Goal: Contribute content: Contribute content

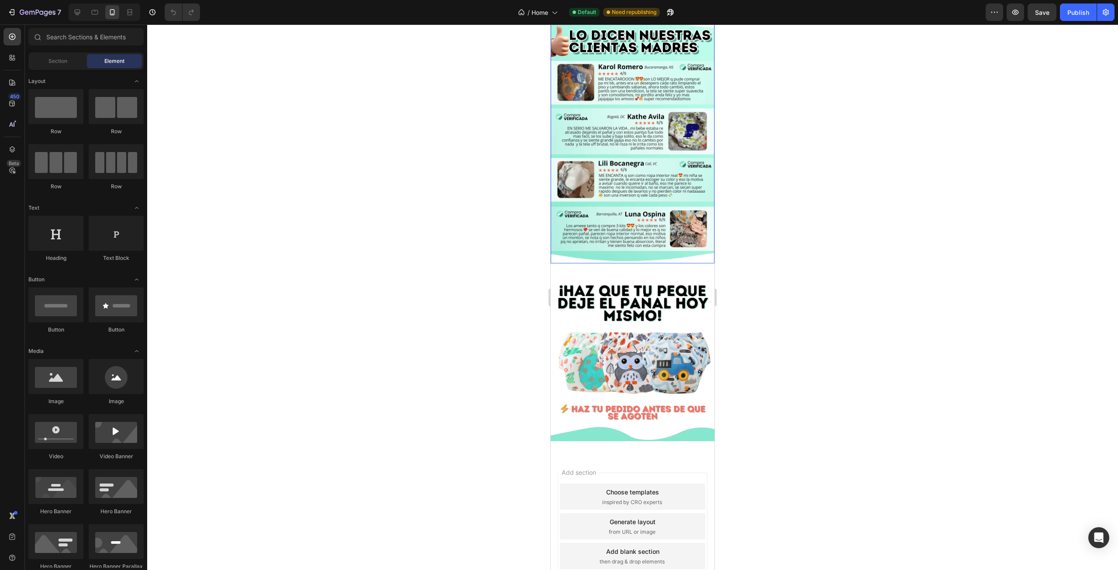
scroll to position [1774, 0]
click at [1068, 14] on div "Publish" at bounding box center [1078, 12] width 22 height 9
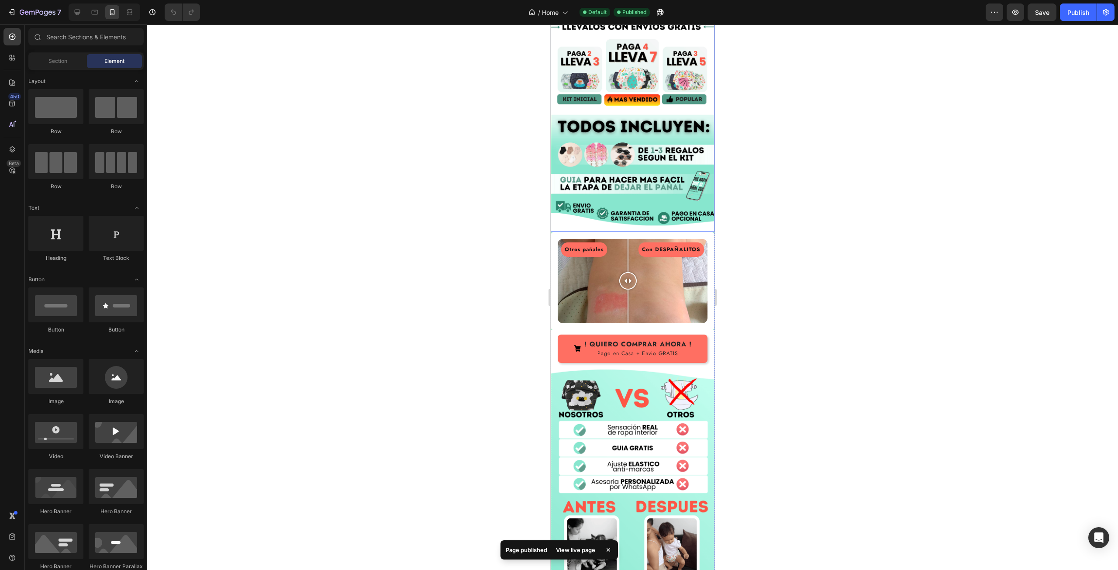
scroll to position [900, 0]
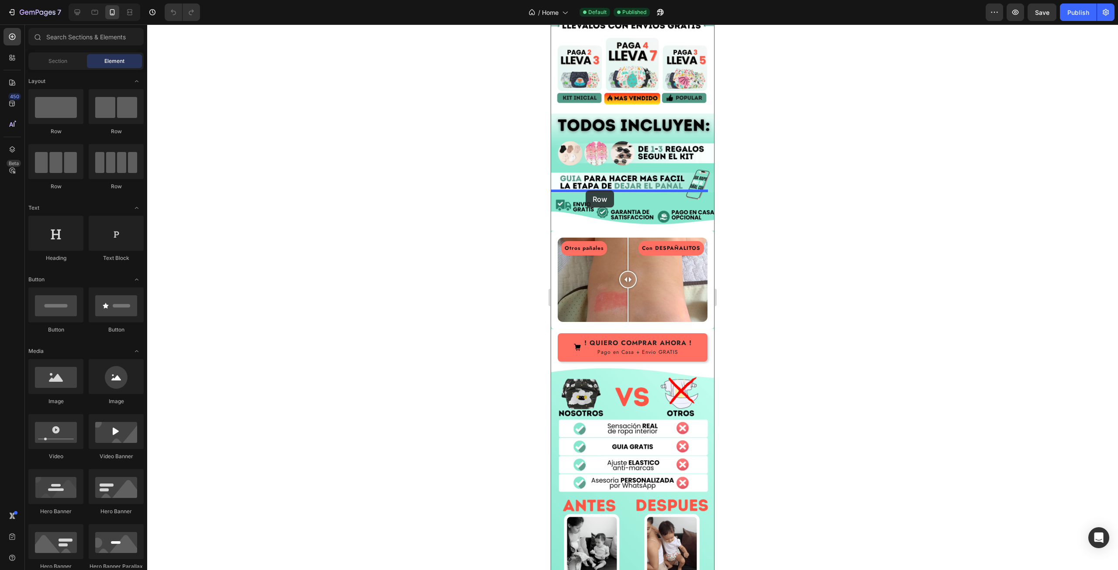
drag, startPoint x: 606, startPoint y: 137, endPoint x: 1023, endPoint y: 220, distance: 425.2
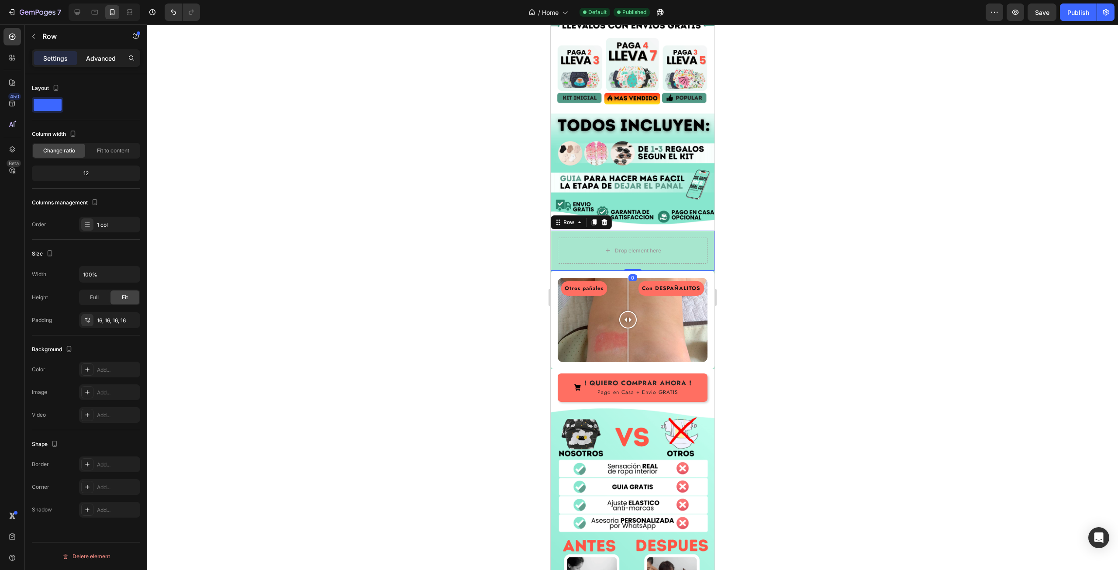
click at [96, 59] on p "Advanced" at bounding box center [101, 58] width 30 height 9
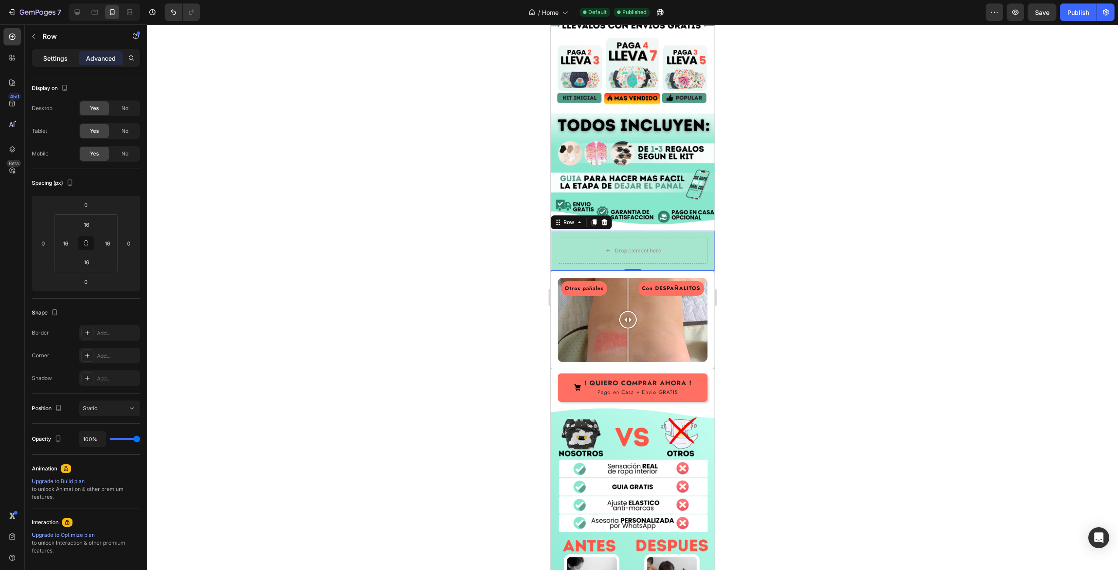
click at [59, 60] on p "Settings" at bounding box center [55, 58] width 24 height 9
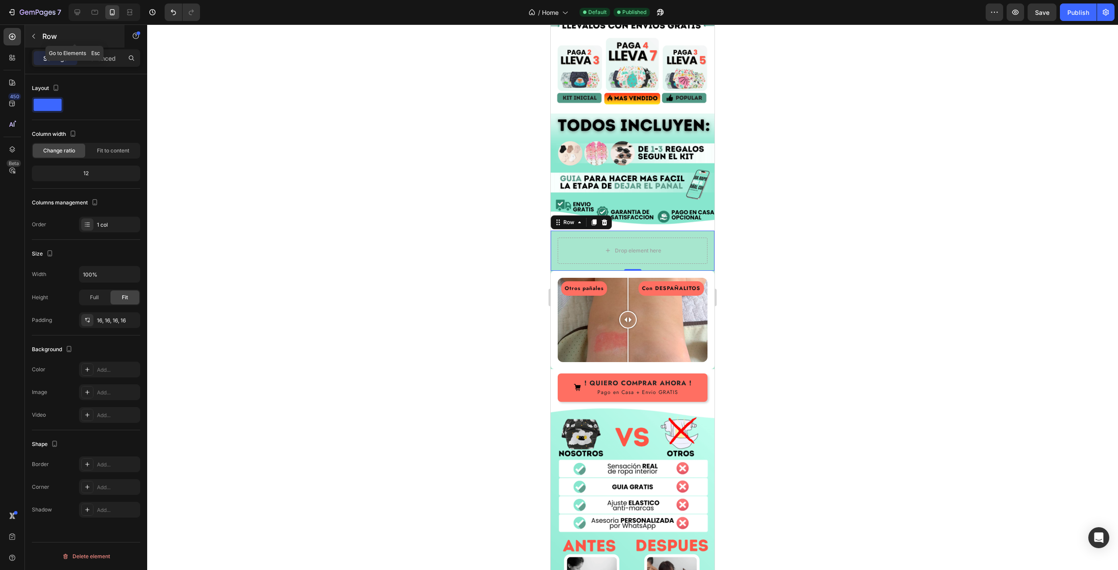
click at [39, 37] on button "button" at bounding box center [34, 36] width 14 height 14
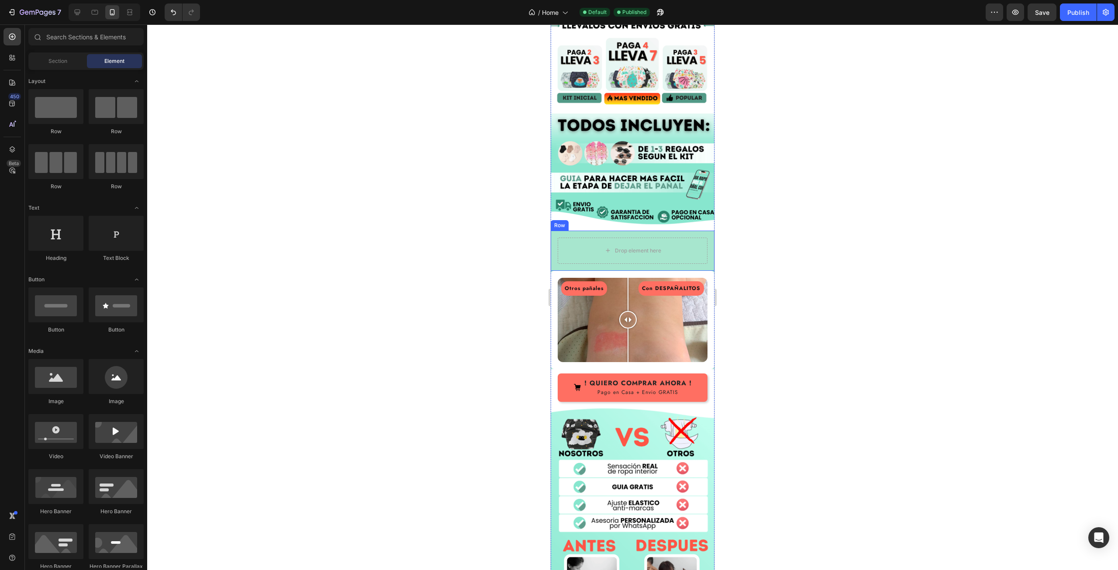
click at [555, 231] on div "Drop element here Row" at bounding box center [633, 251] width 164 height 40
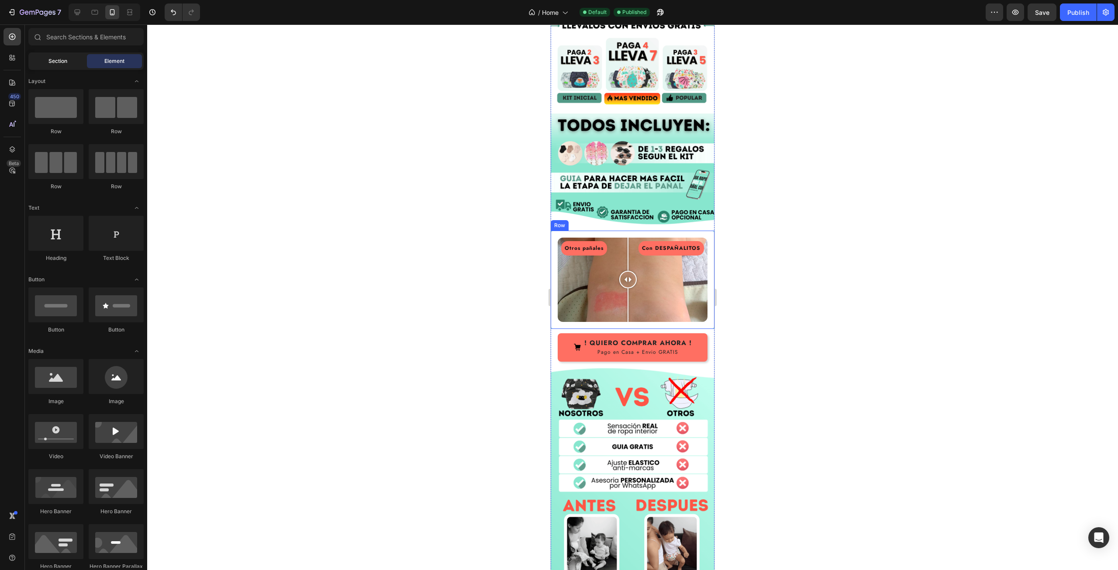
click at [62, 62] on span "Section" at bounding box center [57, 61] width 19 height 8
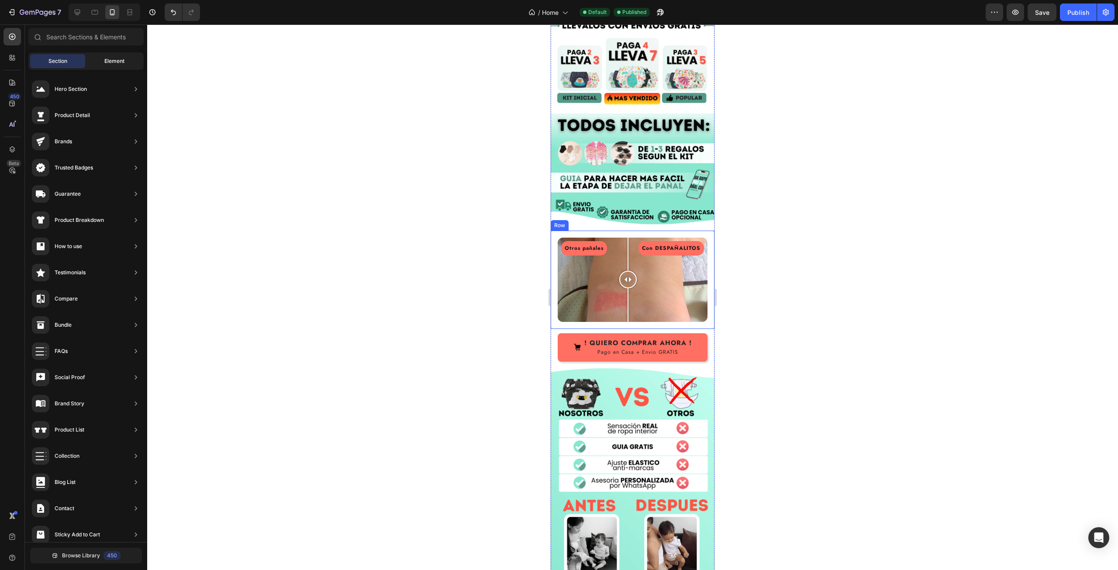
click at [101, 65] on div "Element" at bounding box center [114, 61] width 55 height 14
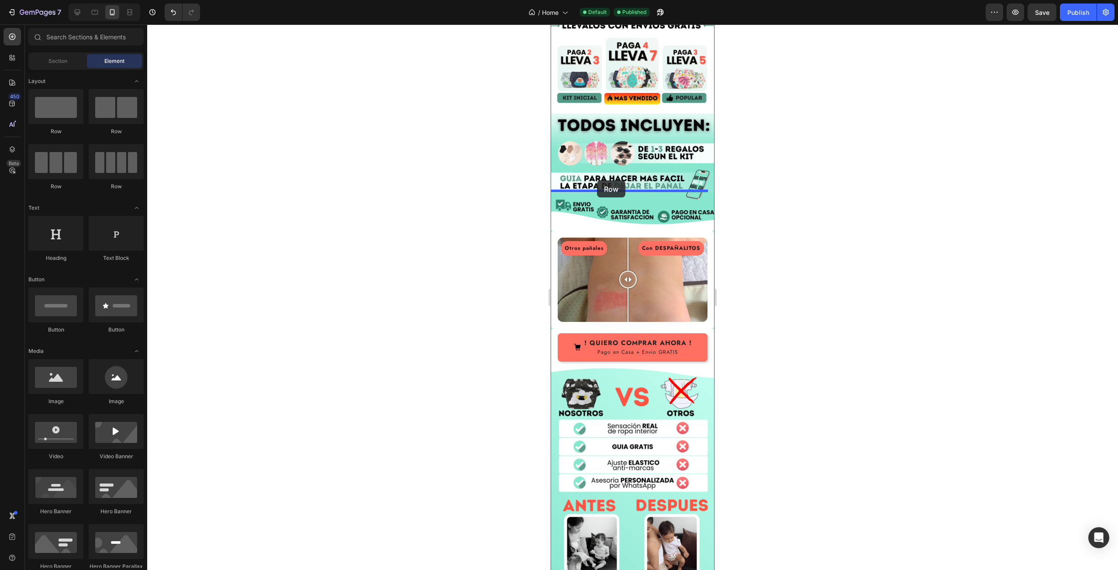
drag, startPoint x: 661, startPoint y: 131, endPoint x: 1266, endPoint y: 211, distance: 610.5
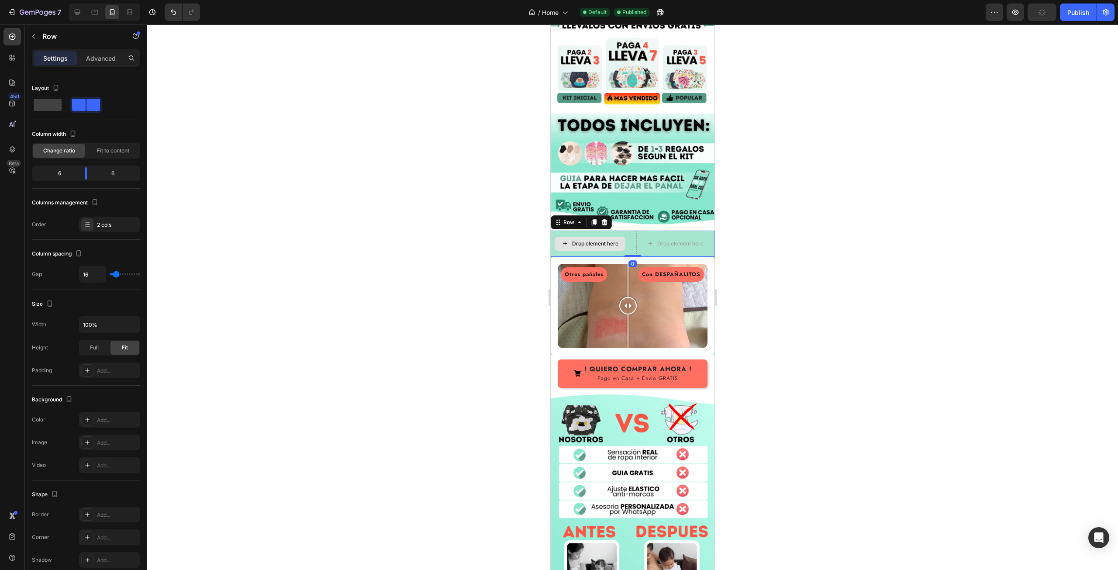
click at [593, 240] on div "Drop element here" at bounding box center [595, 243] width 46 height 7
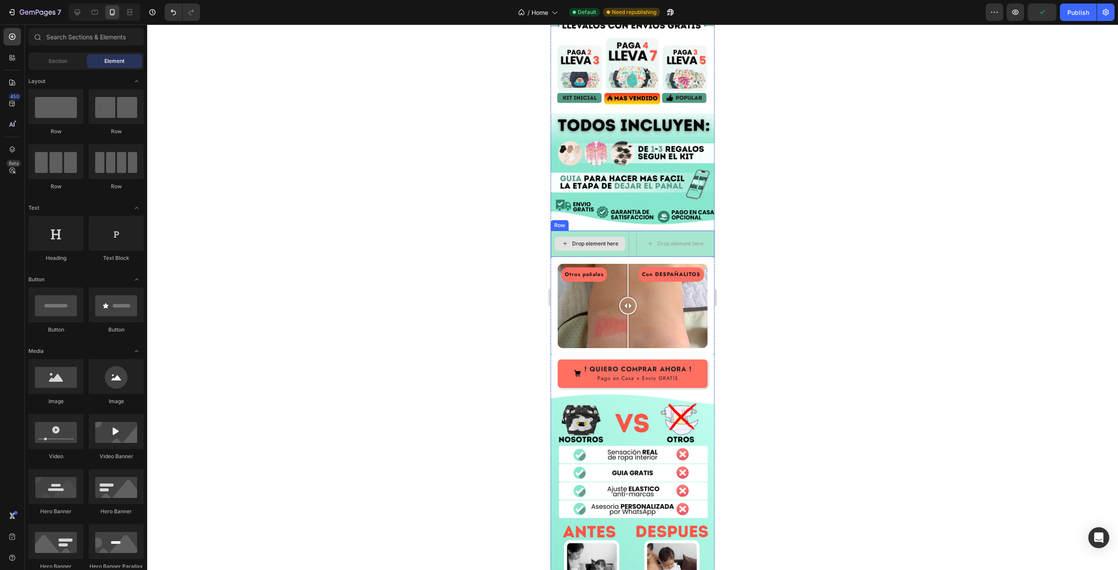
click at [606, 240] on div "Drop element here" at bounding box center [595, 243] width 46 height 7
drag, startPoint x: 630, startPoint y: 395, endPoint x: 969, endPoint y: 273, distance: 360.1
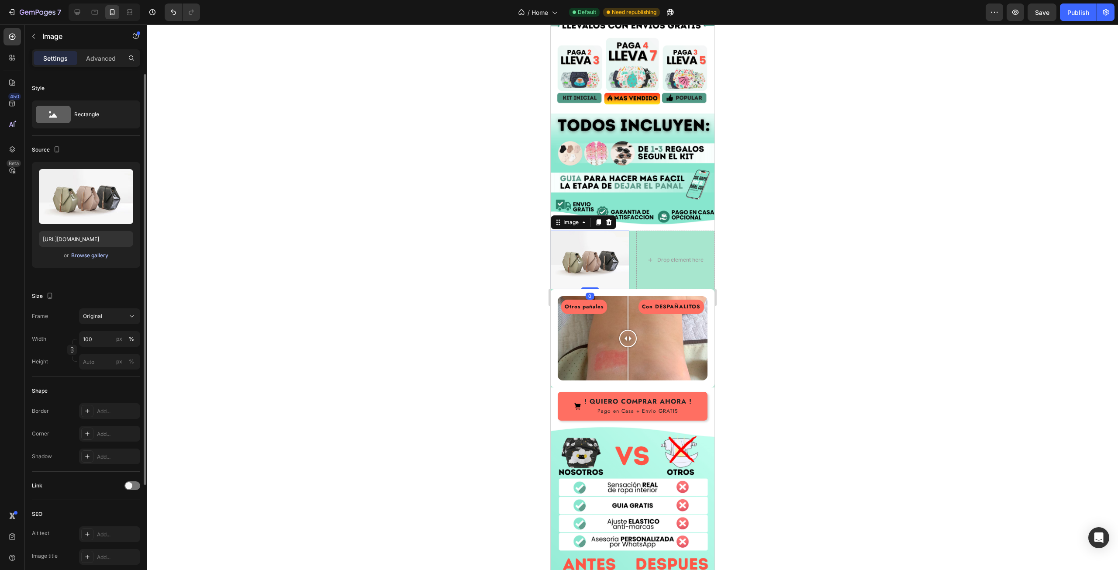
click at [88, 255] on div "Browse gallery" at bounding box center [89, 256] width 37 height 8
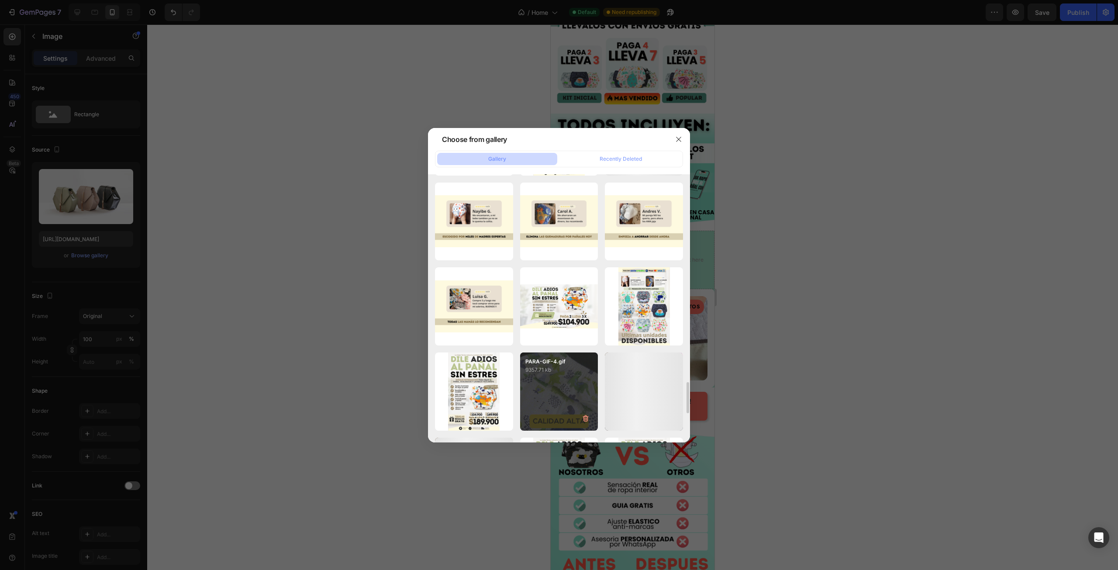
scroll to position [1915, 0]
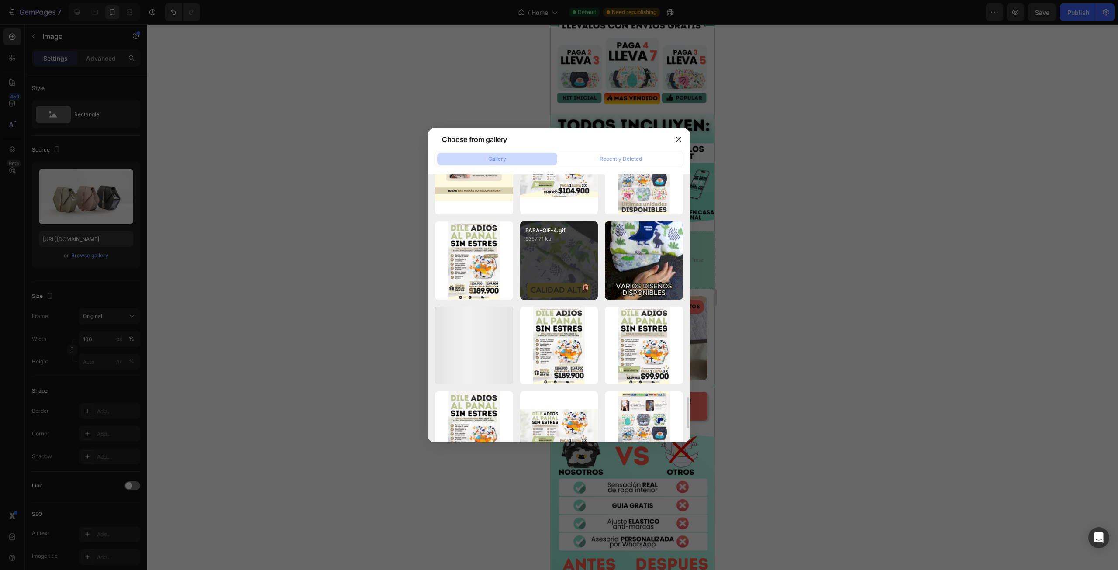
click at [573, 253] on div "PARA-GIF-4.gif 9357.71 kb" at bounding box center [559, 260] width 78 height 78
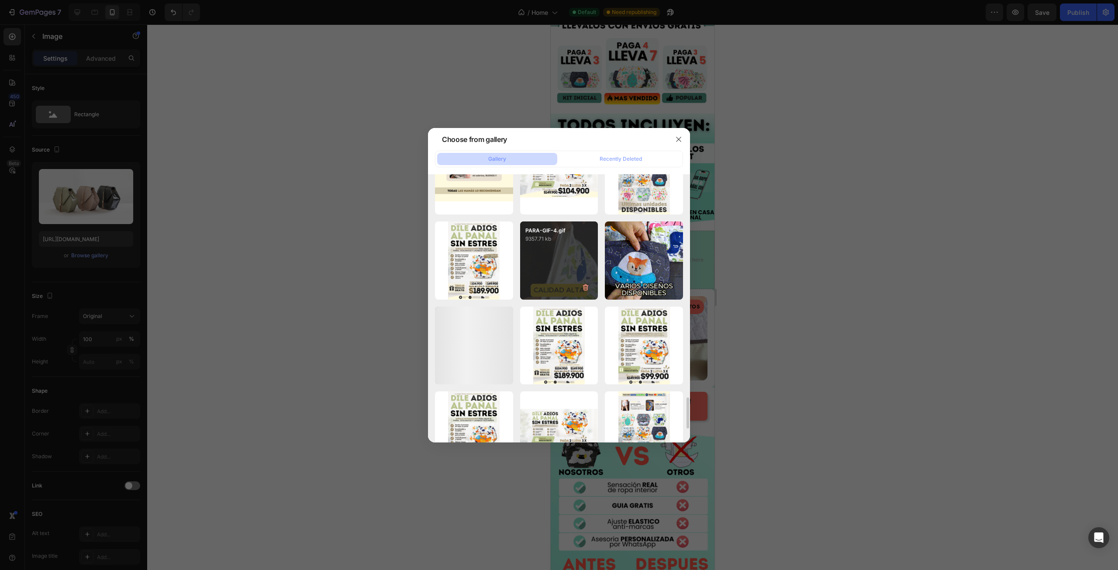
type input "https://cdn.shopify.com/s/files/1/0716/0299/5388/files/gempages_578194297505972…"
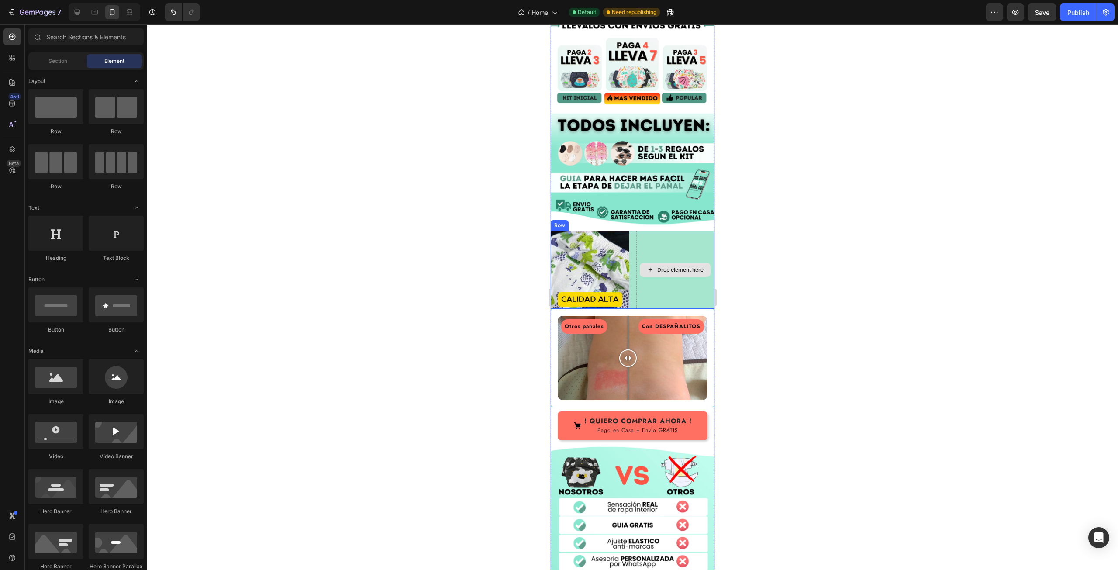
click at [659, 263] on div "Drop element here" at bounding box center [675, 270] width 71 height 14
click at [657, 266] on div "Drop element here" at bounding box center [680, 269] width 46 height 7
drag, startPoint x: 608, startPoint y: 410, endPoint x: 654, endPoint y: 225, distance: 189.9
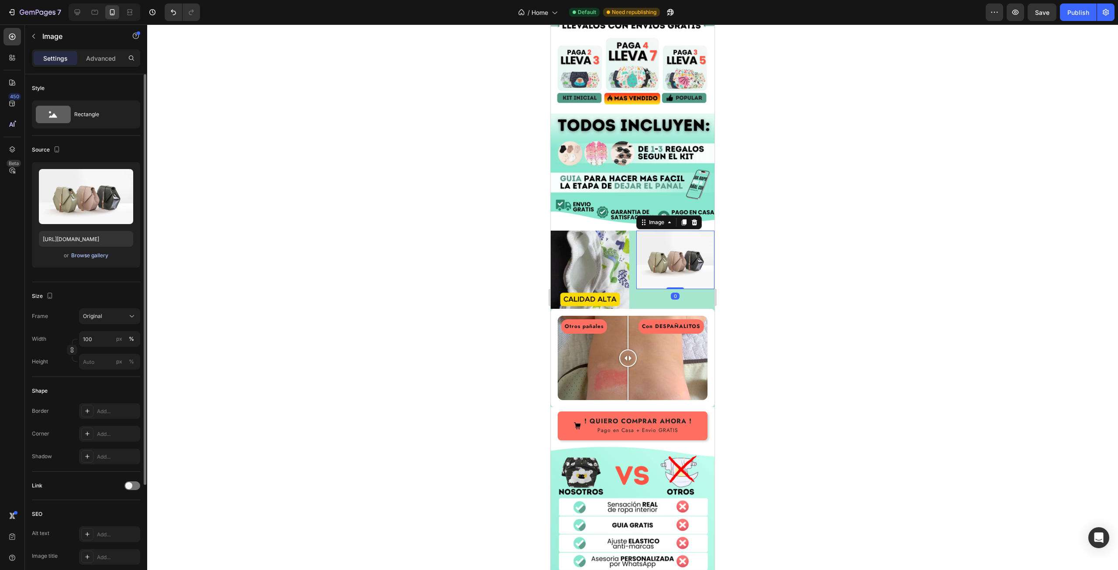
click at [96, 255] on div "Browse gallery" at bounding box center [89, 256] width 37 height 8
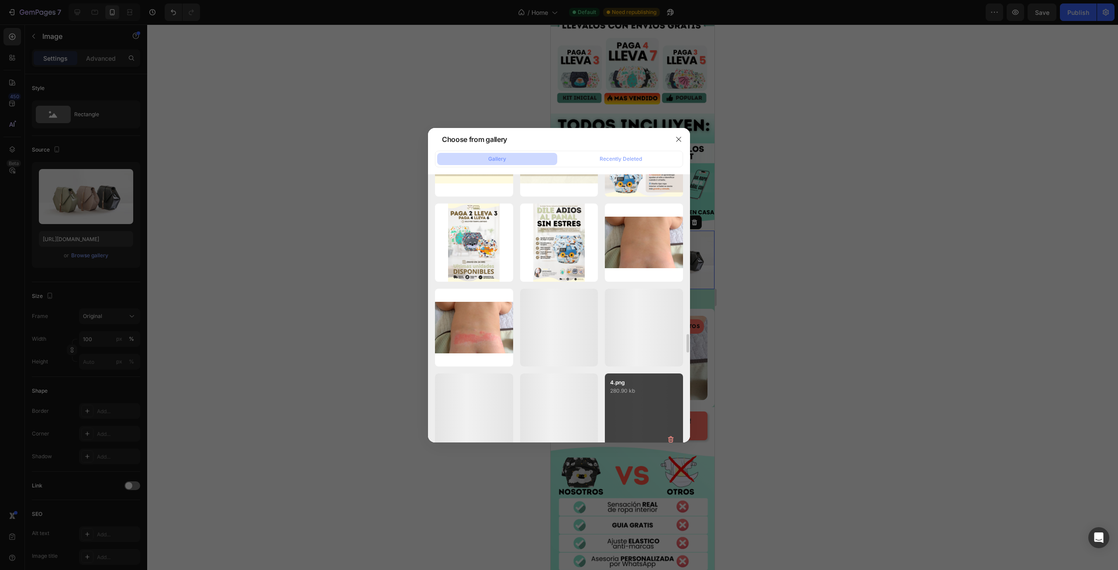
scroll to position [2909, 0]
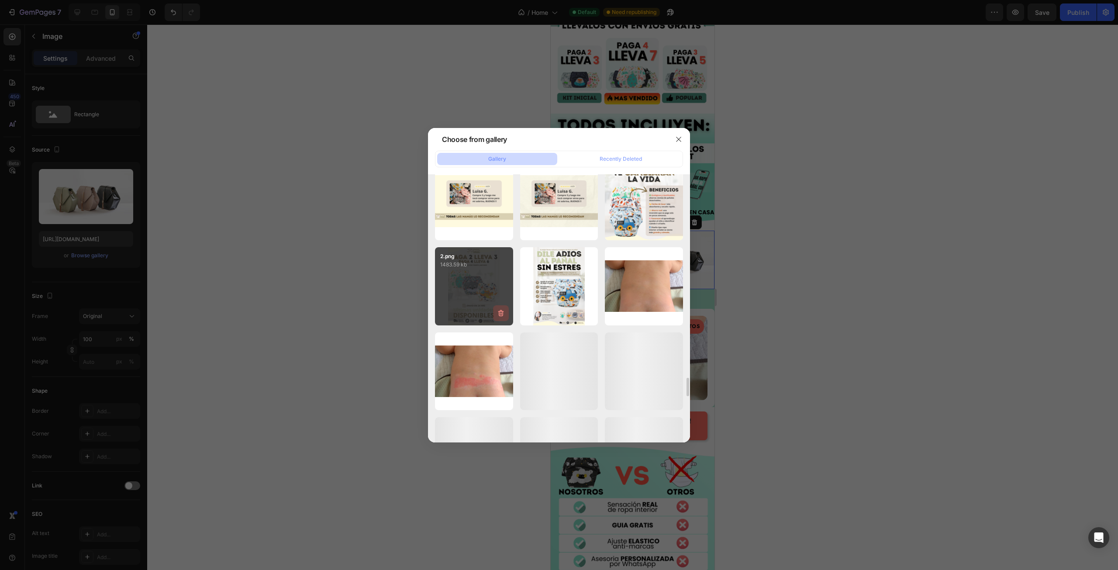
click at [499, 312] on icon "button" at bounding box center [501, 313] width 6 height 7
click at [505, 315] on button "Delete" at bounding box center [496, 315] width 24 height 10
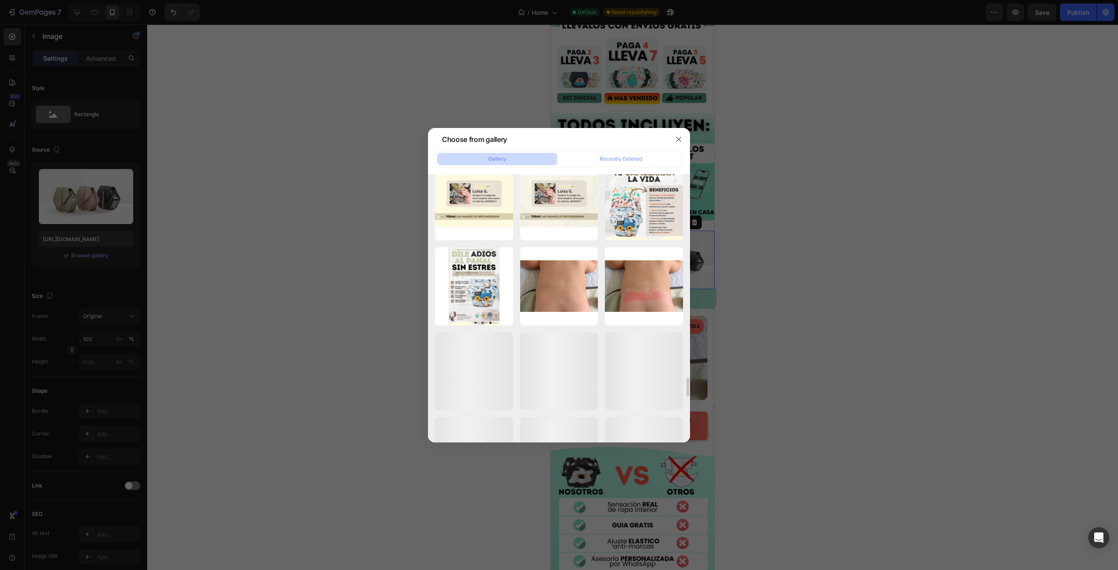
click at [0, 0] on icon "button" at bounding box center [0, 0] width 0 height 0
click at [0, 0] on button "Delete" at bounding box center [0, 0] width 0 height 0
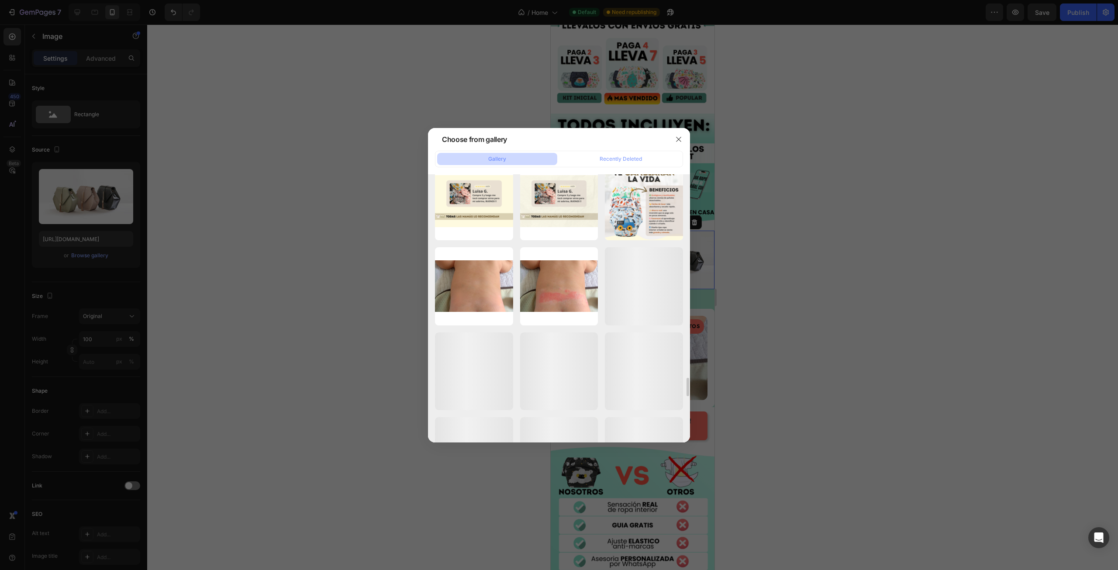
click at [0, 0] on icon "button" at bounding box center [0, 0] width 0 height 0
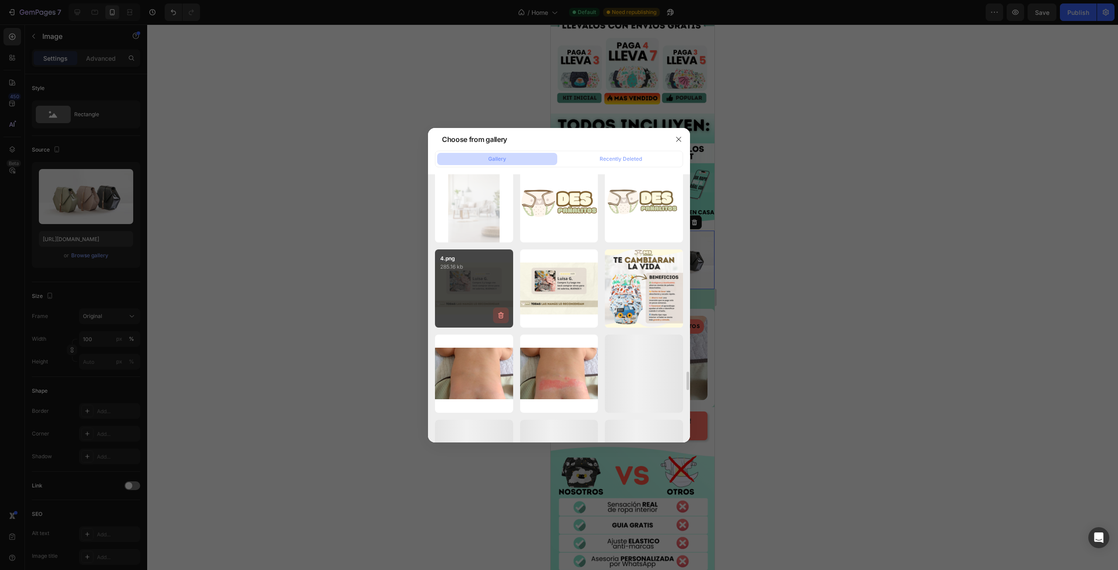
click at [503, 314] on icon "button" at bounding box center [501, 315] width 6 height 7
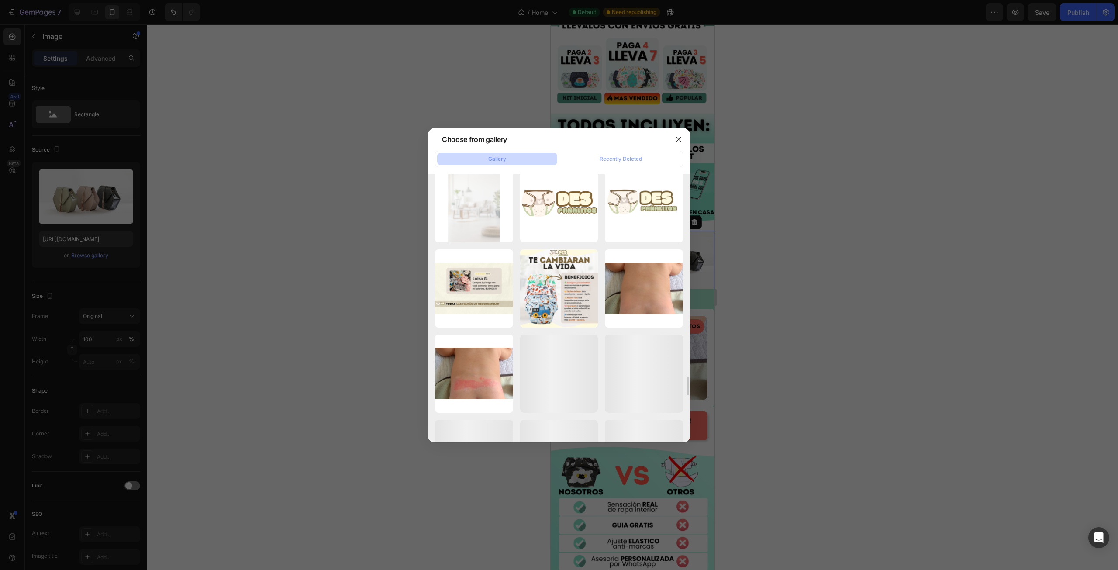
click at [0, 0] on icon "button" at bounding box center [0, 0] width 0 height 0
click at [0, 0] on div "Delete" at bounding box center [0, 0] width 0 height 0
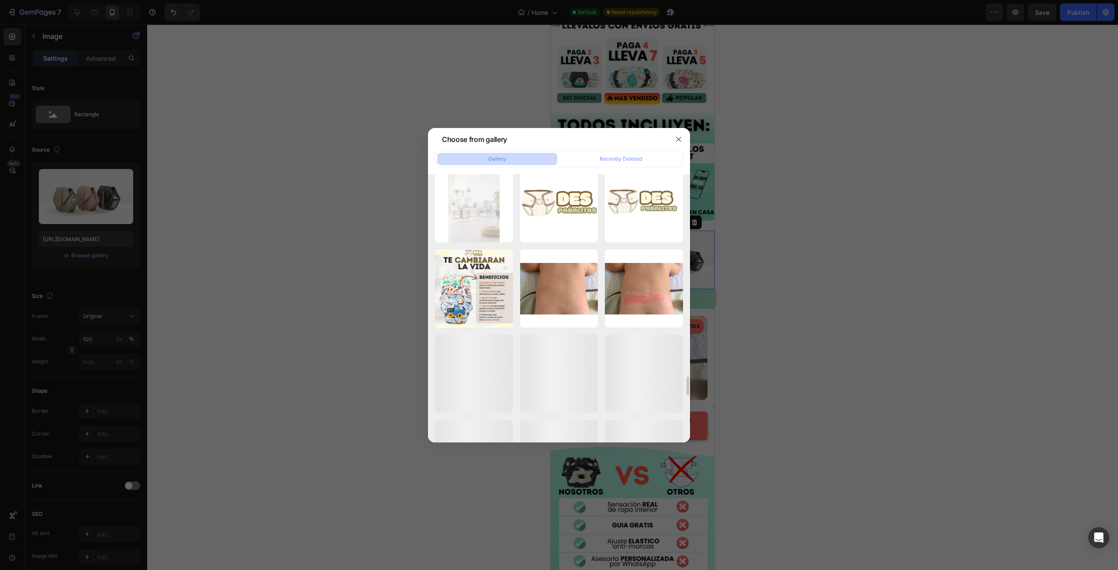
click at [0, 0] on icon "button" at bounding box center [0, 0] width 0 height 0
click at [503, 312] on button "Delete" at bounding box center [496, 317] width 24 height 10
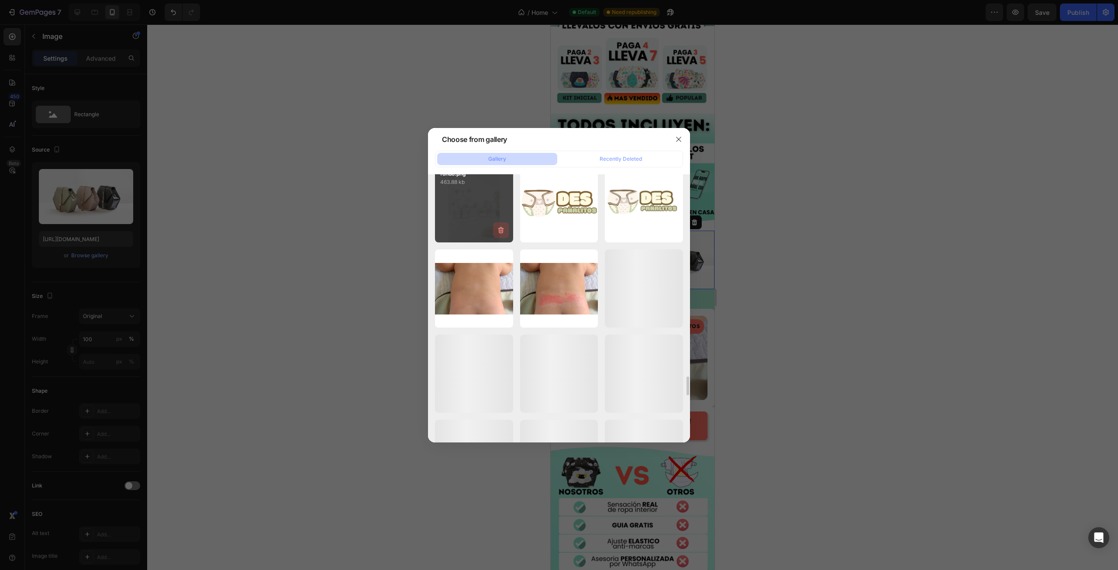
click at [501, 236] on button "button" at bounding box center [501, 230] width 16 height 16
click at [503, 234] on div "Delete" at bounding box center [496, 232] width 16 height 8
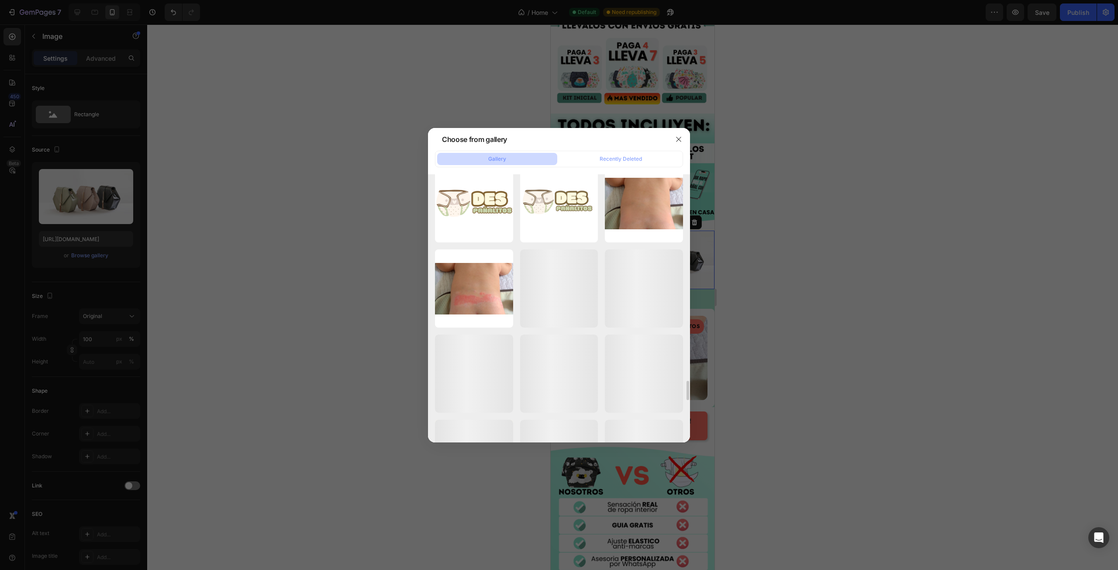
click at [0, 0] on icon "button" at bounding box center [0, 0] width 0 height 0
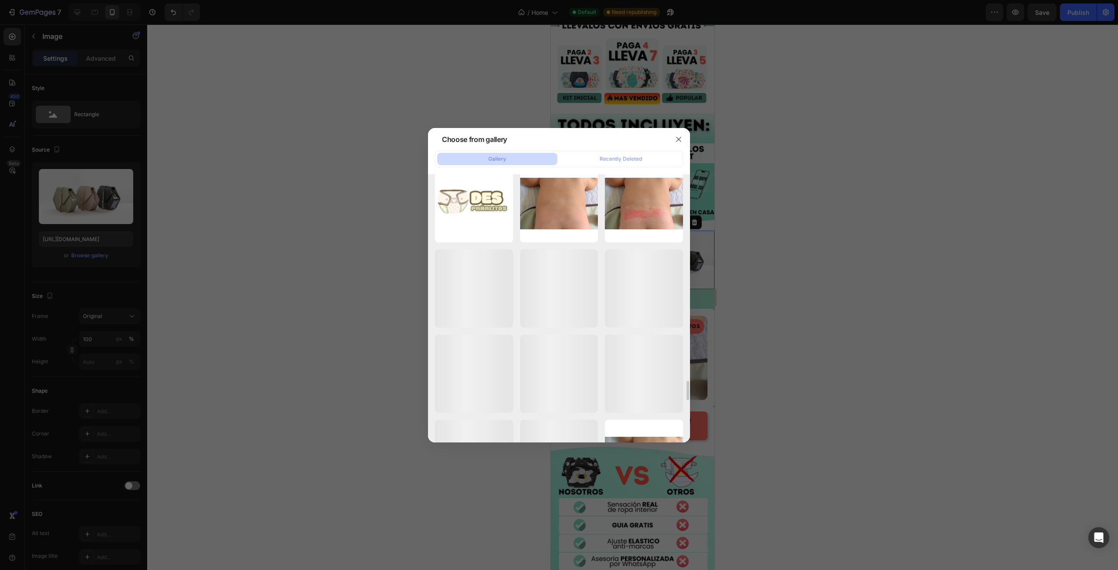
click at [0, 0] on icon "button" at bounding box center [0, 0] width 0 height 0
click at [0, 0] on div "Delete" at bounding box center [0, 0] width 0 height 0
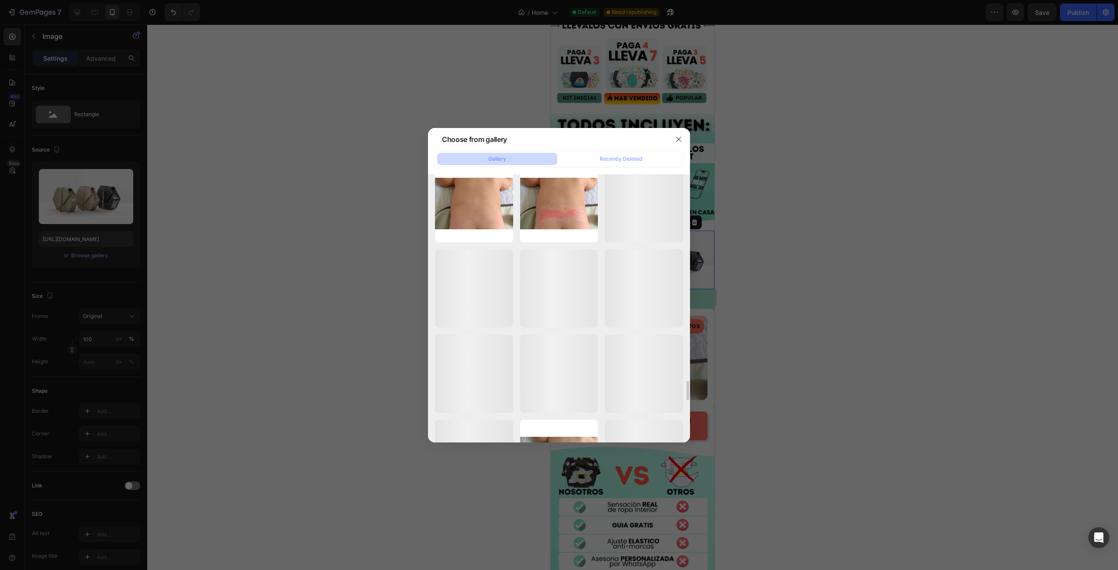
scroll to position [2647, 0]
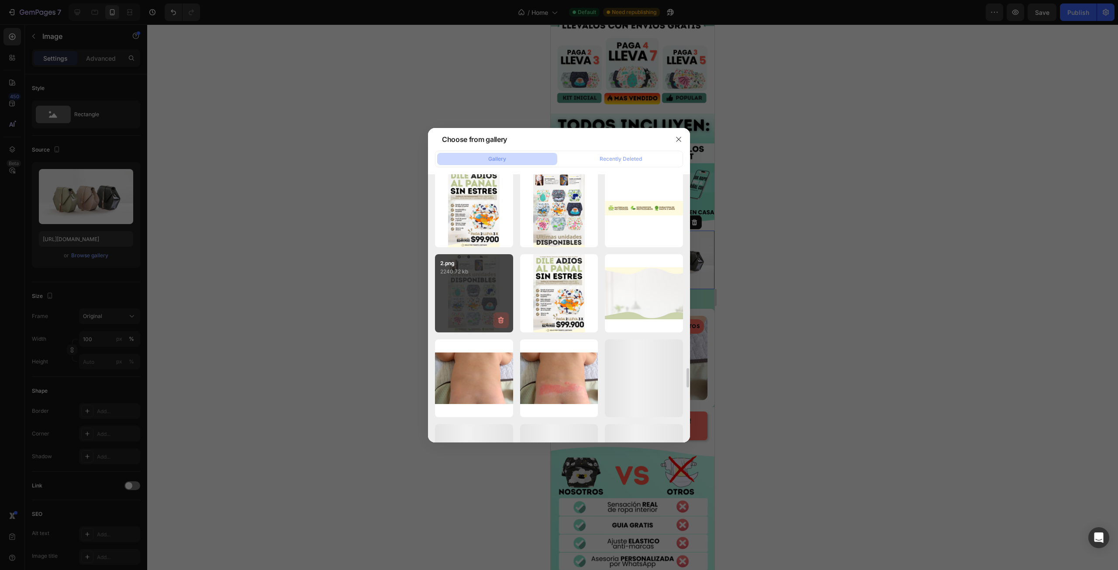
click at [502, 321] on icon "button" at bounding box center [500, 320] width 9 height 9
click at [502, 321] on div "Delete" at bounding box center [496, 322] width 16 height 8
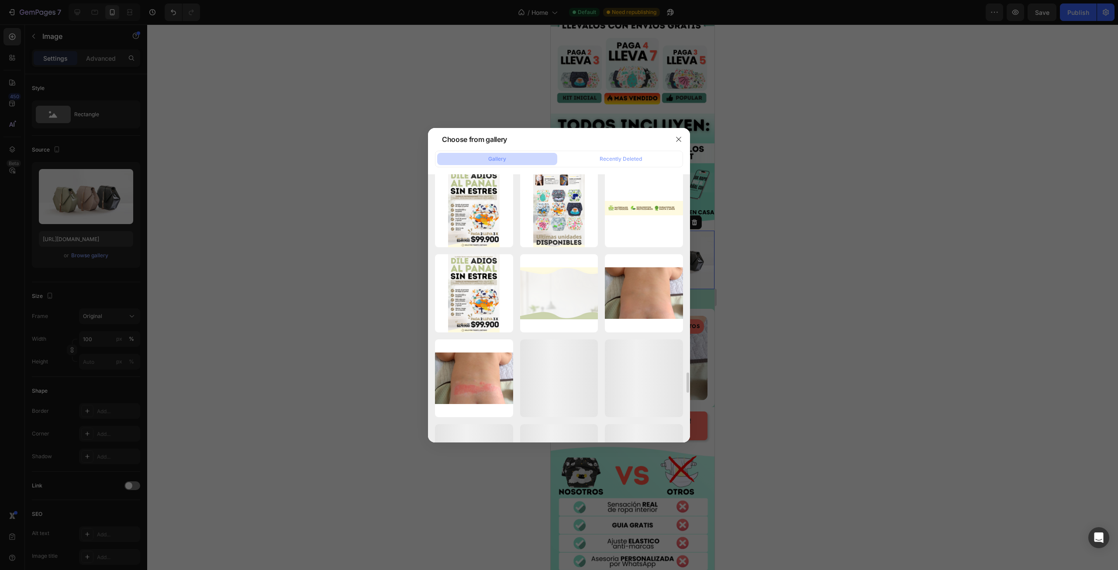
click at [0, 0] on icon "button" at bounding box center [0, 0] width 0 height 0
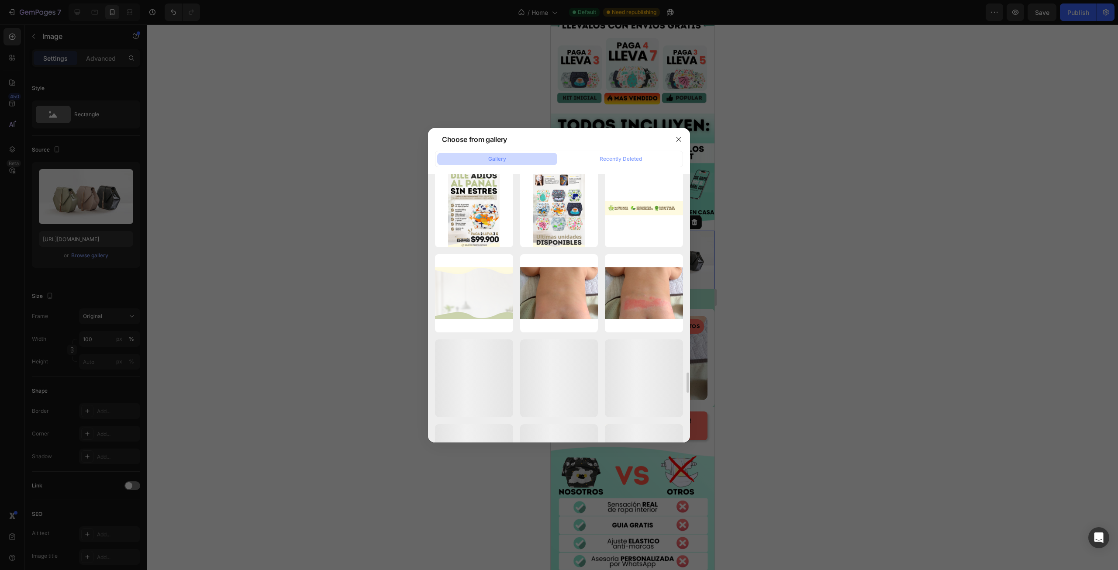
click at [0, 0] on icon "button" at bounding box center [0, 0] width 0 height 0
click at [0, 0] on div "Delete" at bounding box center [0, 0] width 0 height 0
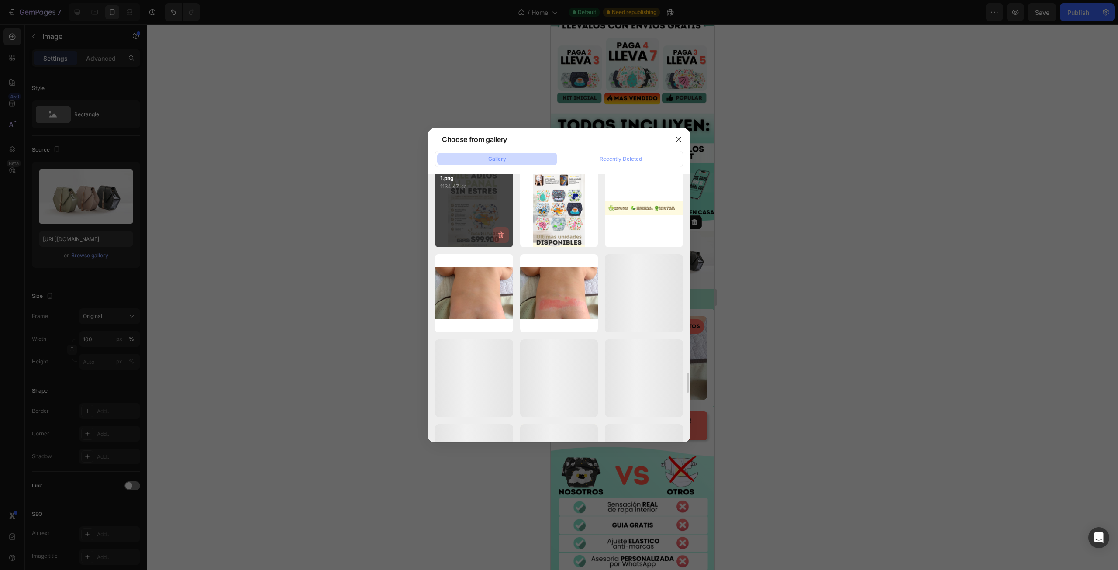
click at [500, 236] on icon "button" at bounding box center [500, 235] width 9 height 9
click at [500, 236] on div "Delete" at bounding box center [496, 237] width 16 height 8
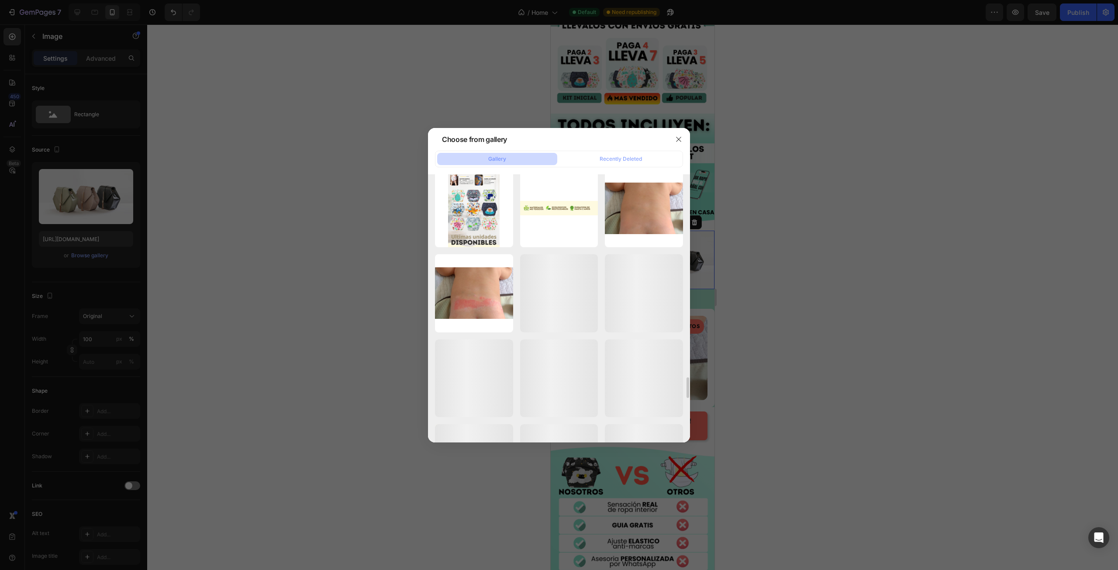
click at [0, 0] on icon "button" at bounding box center [0, 0] width 0 height 0
click at [0, 0] on div "Delete" at bounding box center [0, 0] width 0 height 0
click at [0, 0] on icon "button" at bounding box center [0, 0] width 0 height 0
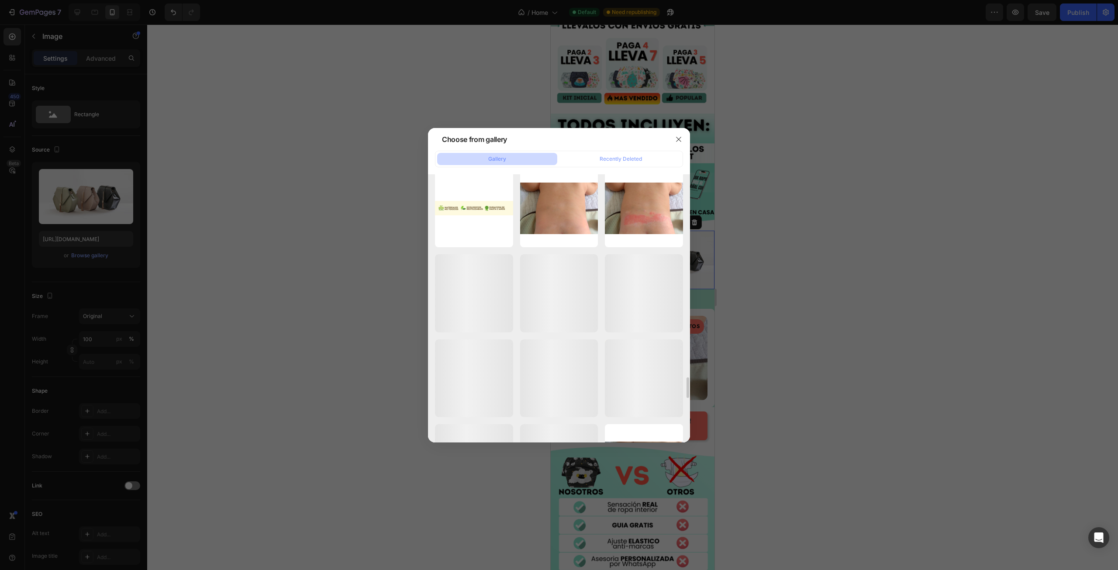
click at [0, 0] on div "Delete" at bounding box center [0, 0] width 0 height 0
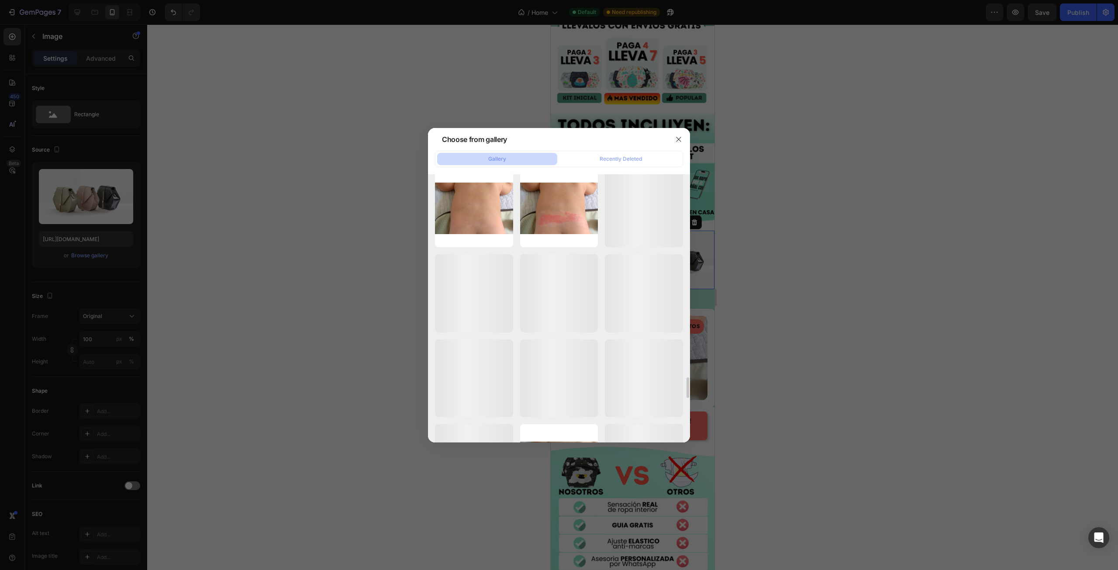
scroll to position [2472, 0]
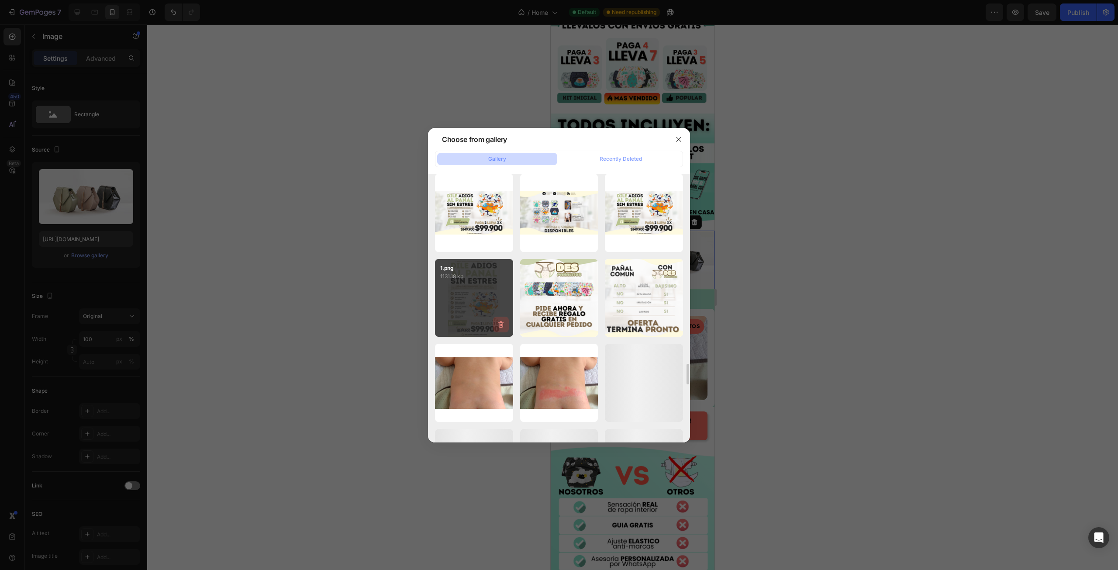
click at [498, 324] on icon "button" at bounding box center [500, 324] width 9 height 9
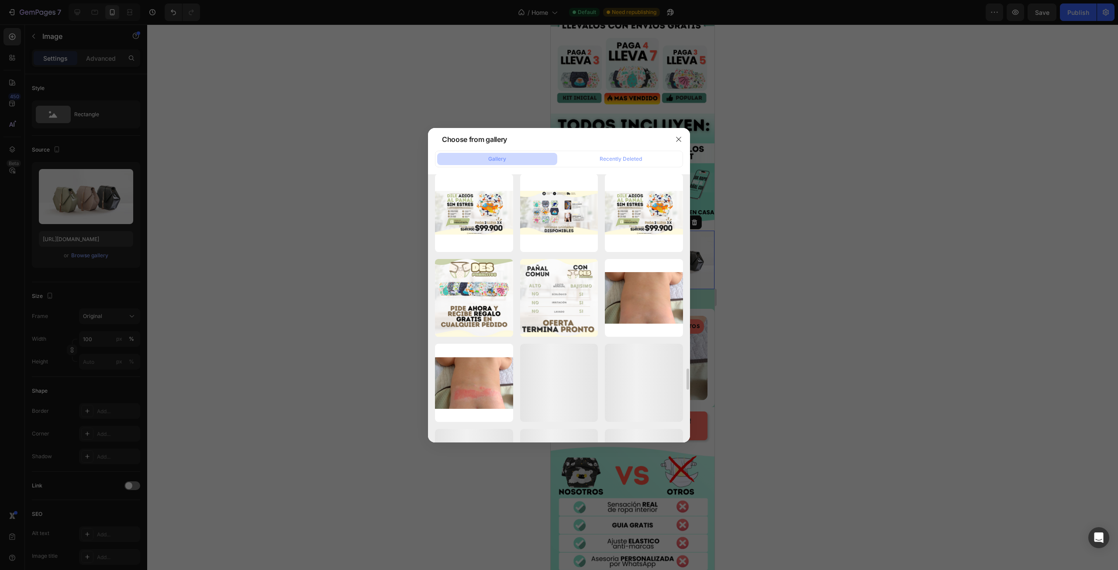
click at [0, 0] on icon "button" at bounding box center [0, 0] width 0 height 0
click at [0, 0] on div "Delete" at bounding box center [0, 0] width 0 height 0
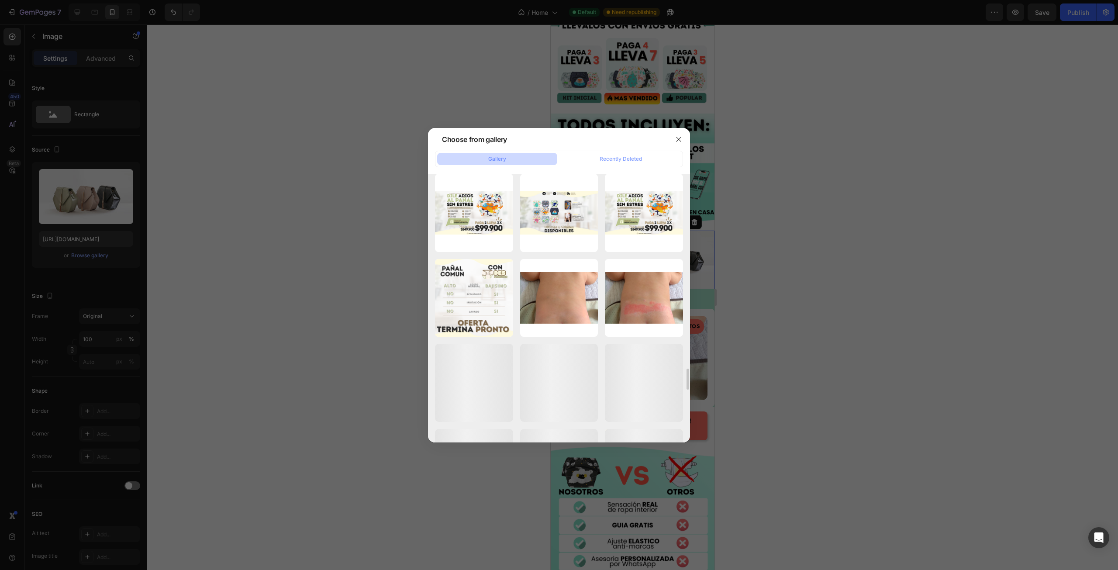
click at [0, 0] on icon "button" at bounding box center [0, 0] width 0 height 0
click at [0, 0] on div "Delete" at bounding box center [0, 0] width 0 height 0
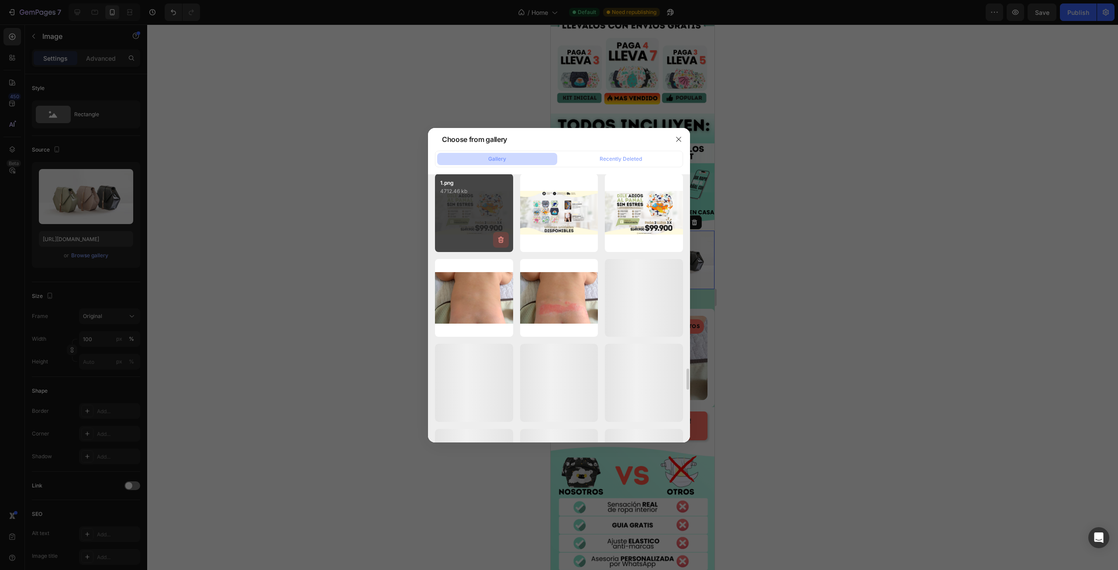
click at [500, 241] on icon "button" at bounding box center [500, 239] width 9 height 9
click at [500, 241] on div "Delete" at bounding box center [496, 242] width 16 height 8
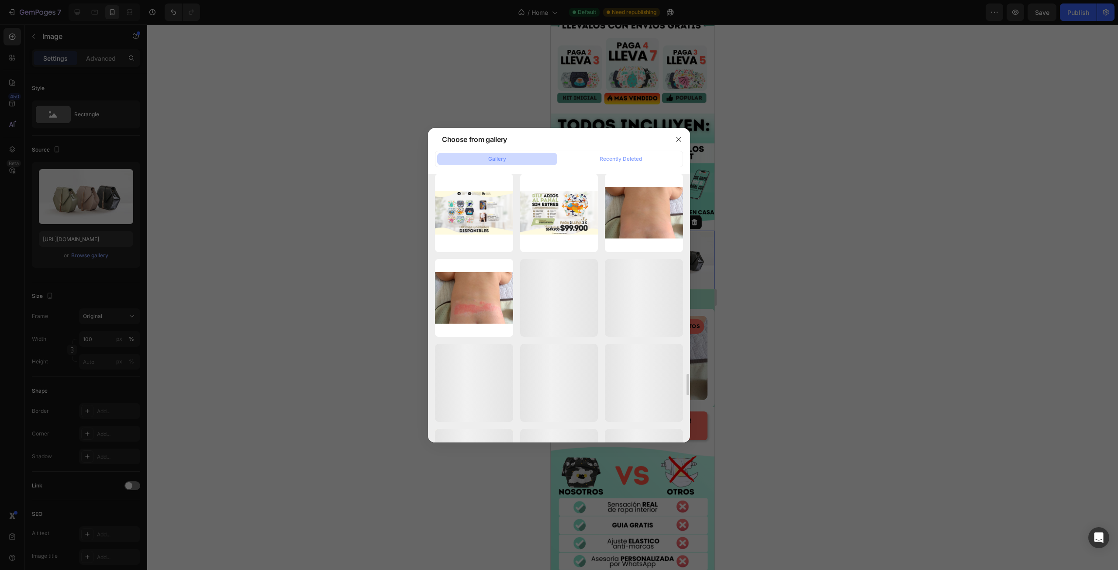
click at [0, 0] on icon "button" at bounding box center [0, 0] width 0 height 0
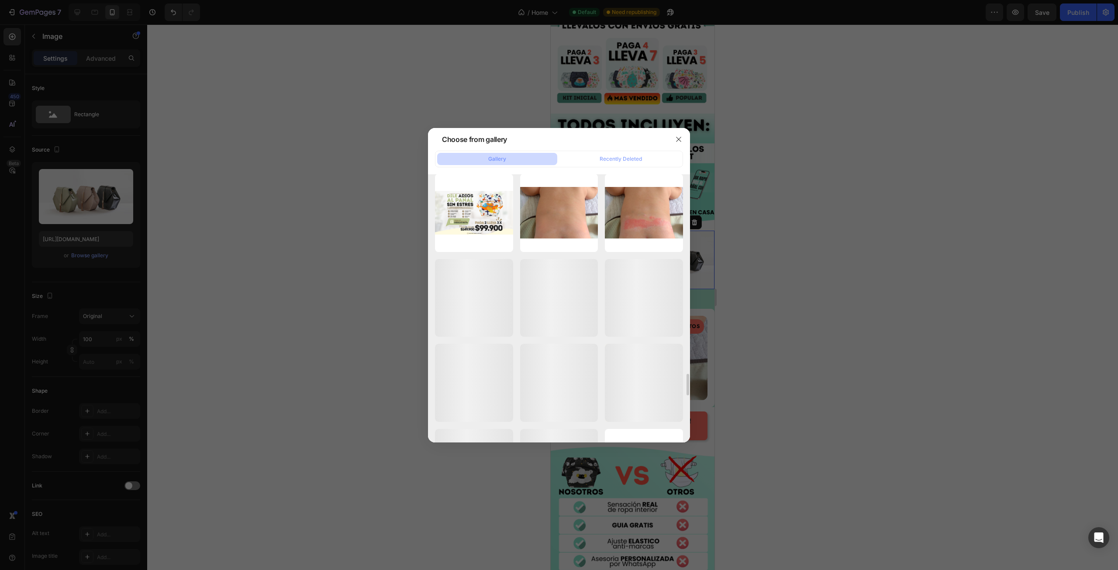
click at [0, 0] on icon "button" at bounding box center [0, 0] width 0 height 0
click at [0, 0] on div "Delete" at bounding box center [0, 0] width 0 height 0
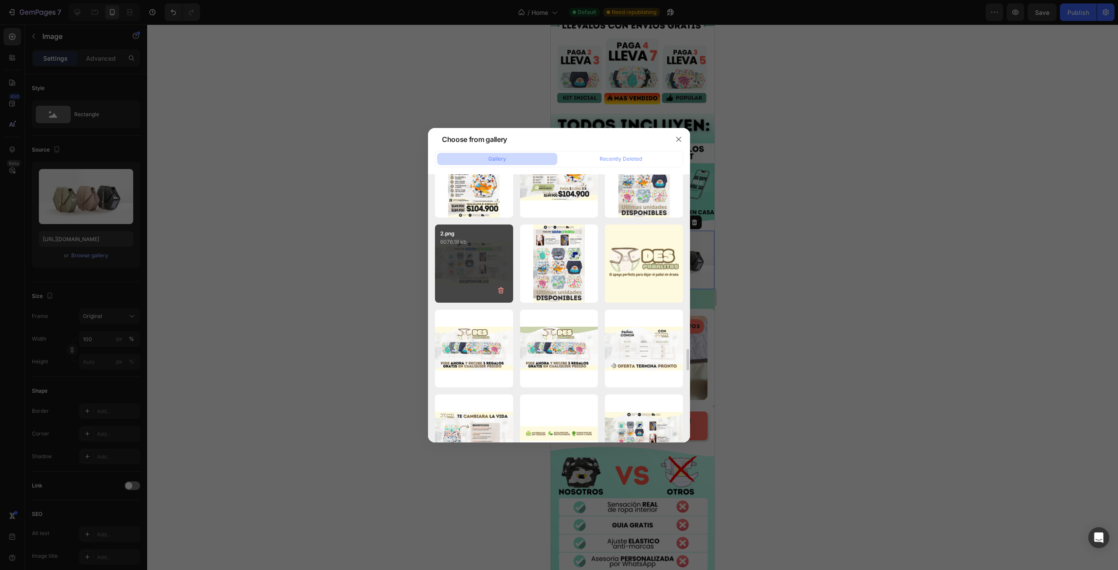
scroll to position [2123, 0]
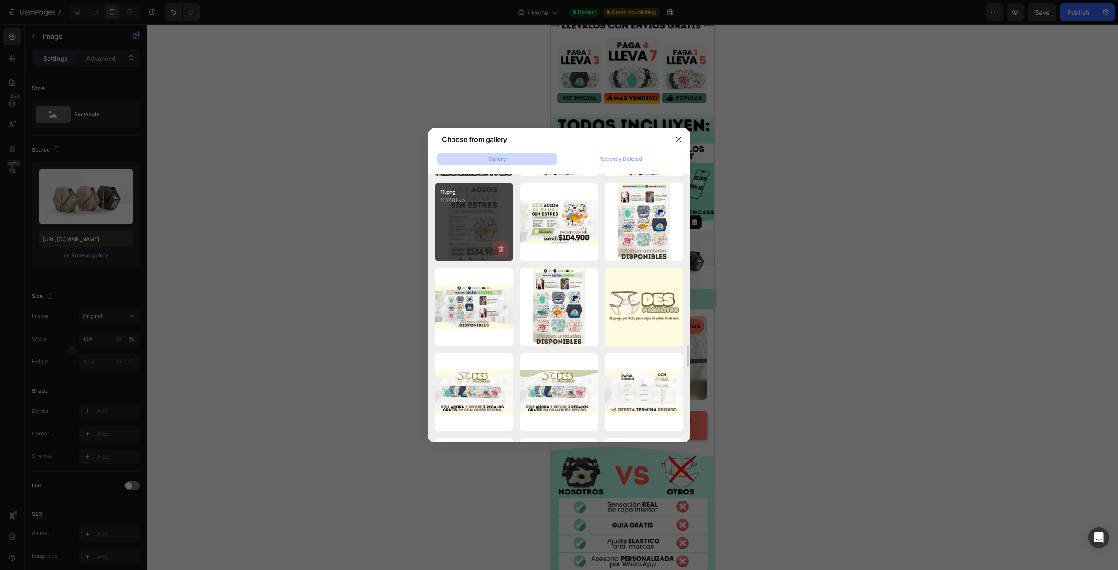
click at [500, 248] on icon "button" at bounding box center [500, 249] width 1 height 3
click at [500, 248] on div "Delete" at bounding box center [496, 251] width 16 height 8
click at [0, 0] on icon "button" at bounding box center [0, 0] width 0 height 0
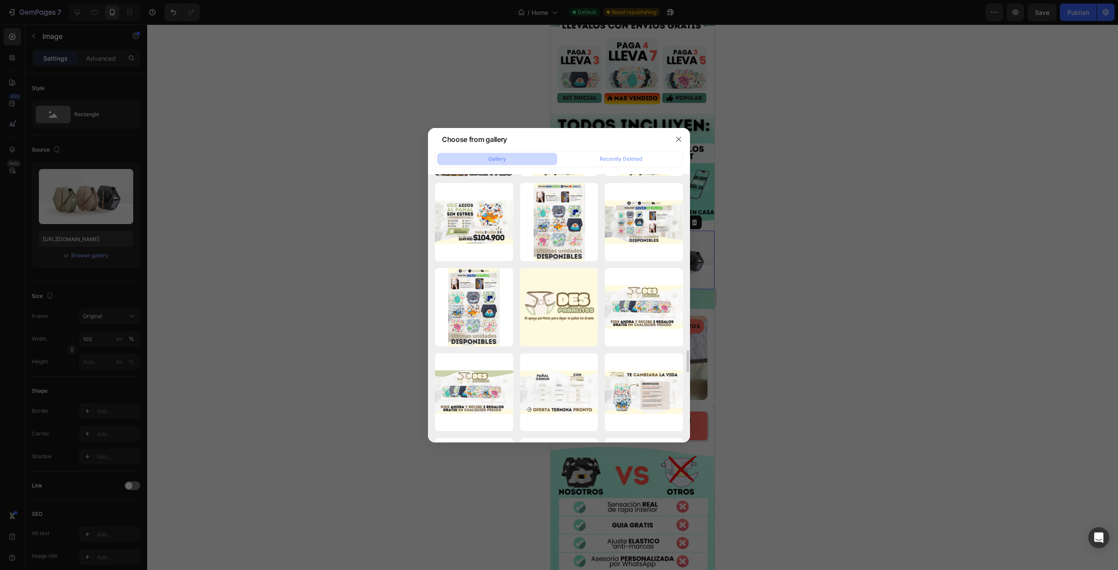
click at [0, 0] on div "Delete" at bounding box center [0, 0] width 0 height 0
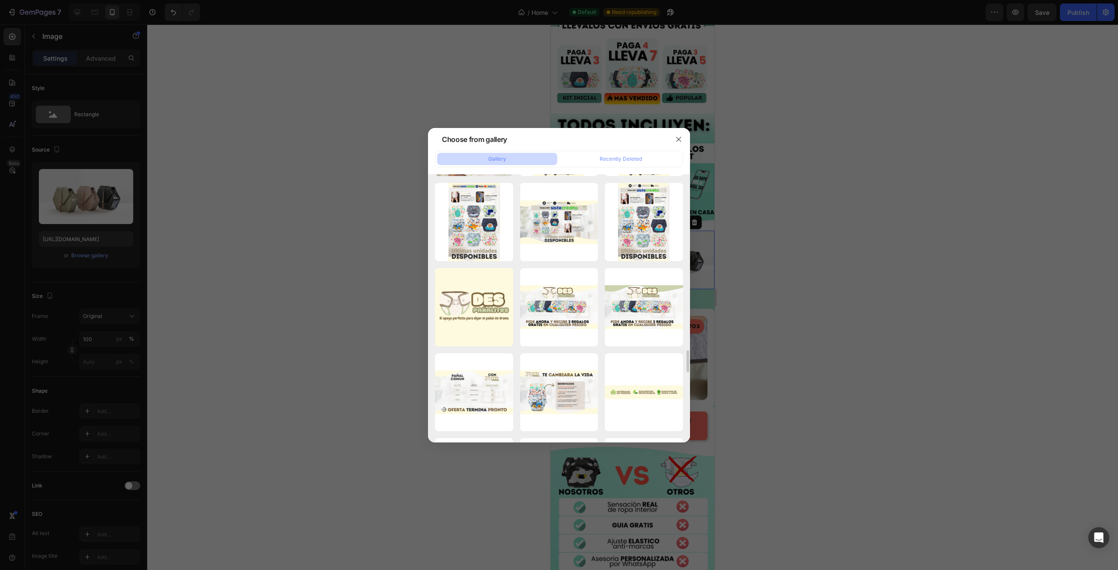
click at [0, 0] on icon "button" at bounding box center [0, 0] width 0 height 0
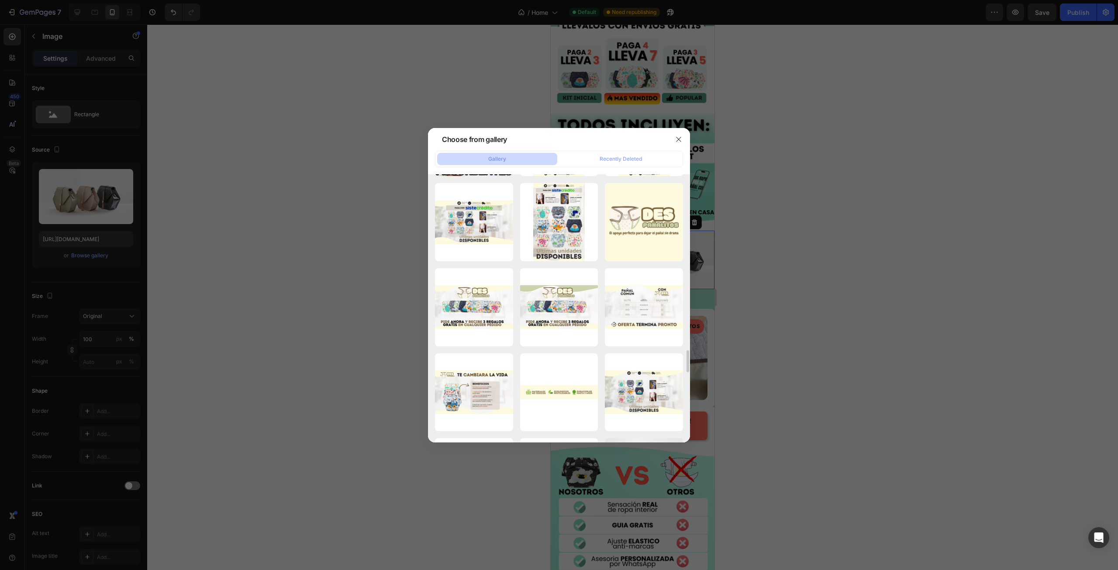
click at [0, 0] on icon "button" at bounding box center [0, 0] width 0 height 0
click at [0, 0] on div "Delete" at bounding box center [0, 0] width 0 height 0
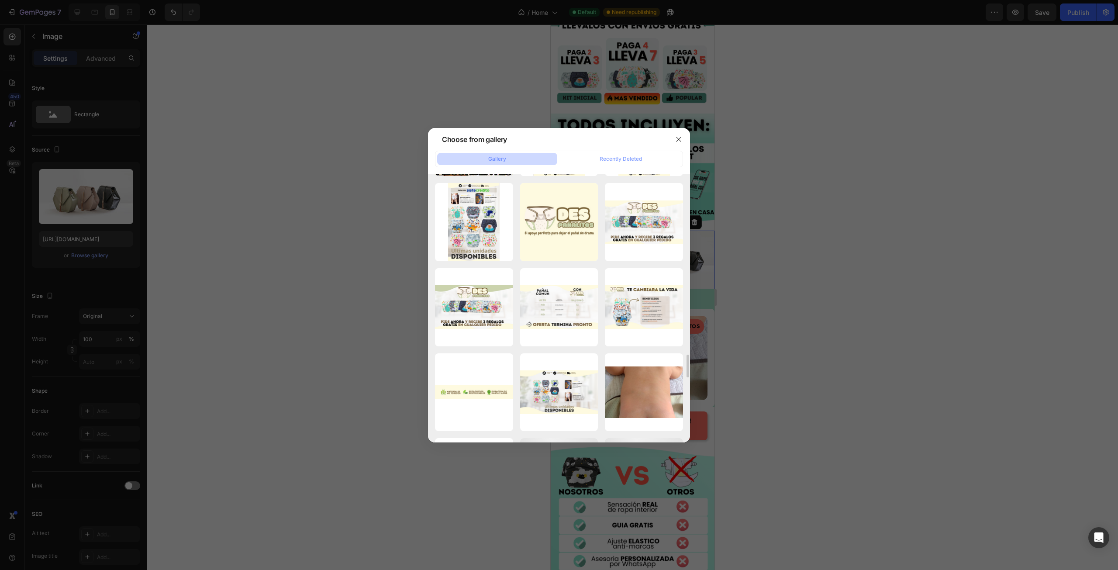
click at [0, 0] on icon "button" at bounding box center [0, 0] width 0 height 0
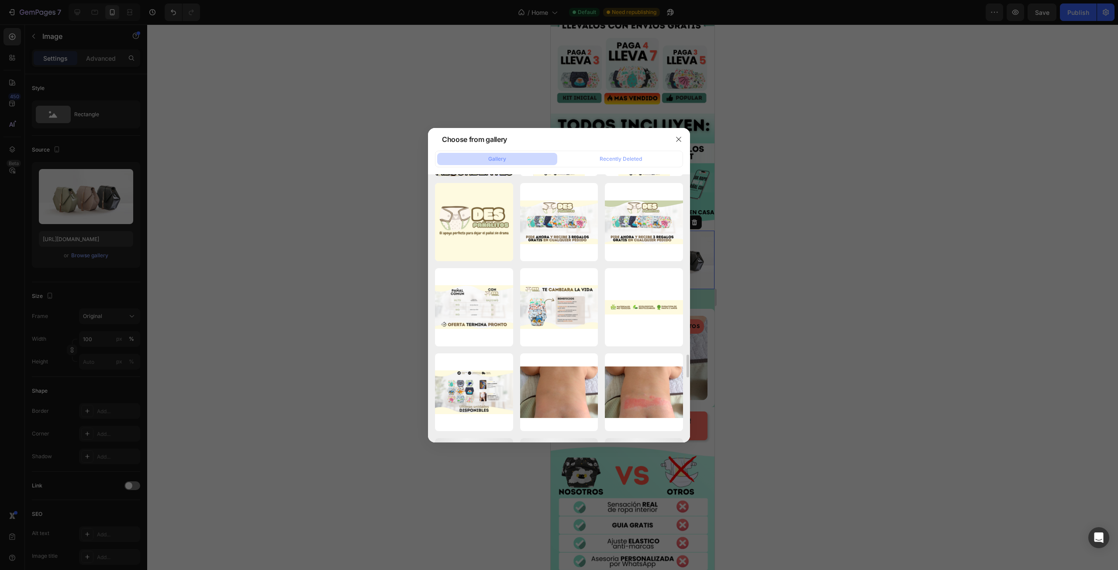
click at [0, 0] on icon "button" at bounding box center [0, 0] width 0 height 0
click at [0, 0] on div "Delete" at bounding box center [0, 0] width 0 height 0
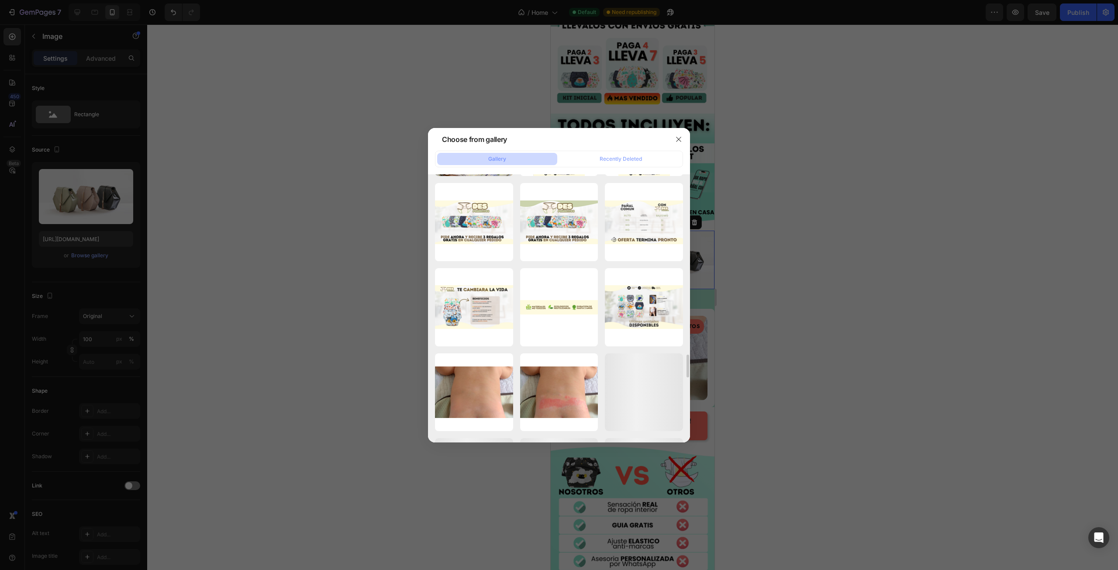
click at [0, 0] on icon "button" at bounding box center [0, 0] width 0 height 0
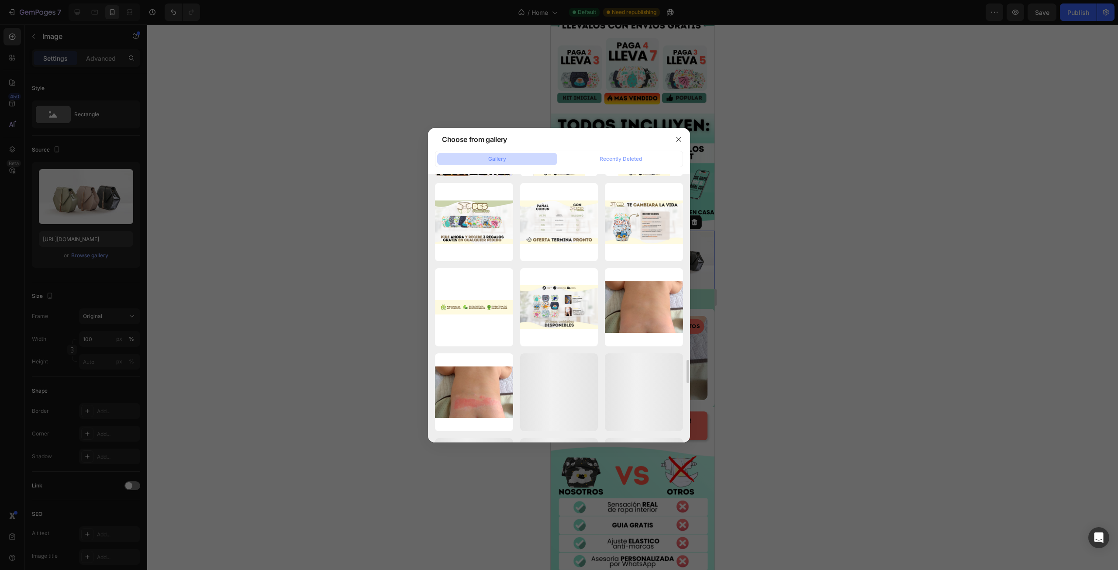
click at [0, 0] on icon "button" at bounding box center [0, 0] width 0 height 0
click at [0, 0] on div "Delete" at bounding box center [0, 0] width 0 height 0
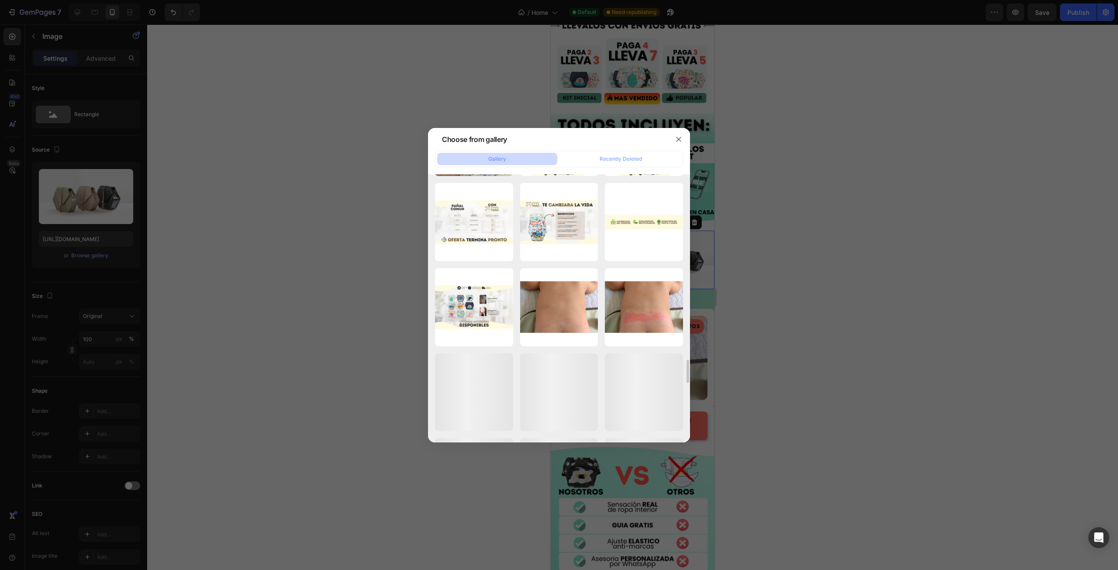
click at [0, 0] on icon "button" at bounding box center [0, 0] width 0 height 0
click at [0, 0] on div "Delete" at bounding box center [0, 0] width 0 height 0
click at [0, 0] on icon "button" at bounding box center [0, 0] width 0 height 0
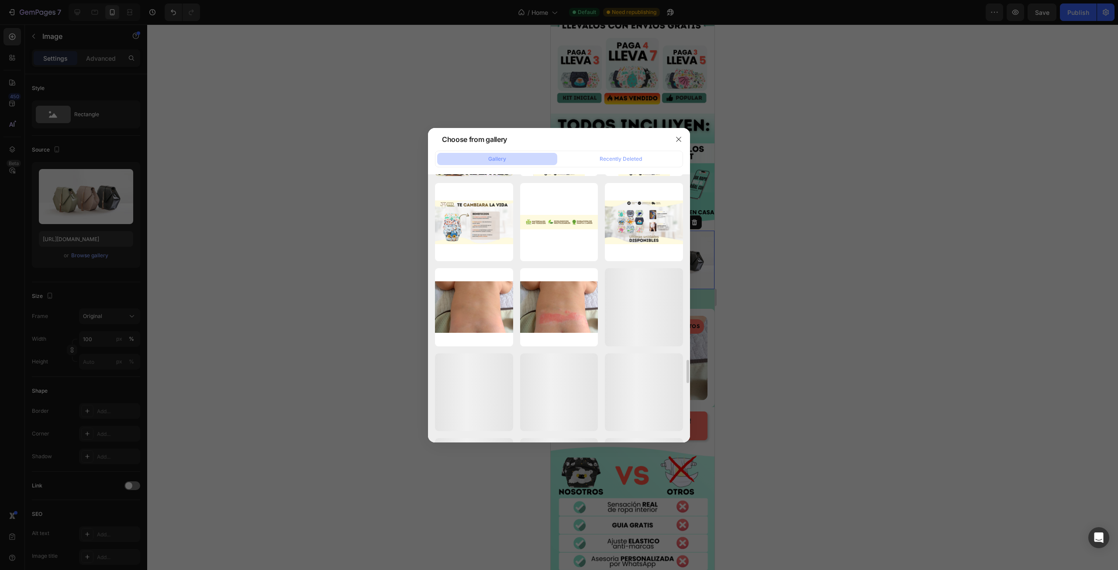
click at [0, 0] on div "Delete" at bounding box center [0, 0] width 0 height 0
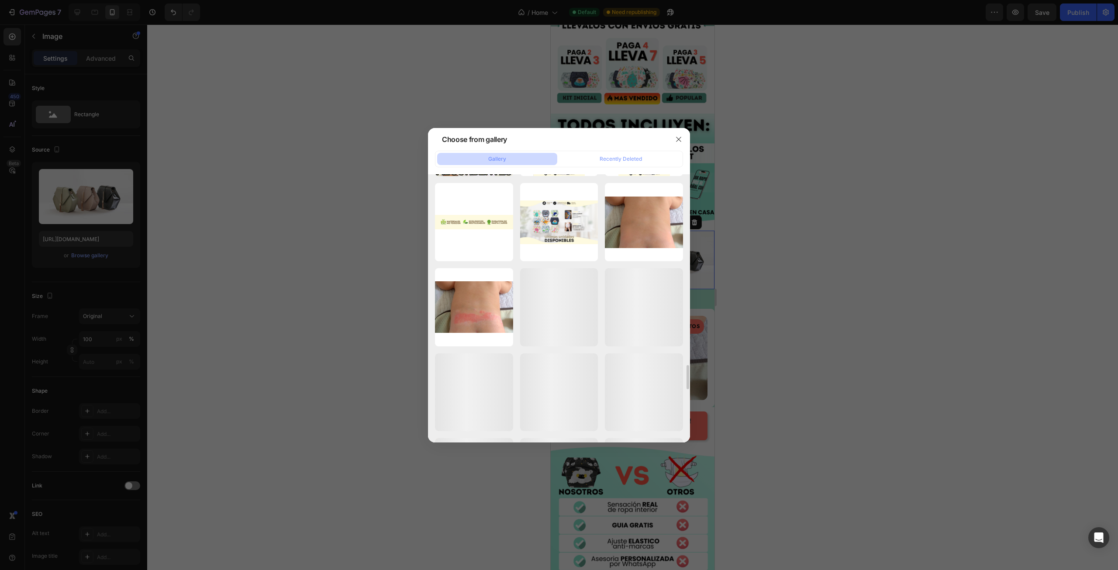
click at [0, 0] on icon "button" at bounding box center [0, 0] width 0 height 0
click at [0, 0] on div "Delete" at bounding box center [0, 0] width 0 height 0
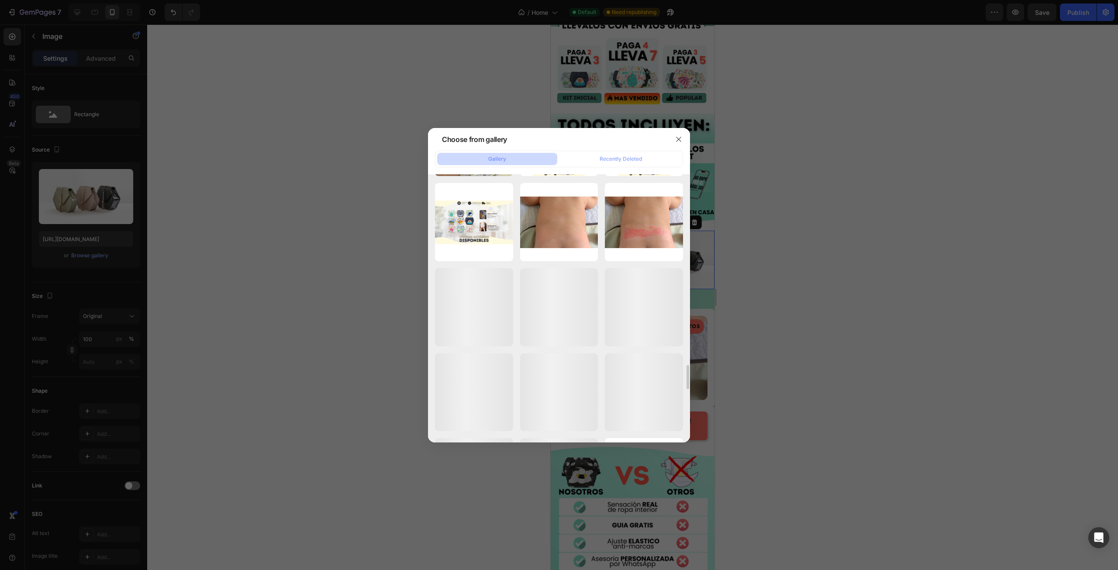
click at [0, 0] on icon "button" at bounding box center [0, 0] width 0 height 0
click at [0, 0] on div "Delete" at bounding box center [0, 0] width 0 height 0
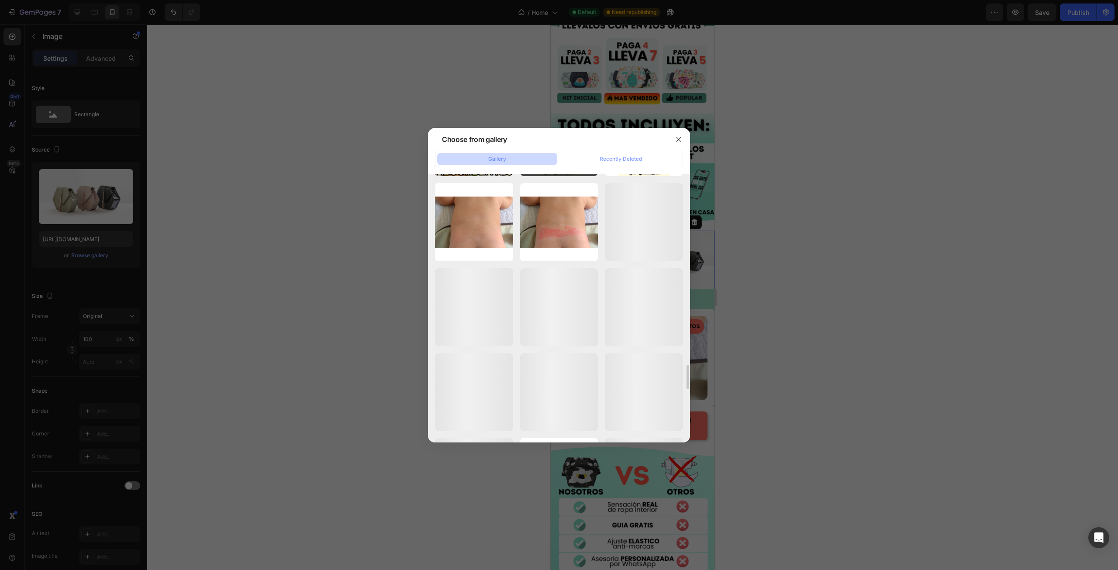
scroll to position [1992, 0]
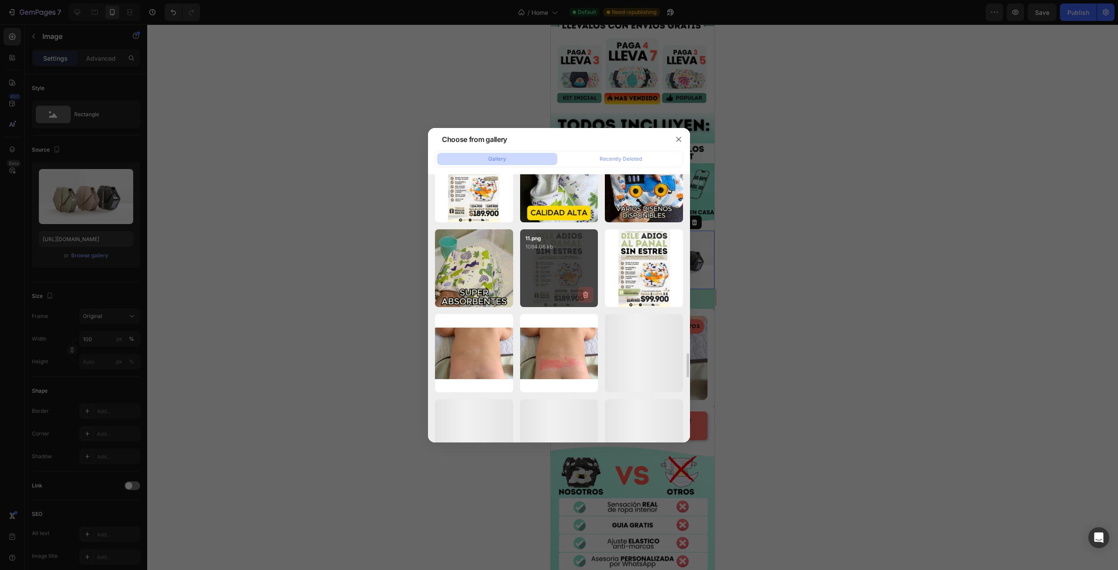
click at [587, 294] on icon "button" at bounding box center [586, 295] width 6 height 7
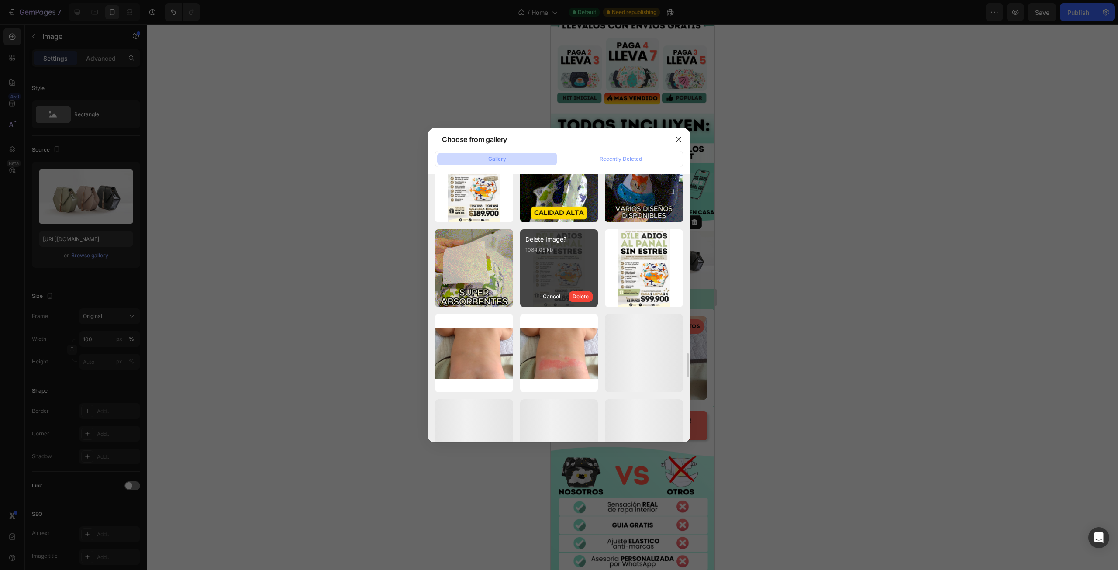
click at [587, 294] on div "Delete" at bounding box center [580, 297] width 16 height 8
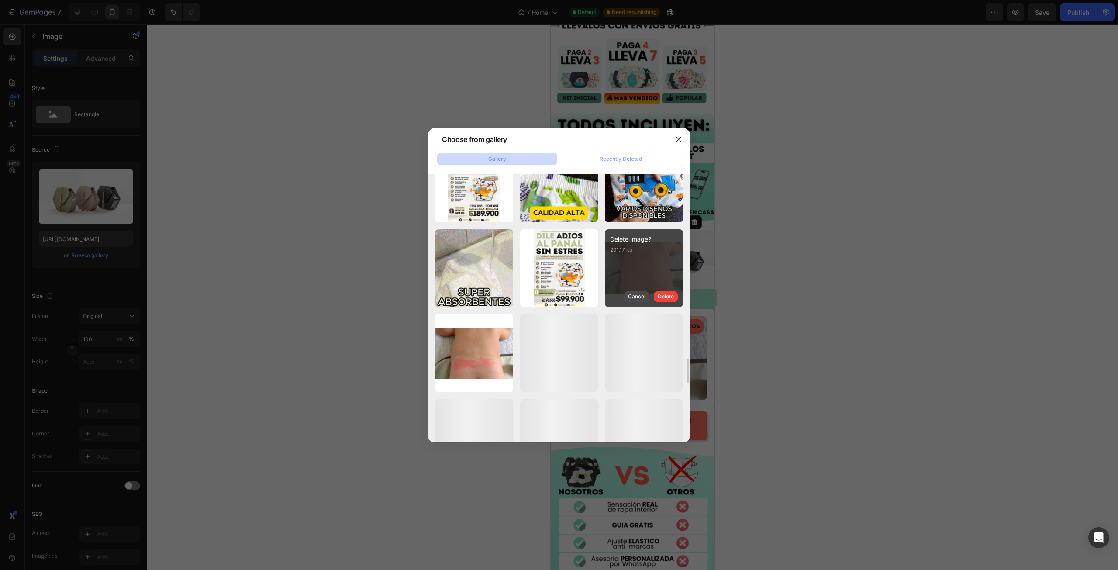
scroll to position [1905, 0]
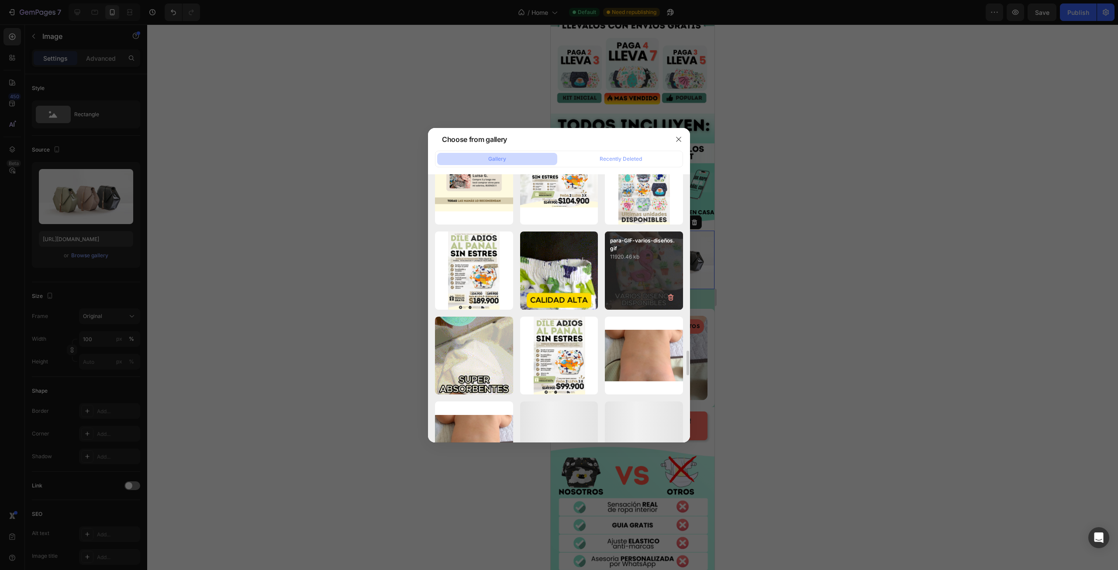
click at [643, 269] on div "para-GIF-varios-diseños.gif 11920.46 kb" at bounding box center [644, 270] width 78 height 78
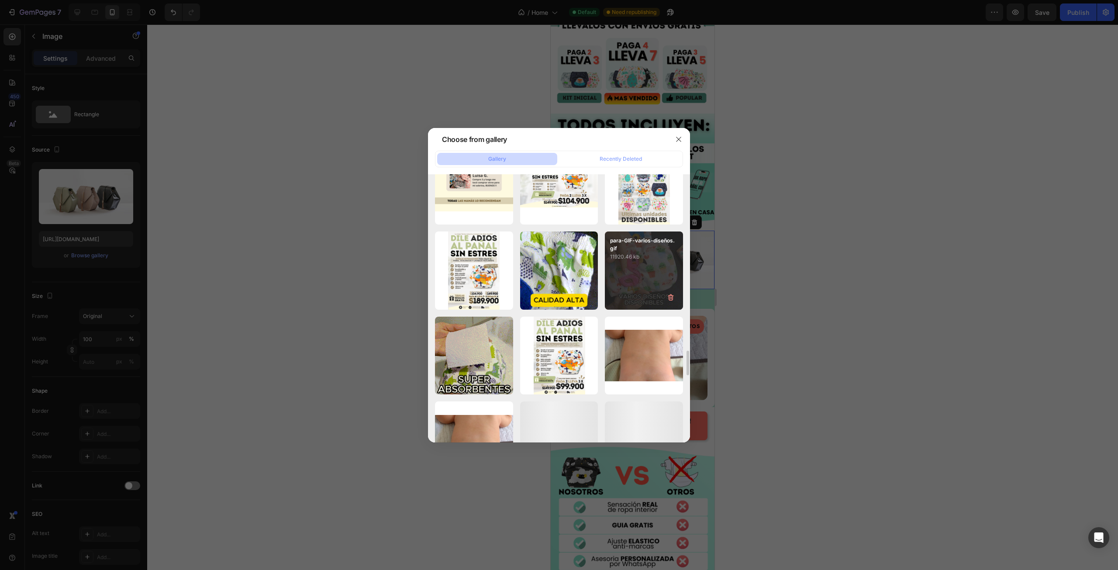
type input "[URL][DOMAIN_NAME]"
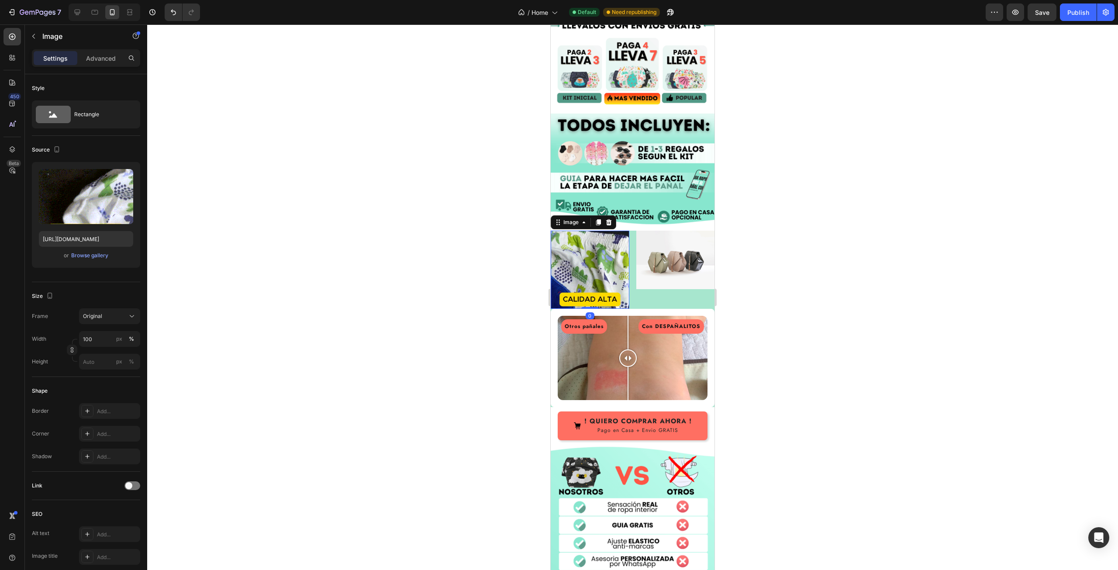
click at [588, 233] on img at bounding box center [590, 270] width 79 height 79
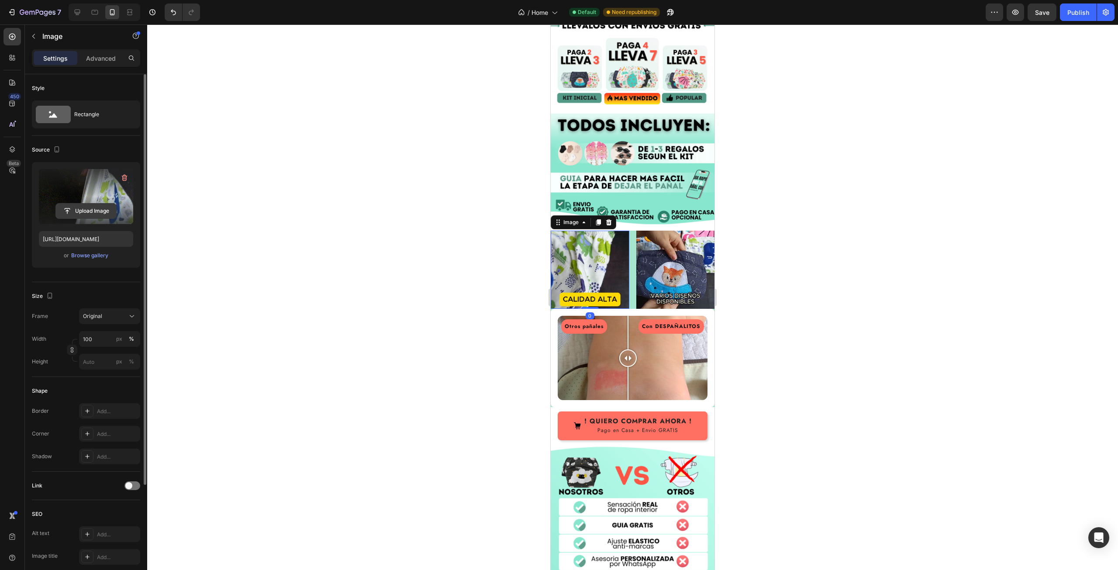
click at [90, 210] on input "file" at bounding box center [86, 210] width 60 height 15
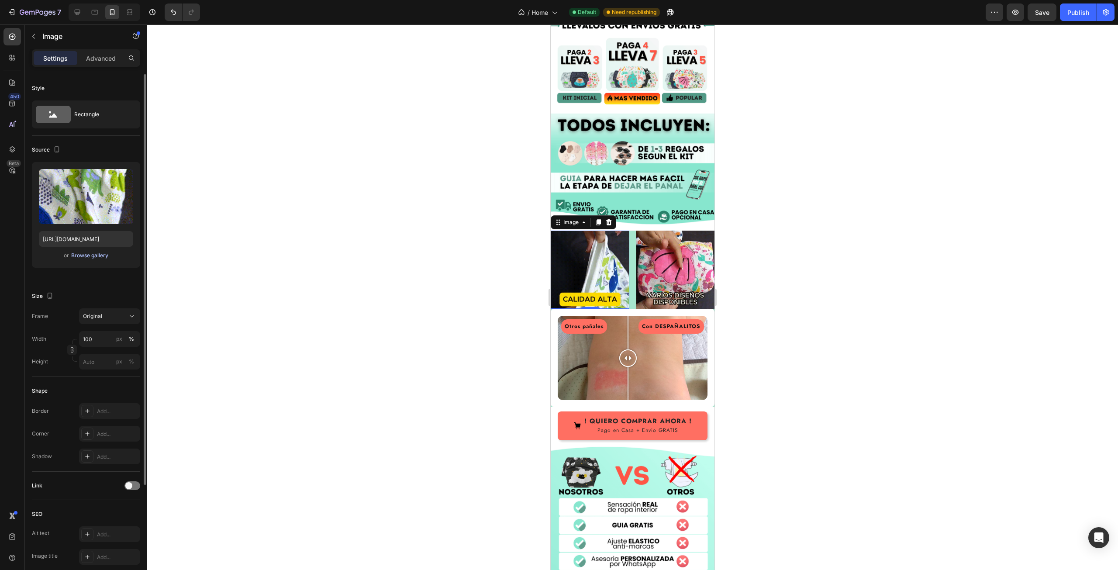
click at [92, 253] on div "Browse gallery" at bounding box center [89, 256] width 37 height 8
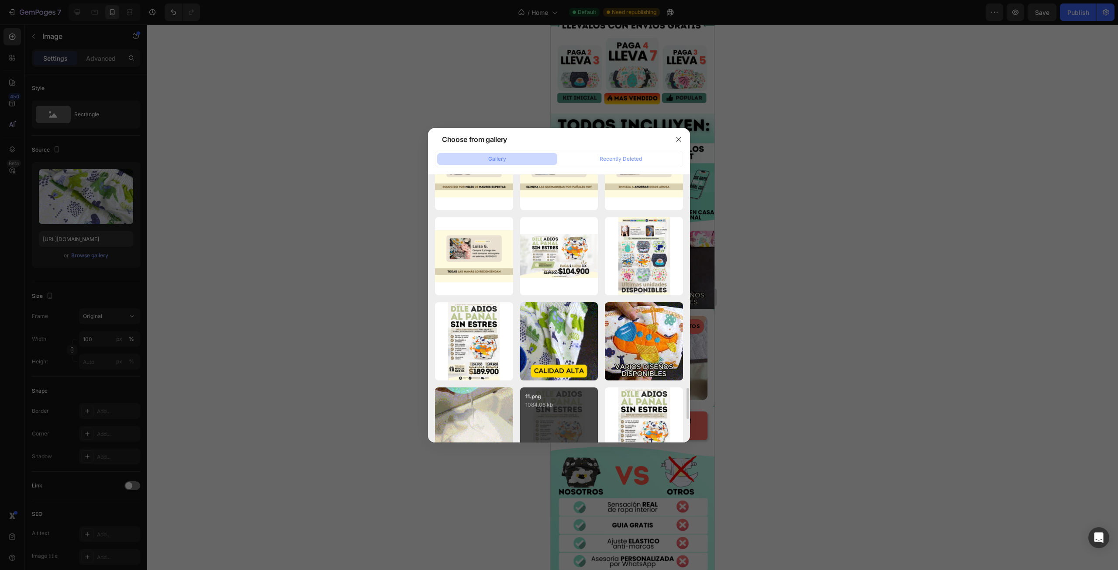
scroll to position [1878, 0]
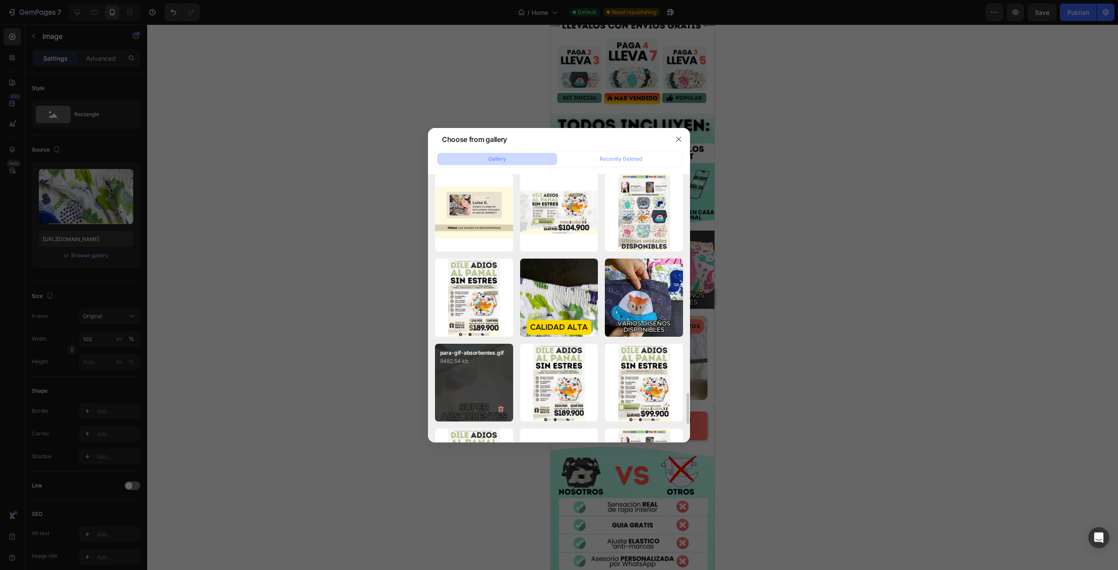
click at [468, 372] on div "para-gif-absorbentes.gif 9482.54 kb" at bounding box center [474, 383] width 78 height 78
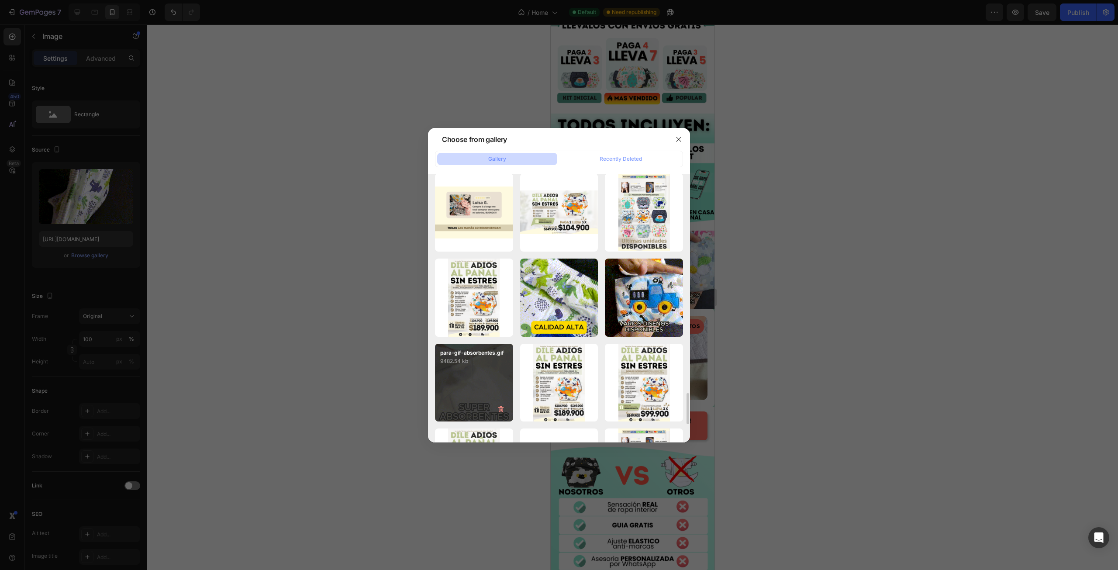
type input "[URL][DOMAIN_NAME]"
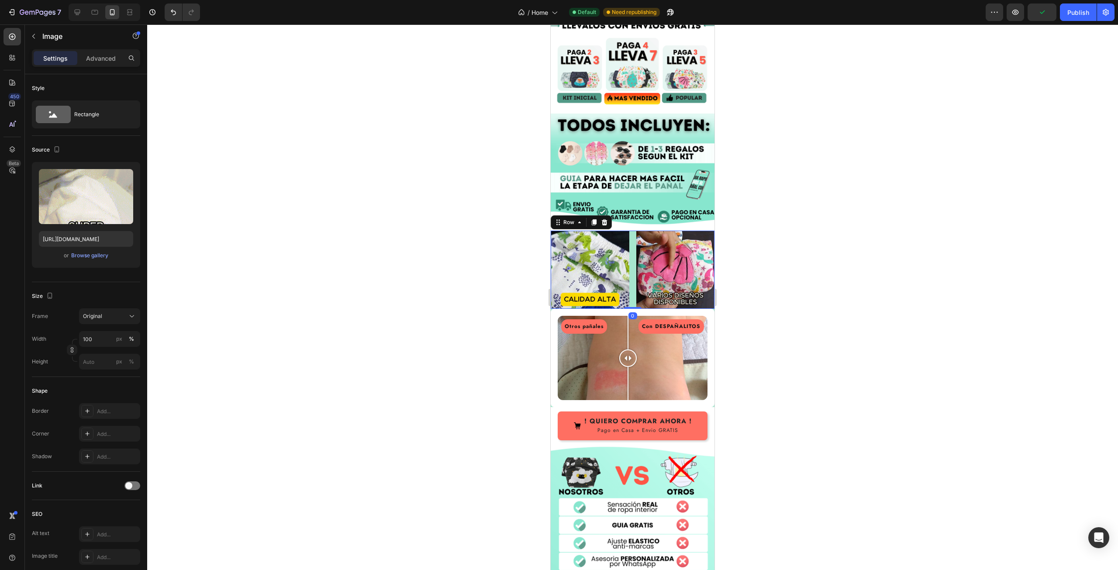
click at [628, 234] on div "Image Image Row 0" at bounding box center [633, 270] width 164 height 79
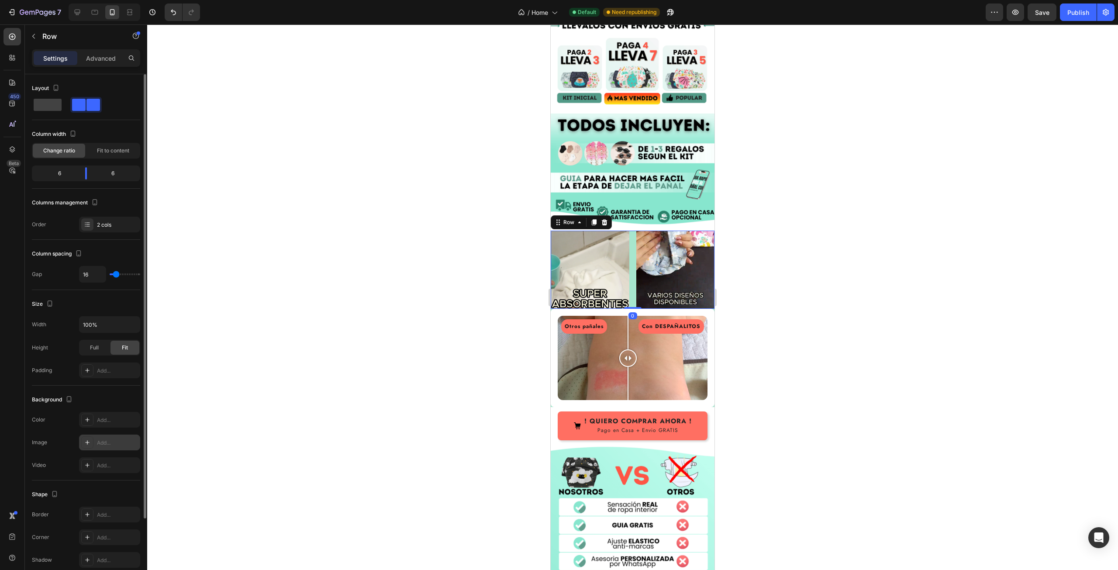
scroll to position [44, 0]
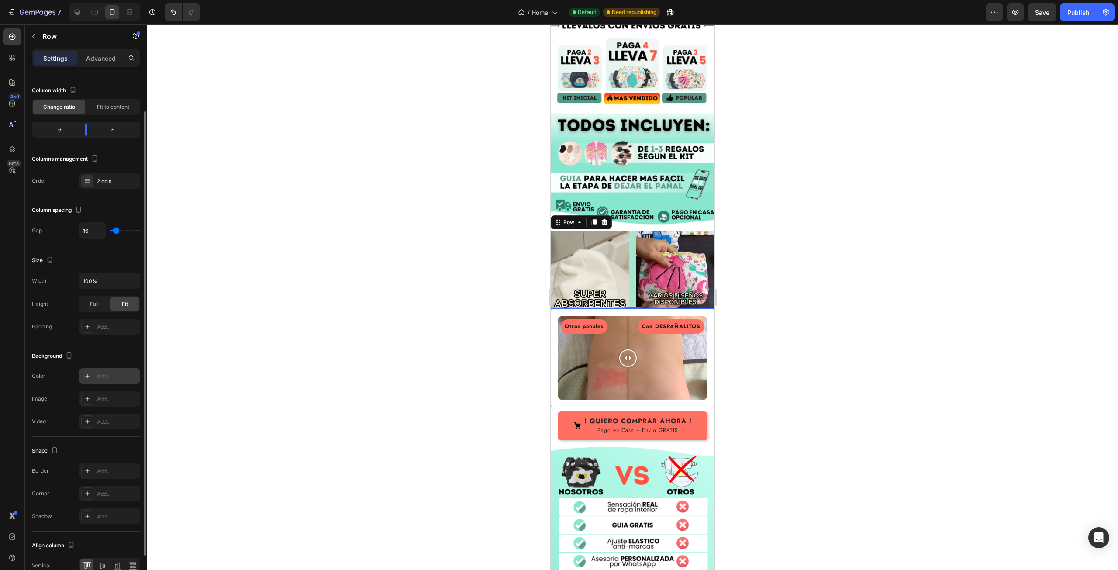
click at [95, 374] on div "Add..." at bounding box center [109, 376] width 61 height 16
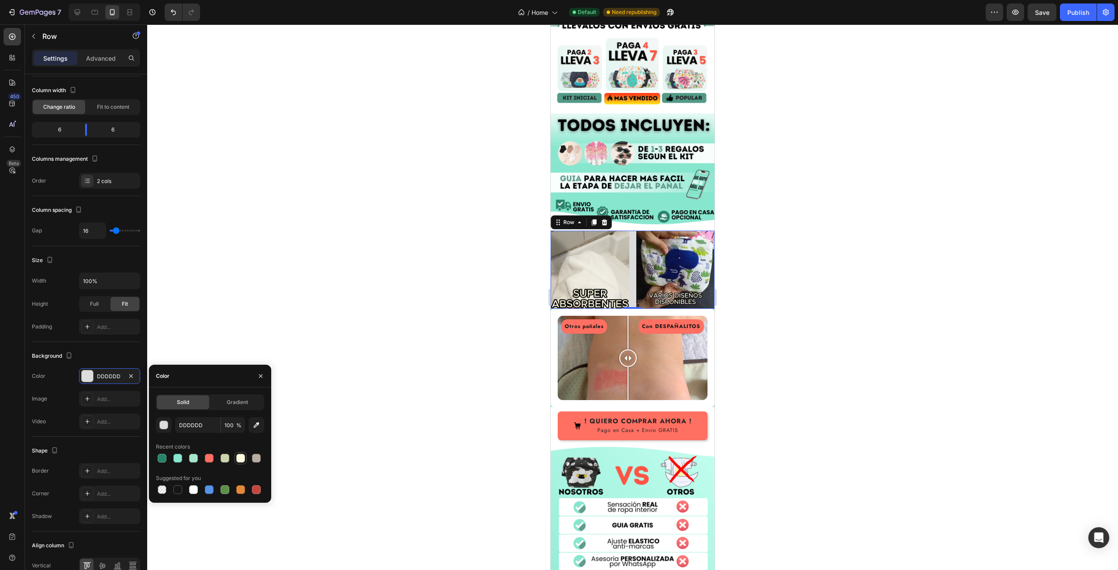
click at [239, 460] on div at bounding box center [240, 458] width 9 height 9
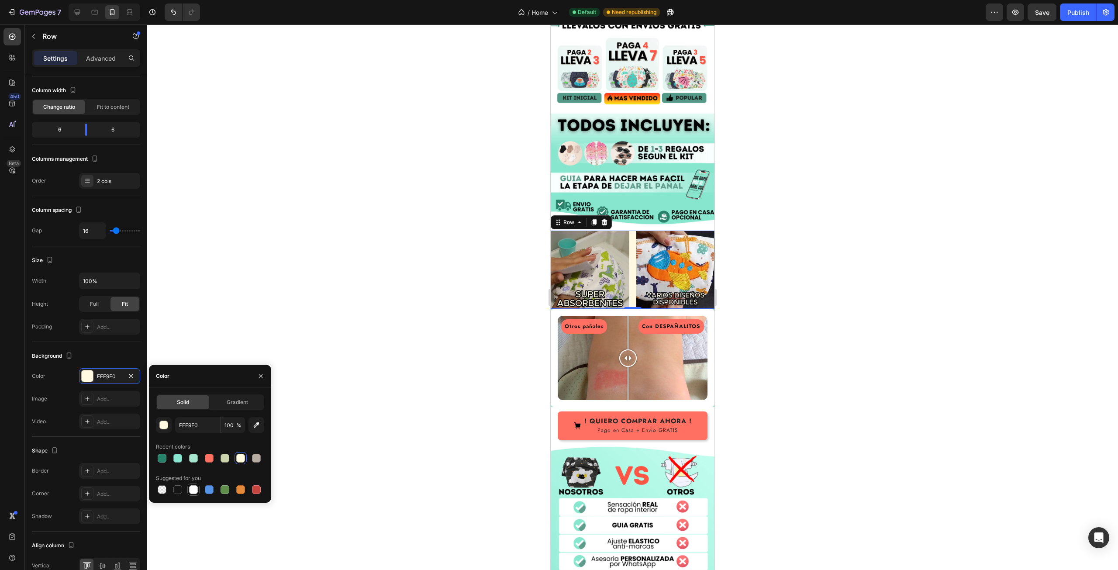
click at [194, 489] on div at bounding box center [193, 489] width 9 height 9
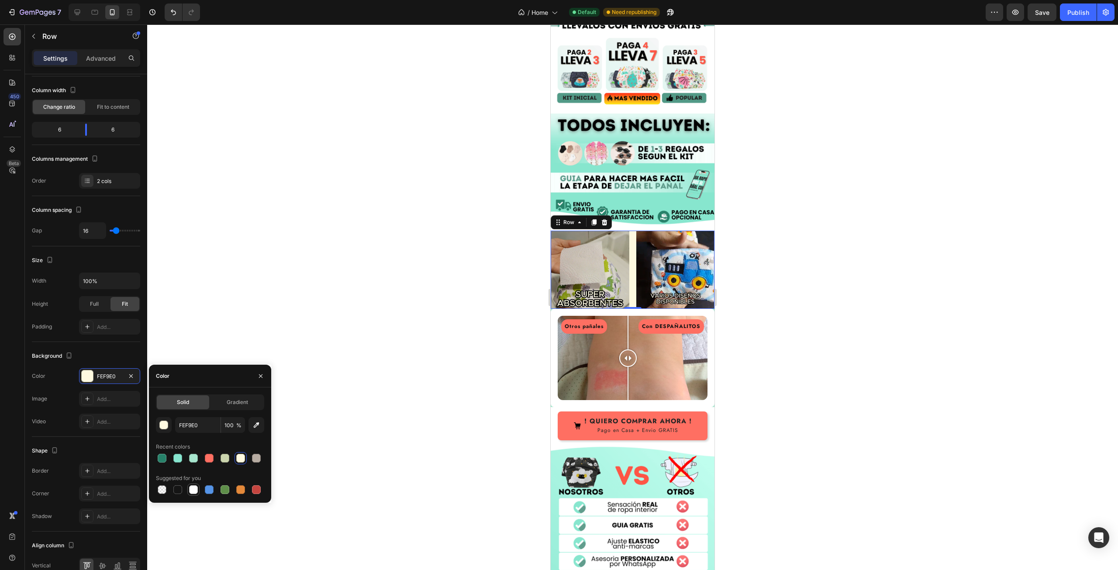
type input "FFFFFF"
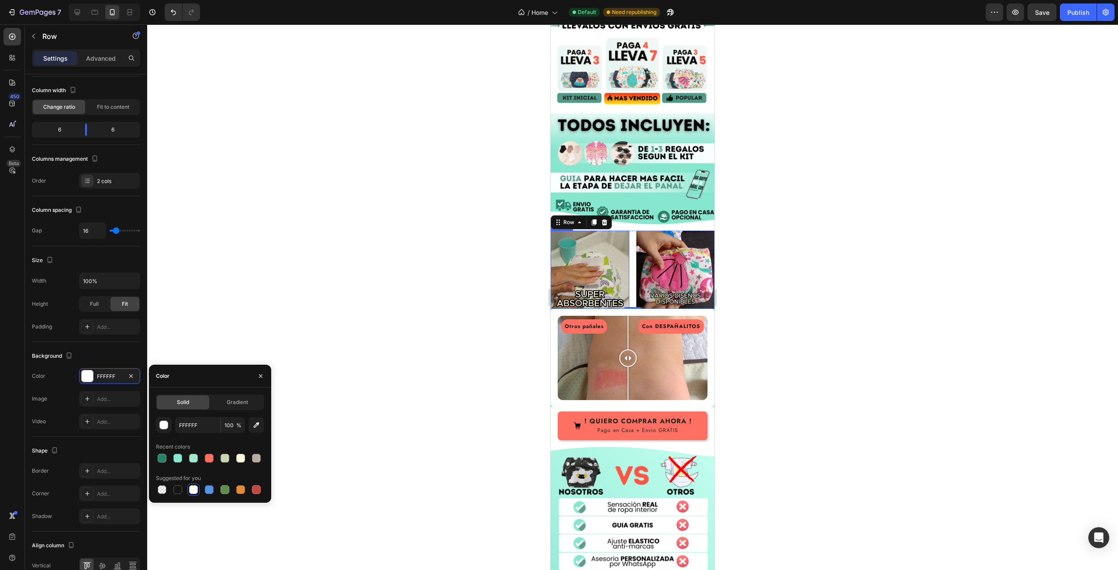
click at [590, 231] on img at bounding box center [590, 270] width 79 height 79
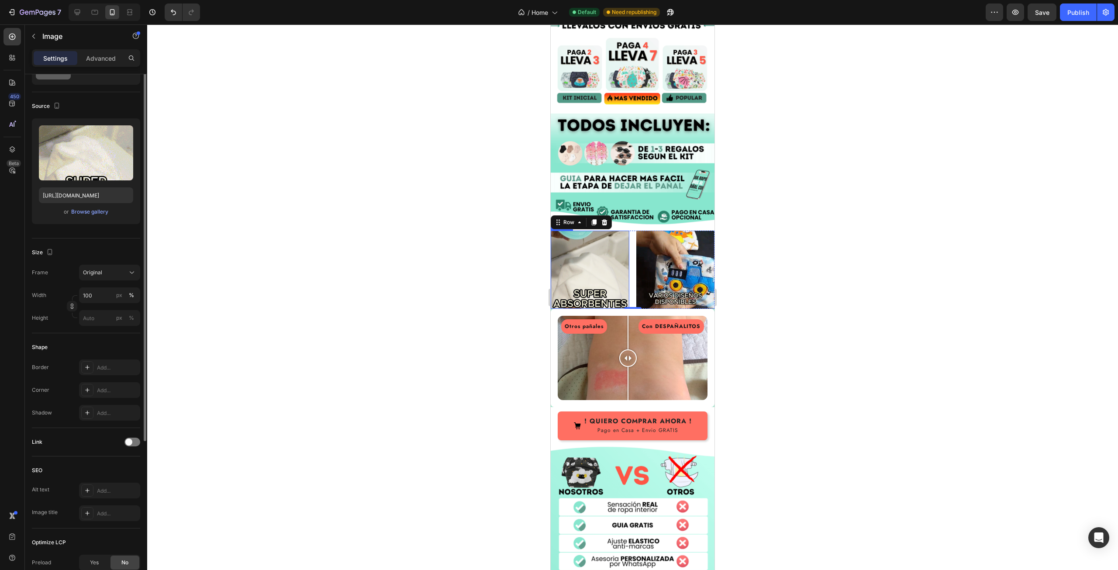
scroll to position [0, 0]
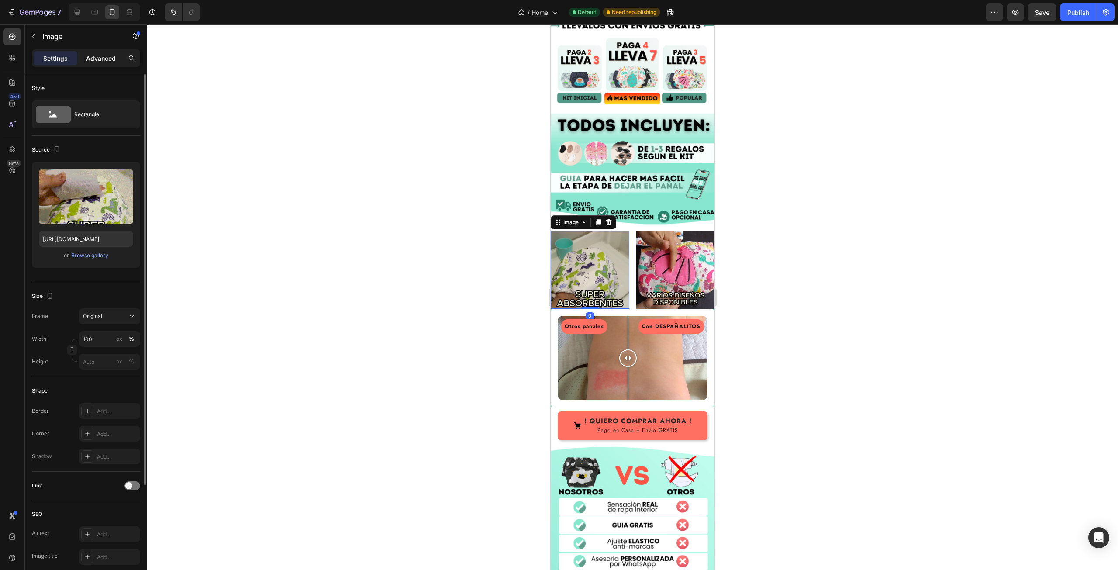
click at [100, 57] on p "Advanced" at bounding box center [101, 58] width 30 height 9
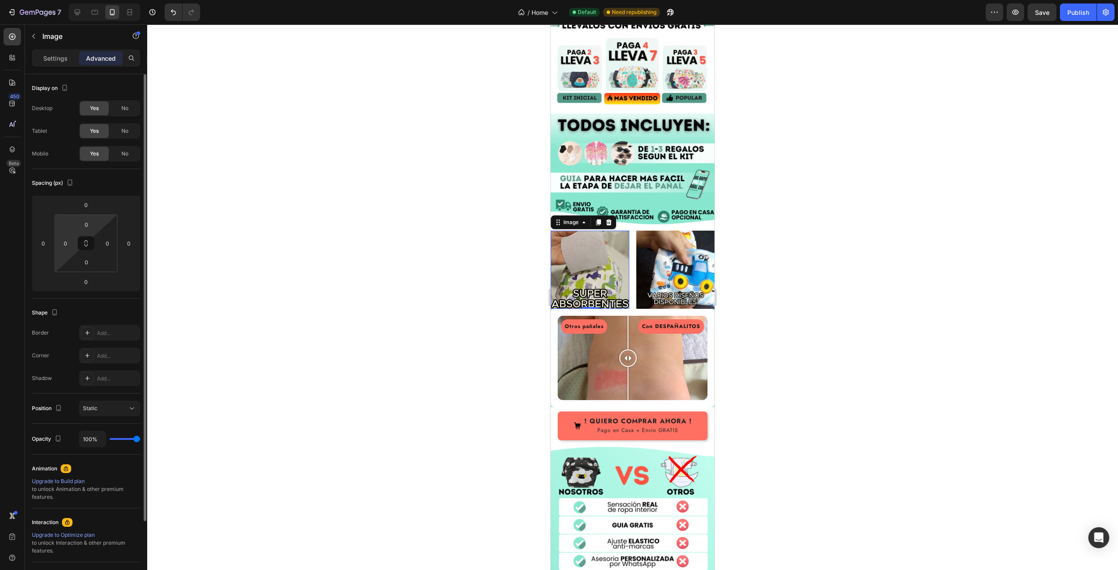
drag, startPoint x: 74, startPoint y: 250, endPoint x: 73, endPoint y: 236, distance: 14.0
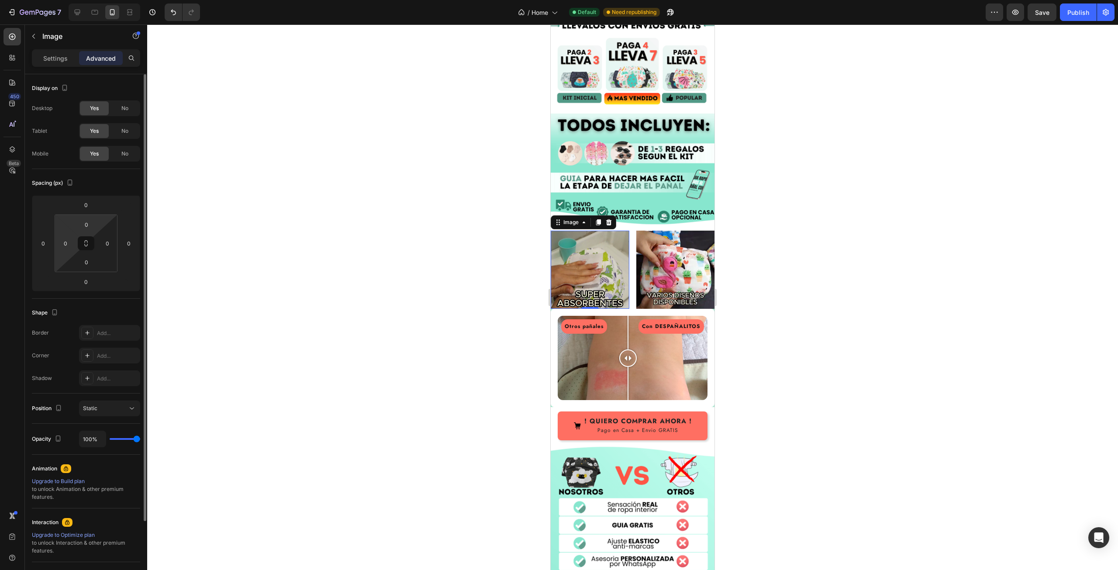
click at [73, 236] on div "0 0 0 0" at bounding box center [86, 243] width 63 height 58
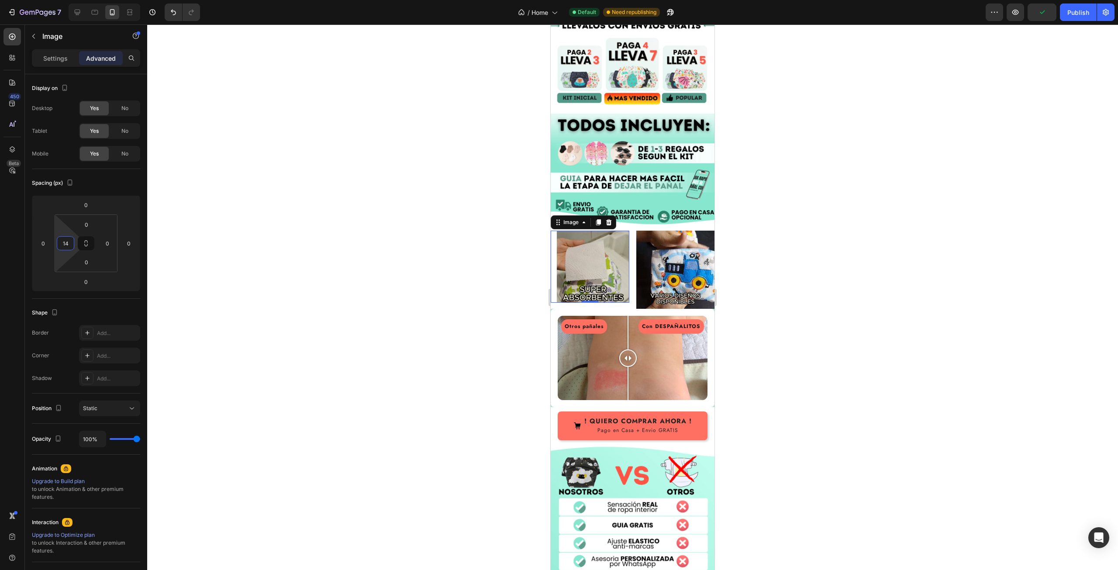
type input "16"
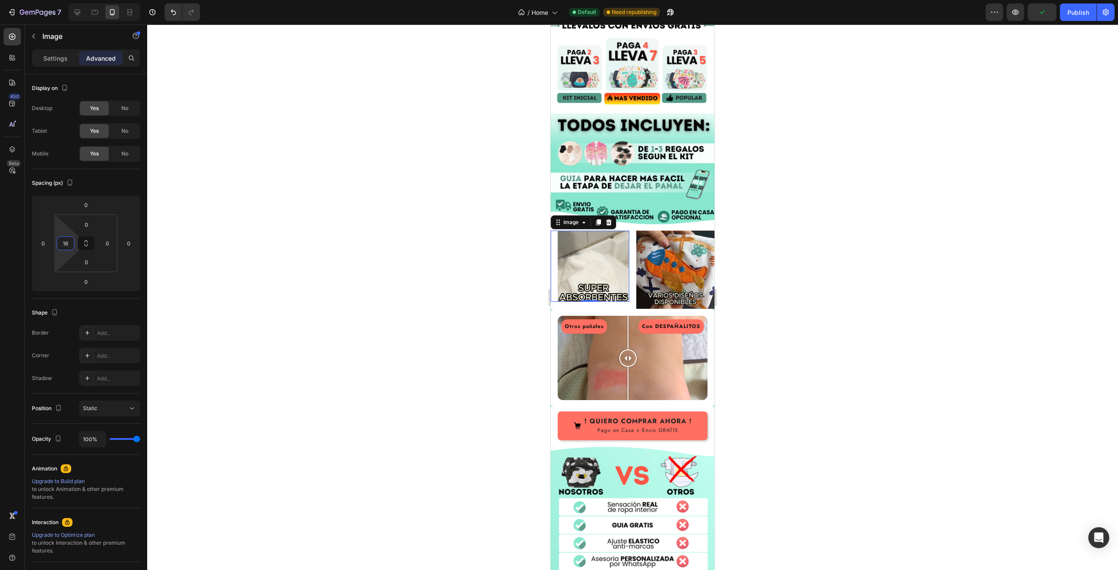
click at [70, 0] on html "7 / Home Default Need republishing Preview Publish 450 Beta Sections(18) Elemen…" at bounding box center [559, 0] width 1118 height 0
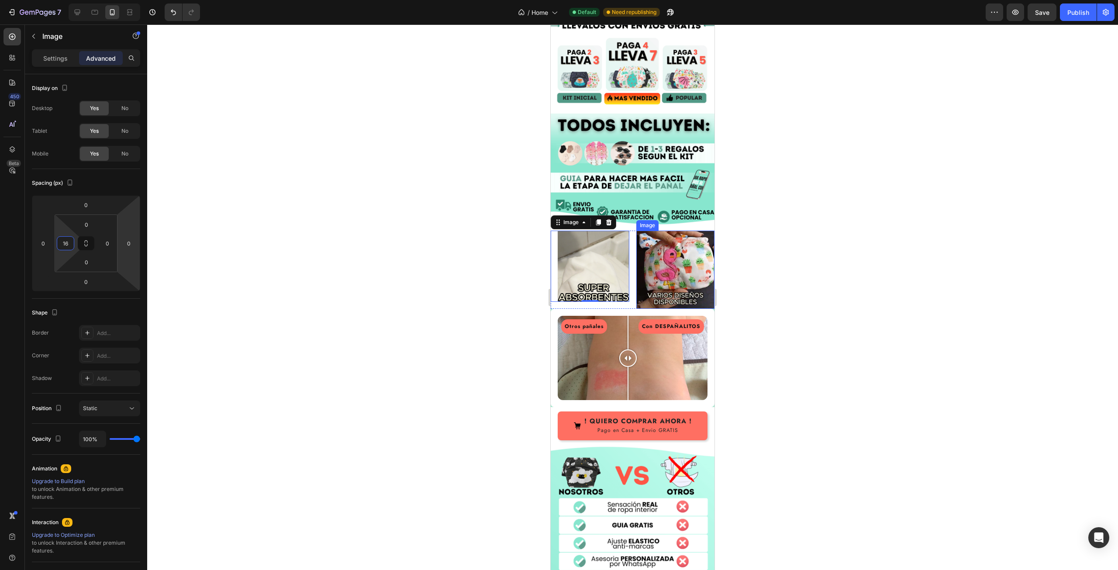
drag, startPoint x: 670, startPoint y: 215, endPoint x: 664, endPoint y: 214, distance: 6.1
click at [670, 231] on img at bounding box center [675, 270] width 79 height 79
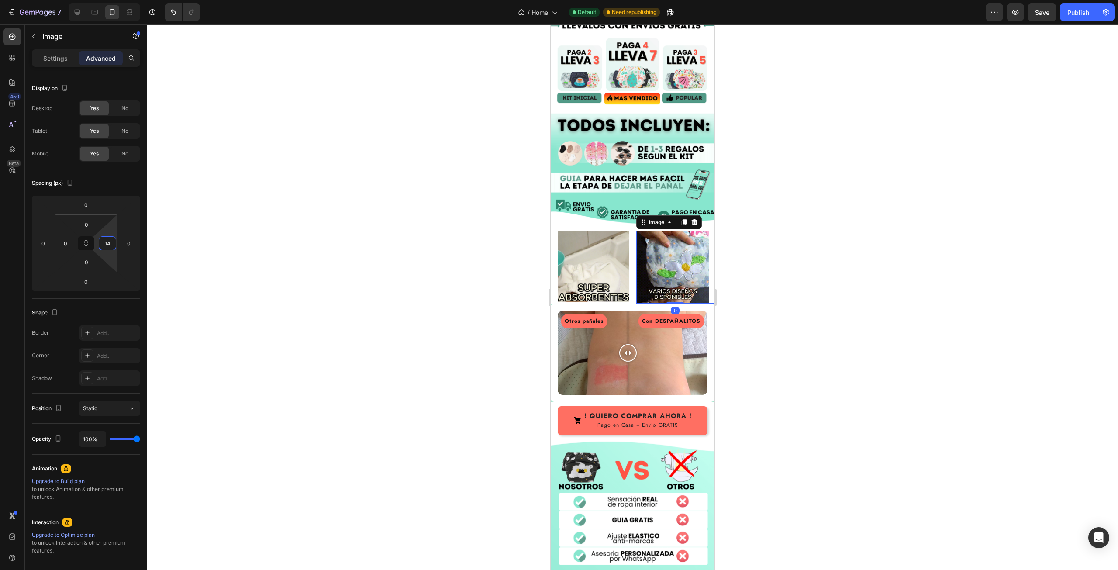
type input "16"
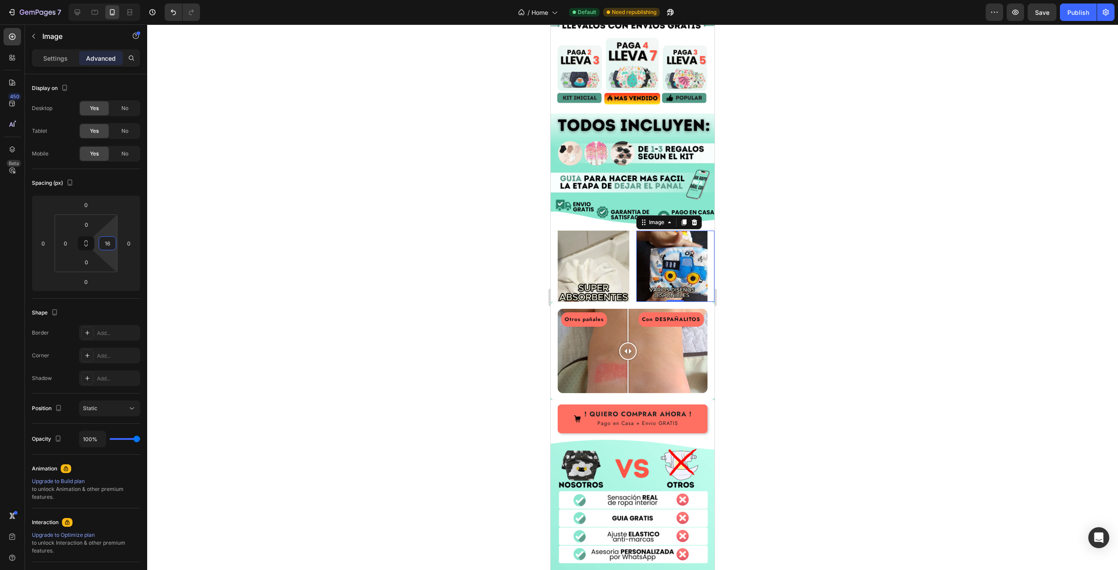
click at [112, 0] on html "7 / Home Default Need republishing Preview Save Publish 450 Beta Sections(18) E…" at bounding box center [559, 0] width 1118 height 0
click at [614, 231] on img at bounding box center [594, 267] width 72 height 72
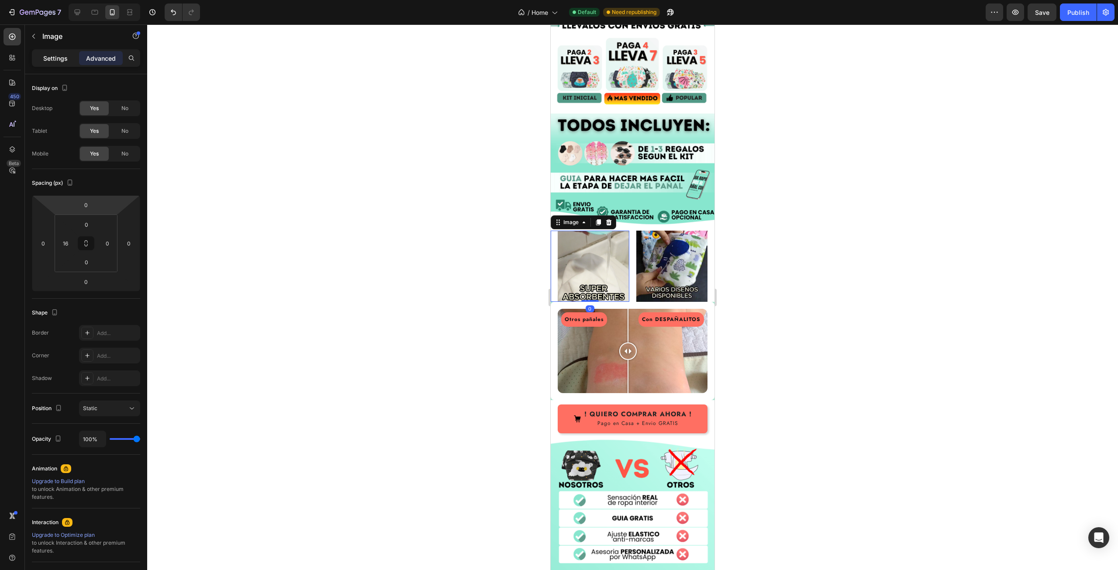
click at [48, 62] on p "Settings" at bounding box center [55, 58] width 24 height 9
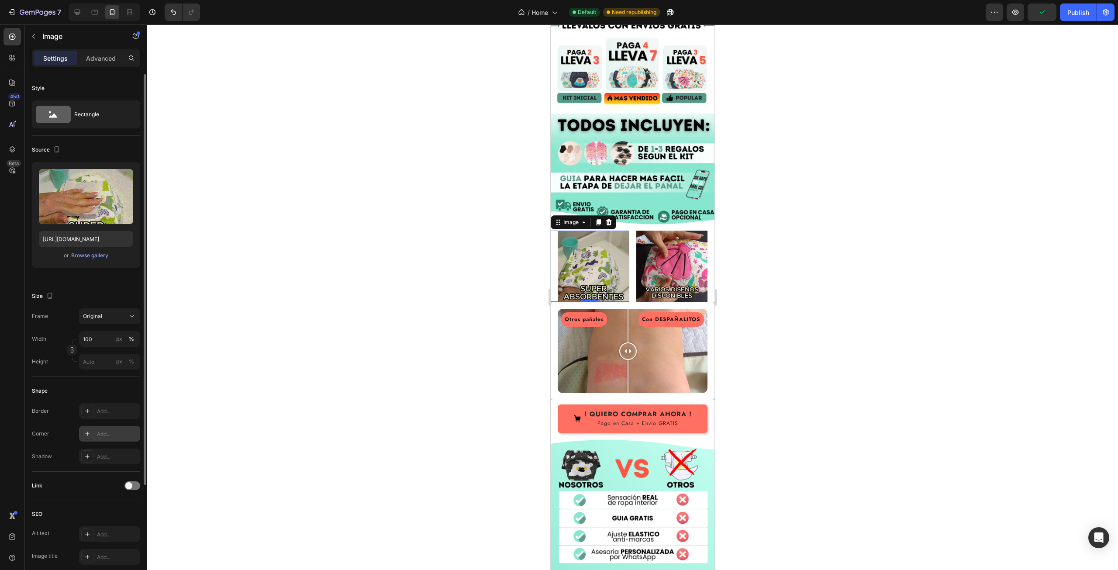
click at [92, 435] on div at bounding box center [87, 433] width 12 height 12
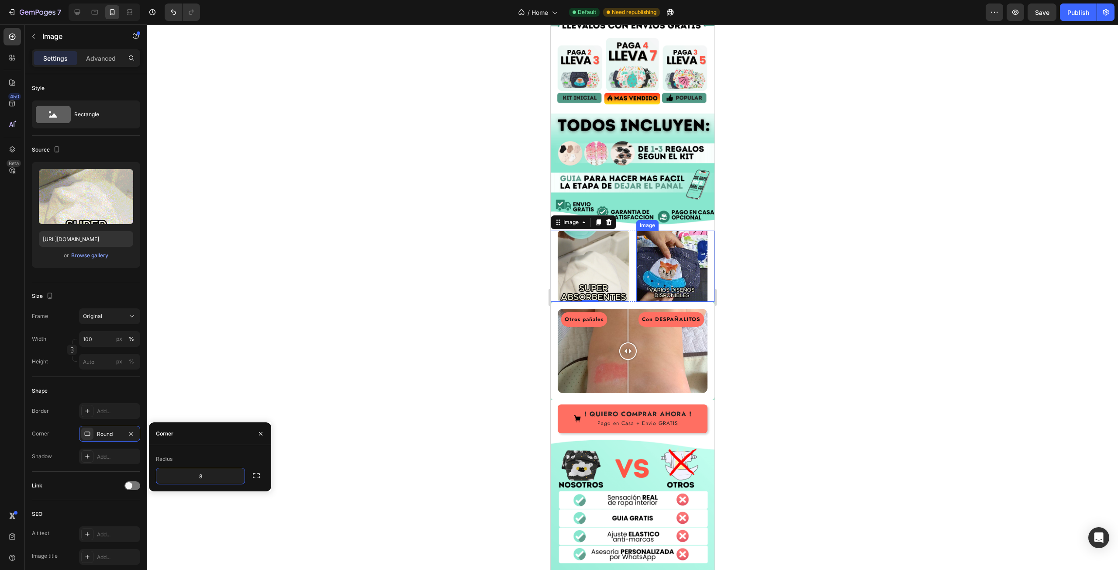
click at [655, 232] on img at bounding box center [672, 267] width 72 height 72
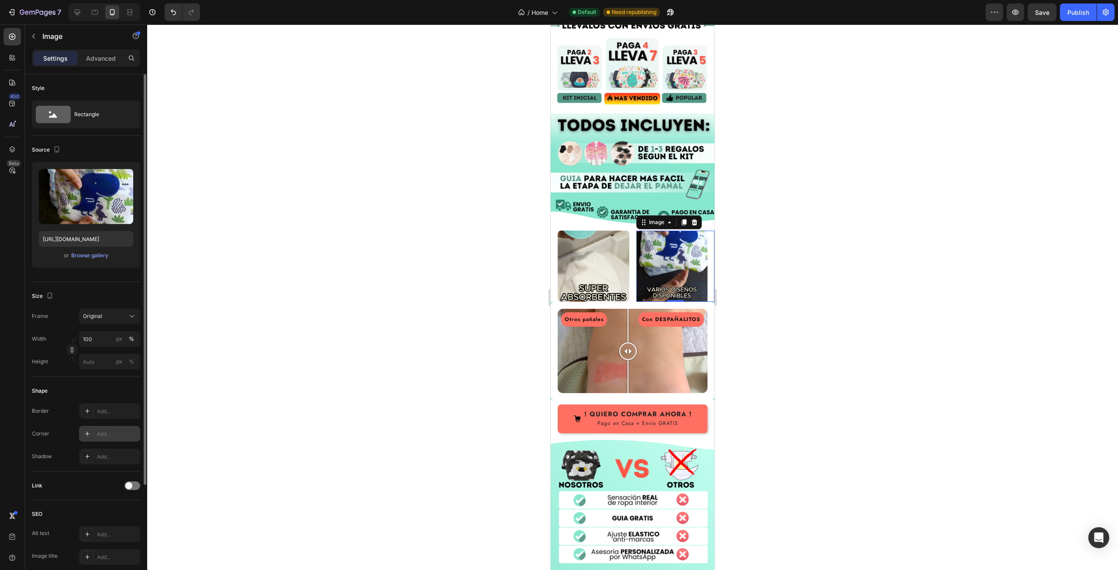
click at [102, 439] on div "Add..." at bounding box center [109, 434] width 61 height 16
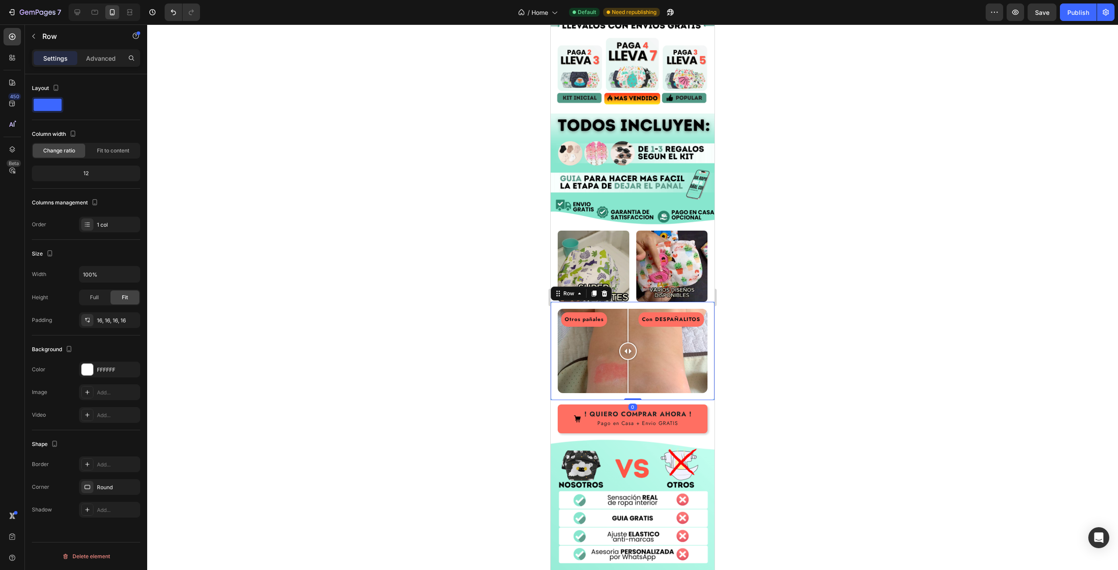
click at [551, 324] on div "Otros pañales Con DESPAÑALITOS Image Comparison Row 0" at bounding box center [633, 351] width 164 height 98
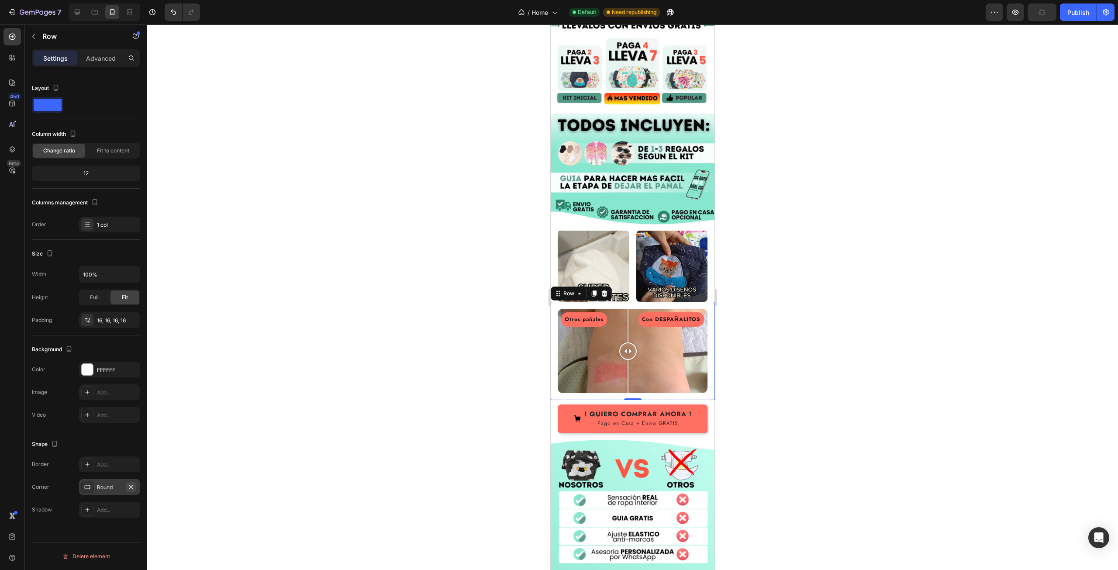
click at [133, 488] on icon "button" at bounding box center [131, 486] width 7 height 7
click at [840, 349] on div at bounding box center [632, 296] width 971 height 545
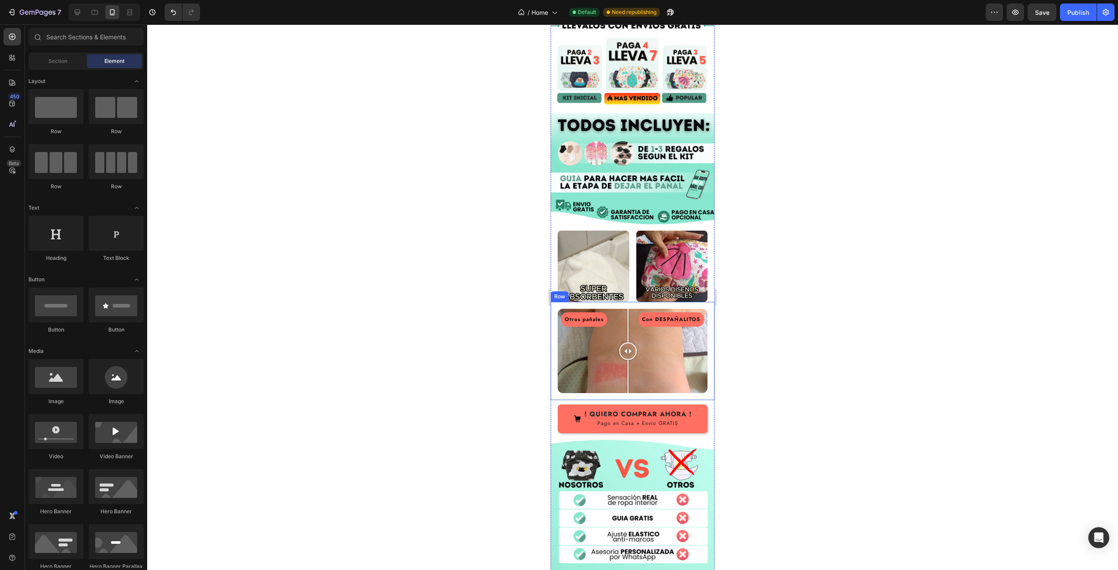
click at [567, 348] on div "Otros pañales Con DESPAÑALITOS Image Comparison Row" at bounding box center [633, 351] width 164 height 98
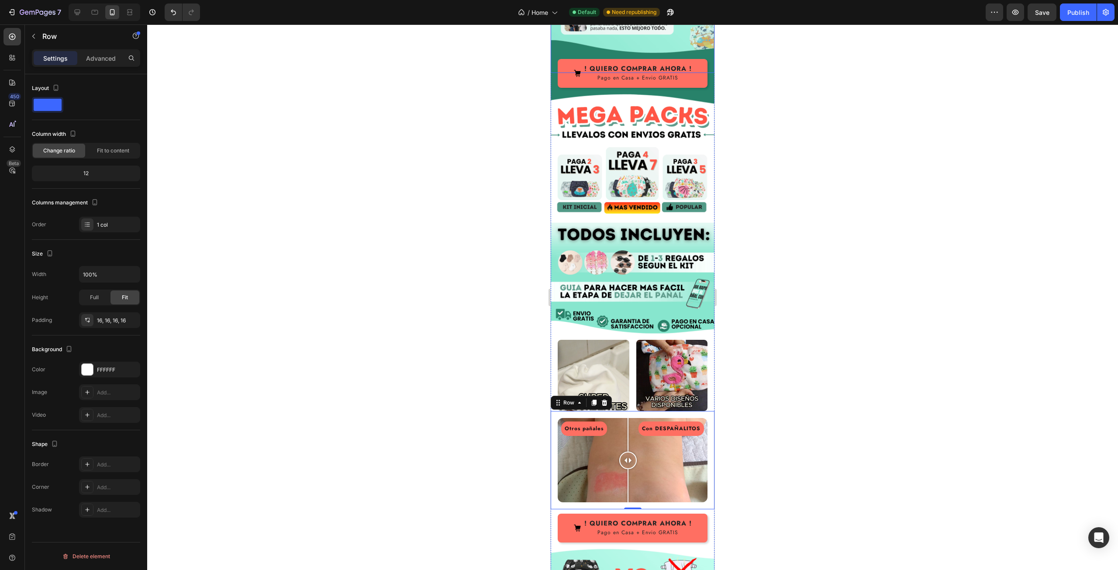
scroll to position [900, 0]
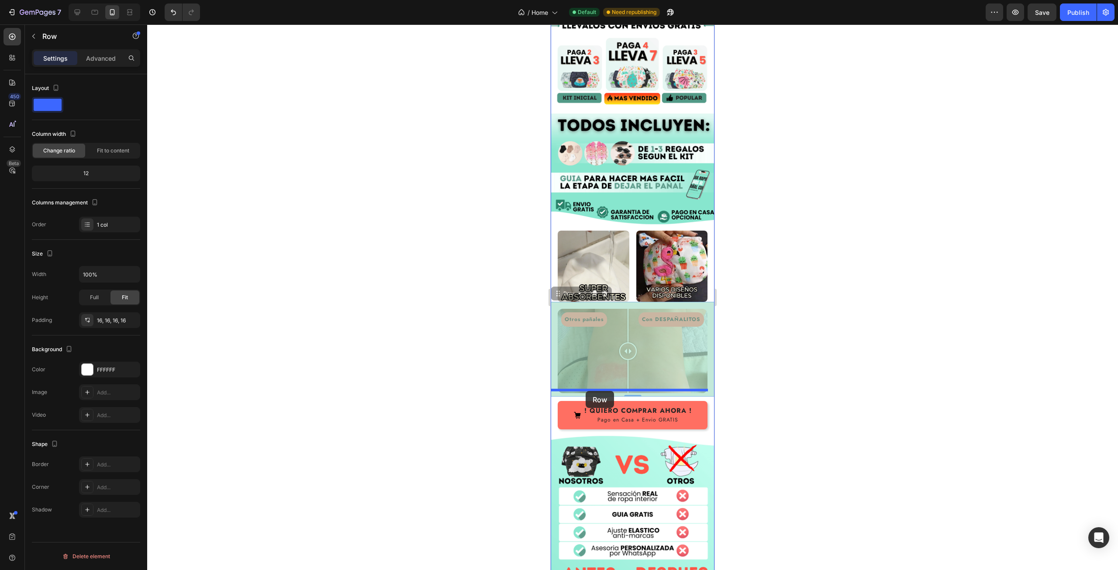
drag, startPoint x: 559, startPoint y: 347, endPoint x: 586, endPoint y: 391, distance: 51.1
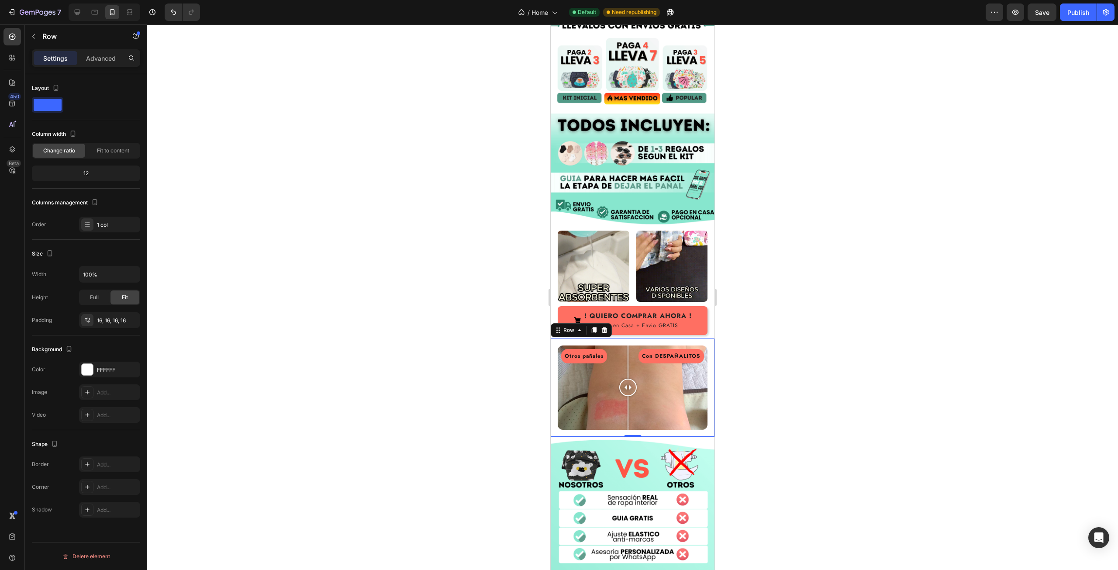
click at [803, 329] on div at bounding box center [632, 296] width 971 height 545
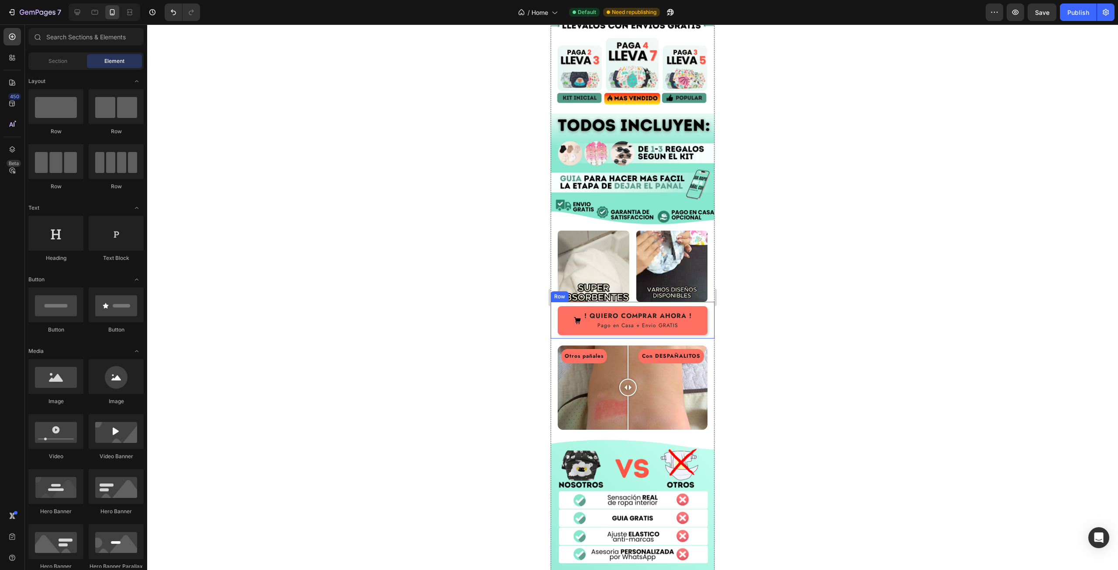
click at [555, 302] on div "! QUIERO COMPRAR AHORA ! Pago en Casa + Envio GRATIS Button Row" at bounding box center [633, 320] width 164 height 36
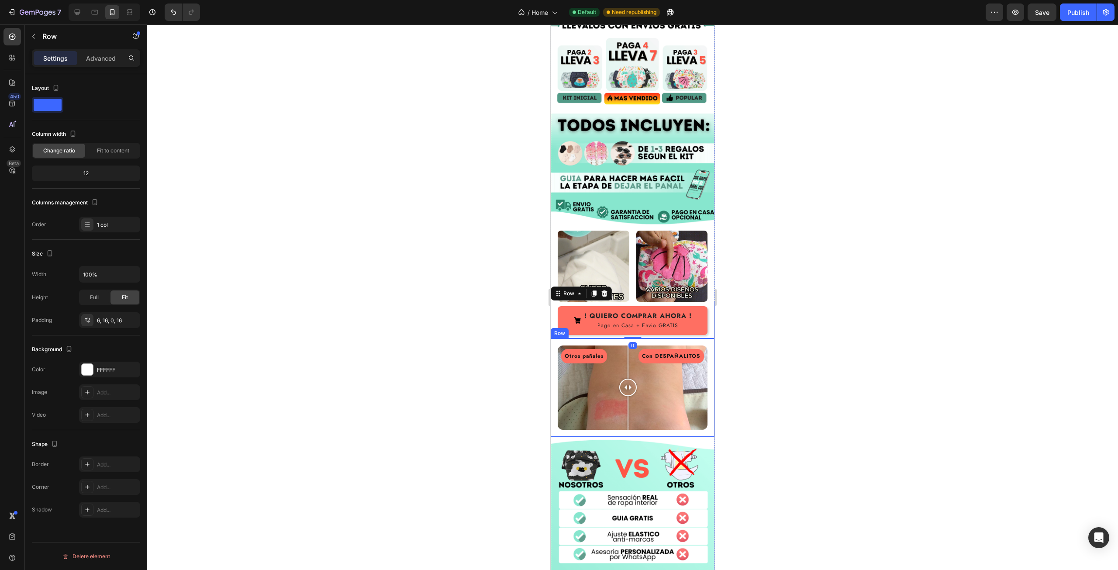
click at [559, 338] on div "Otros pañales Con DESPAÑALITOS Image Comparison Row" at bounding box center [633, 387] width 164 height 98
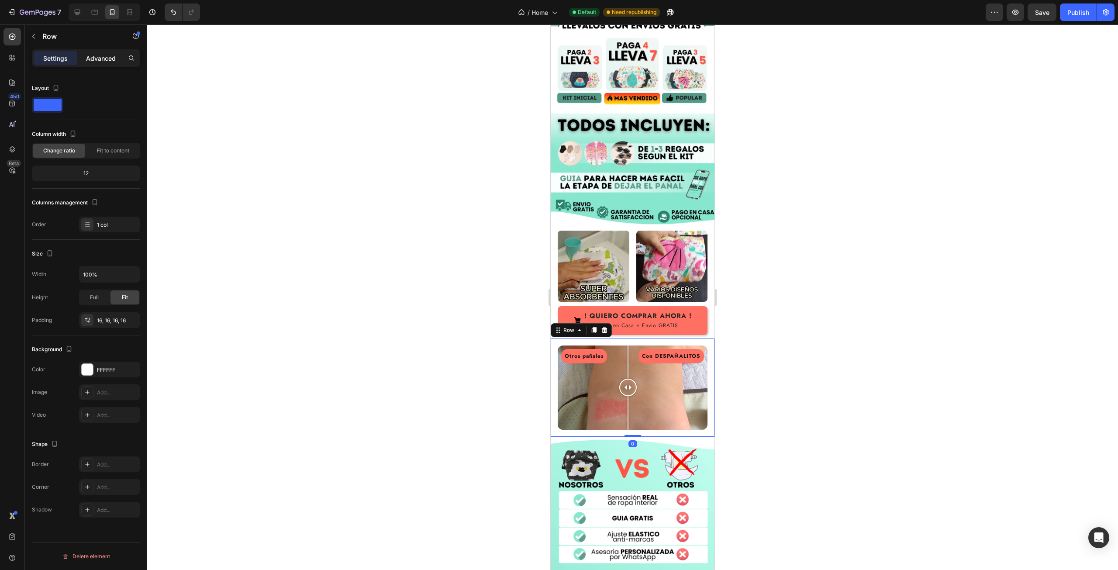
click at [101, 60] on p "Advanced" at bounding box center [101, 58] width 30 height 9
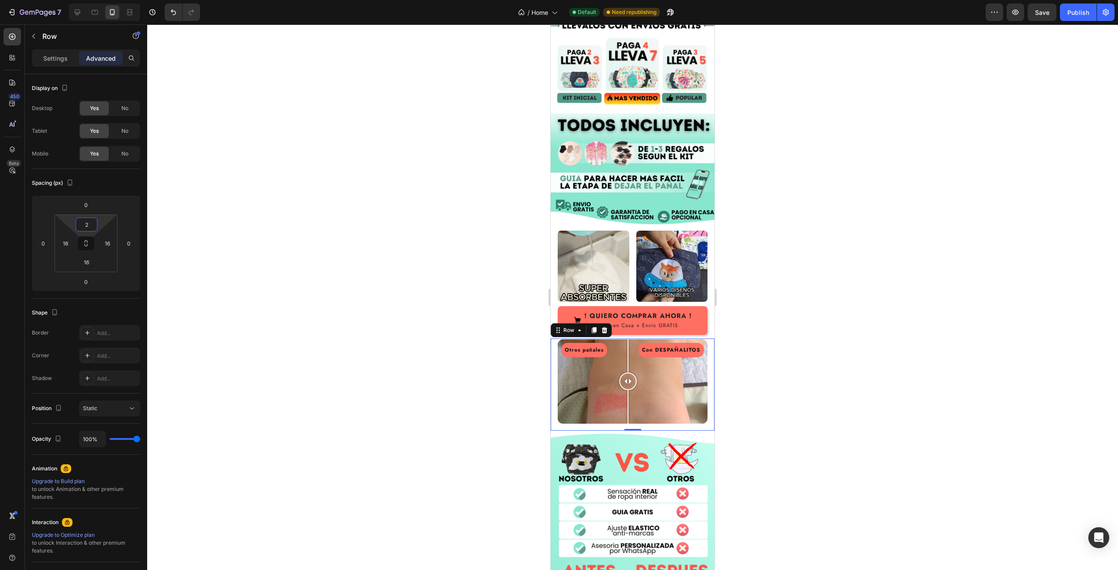
type input "0"
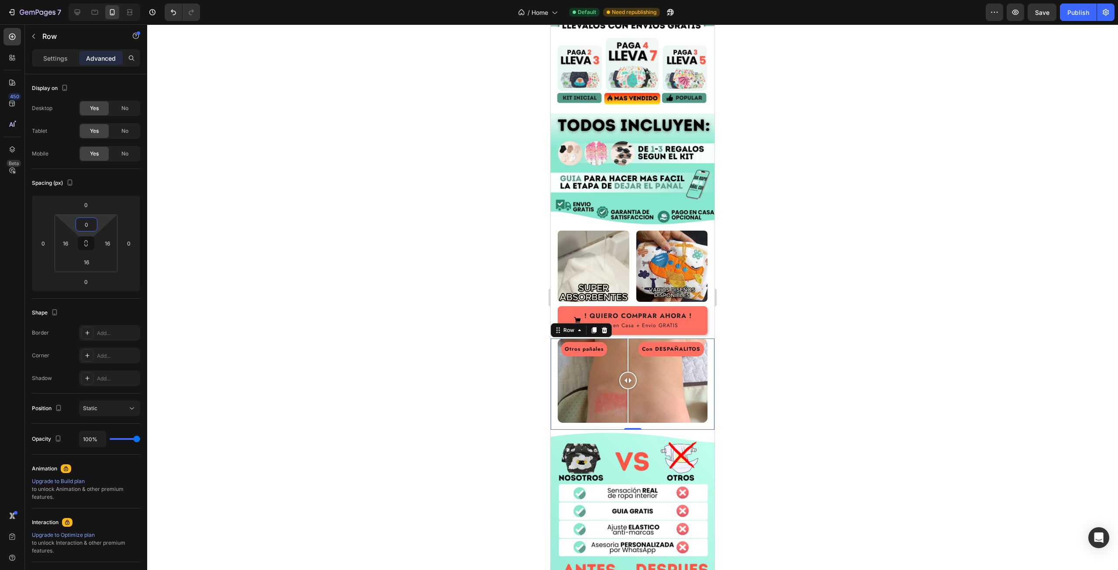
drag, startPoint x: 103, startPoint y: 224, endPoint x: 107, endPoint y: 229, distance: 6.9
click at [107, 0] on html "7 / Home Default Need republishing Preview Save Publish 450 Beta Sections(18) E…" at bounding box center [559, 0] width 1118 height 0
click at [872, 223] on div at bounding box center [632, 296] width 971 height 545
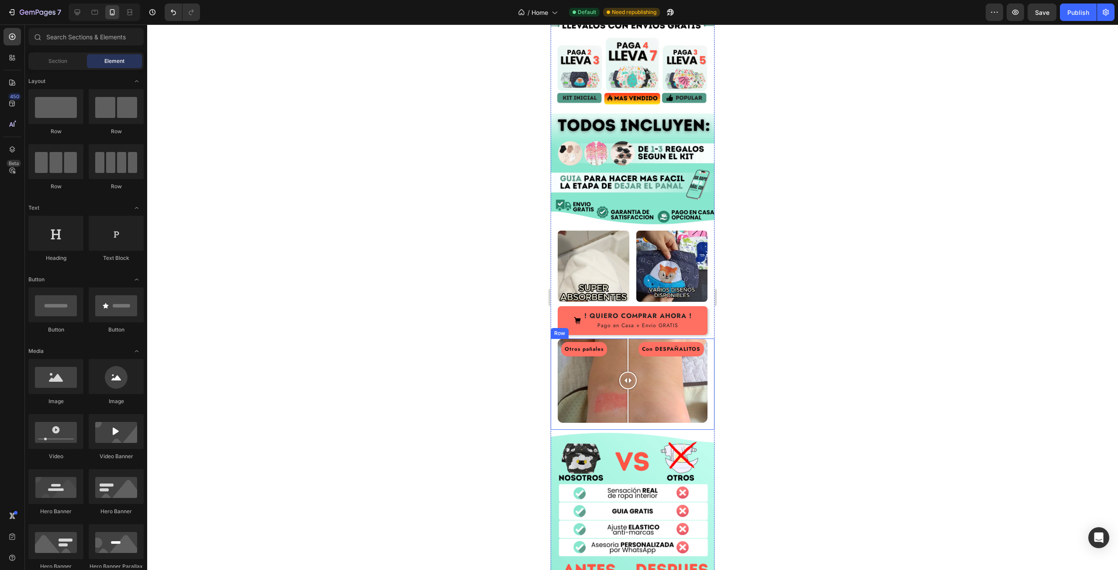
click at [553, 338] on div "Otros pañales Con DESPAÑALITOS Image Comparison Row" at bounding box center [633, 383] width 164 height 91
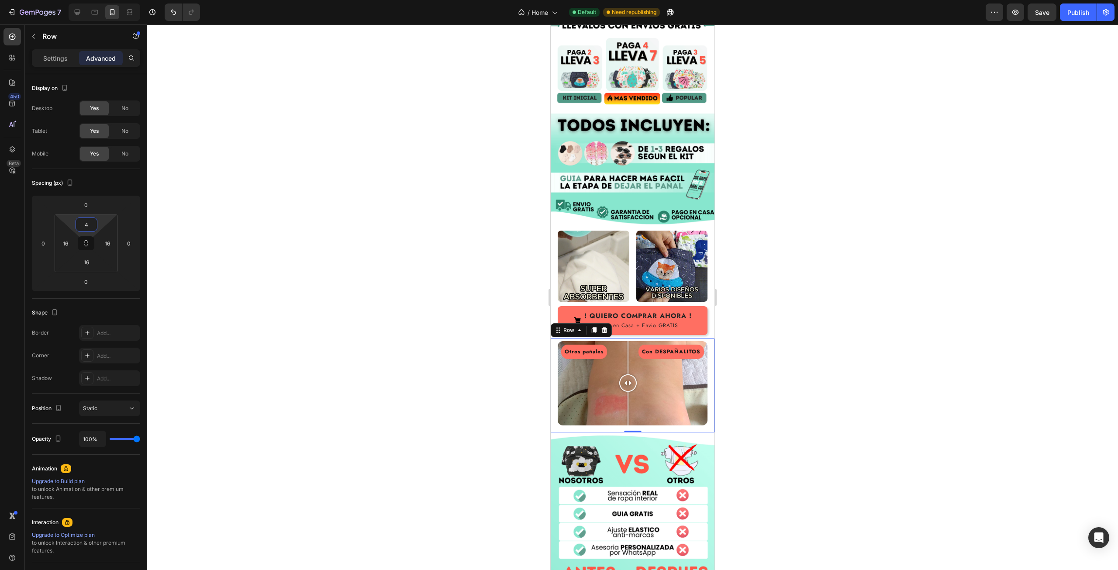
type input "2"
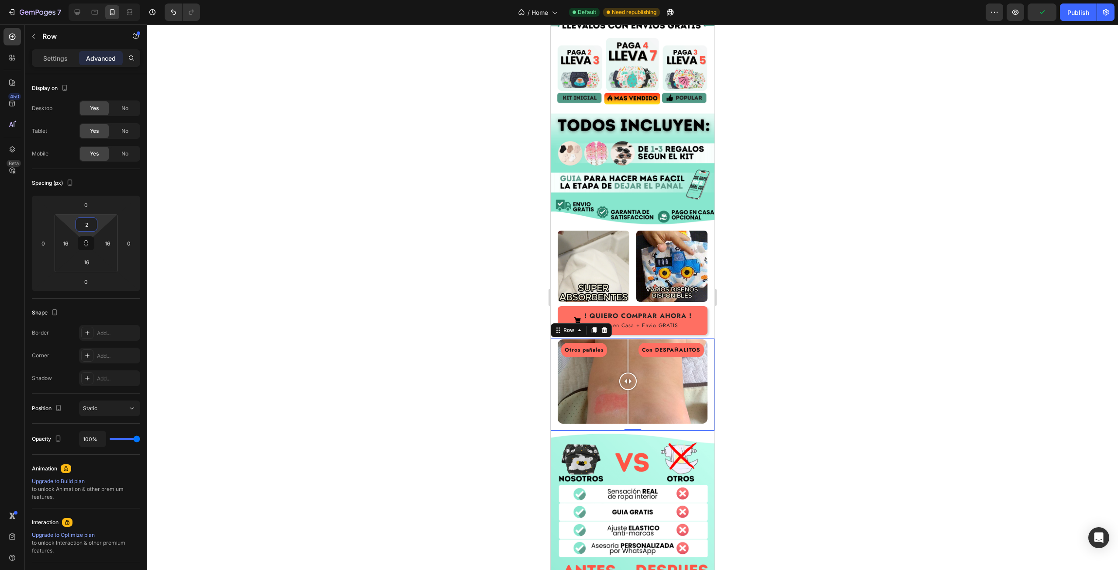
drag, startPoint x: 100, startPoint y: 224, endPoint x: 106, endPoint y: 223, distance: 5.7
click at [106, 0] on html "7 / Home Default Need republishing Preview Publish 450 Beta Sections(18) Elemen…" at bounding box center [559, 0] width 1118 height 0
click at [869, 212] on div at bounding box center [632, 296] width 971 height 545
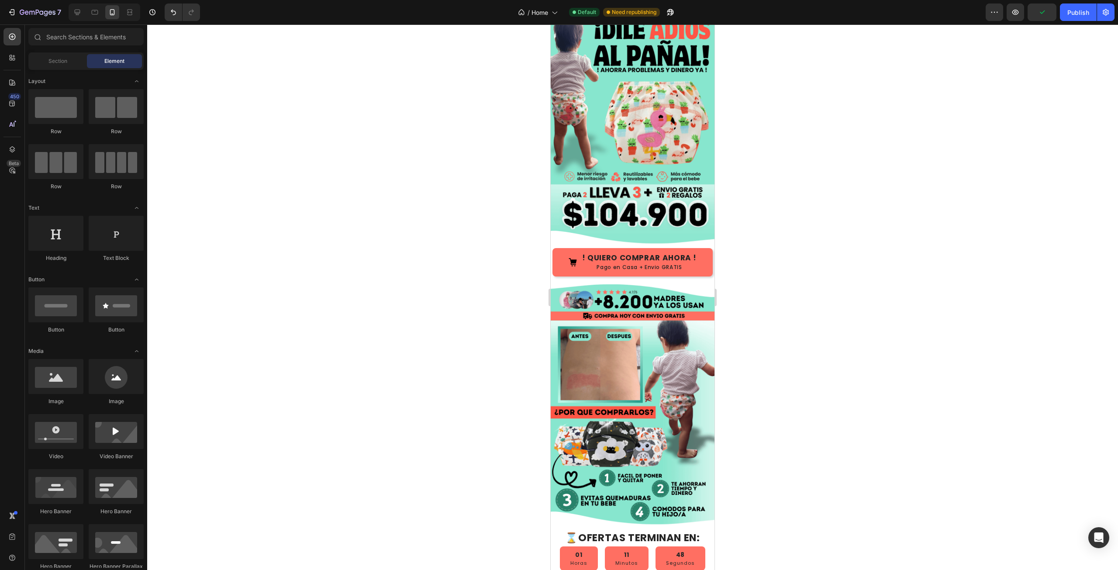
scroll to position [0, 0]
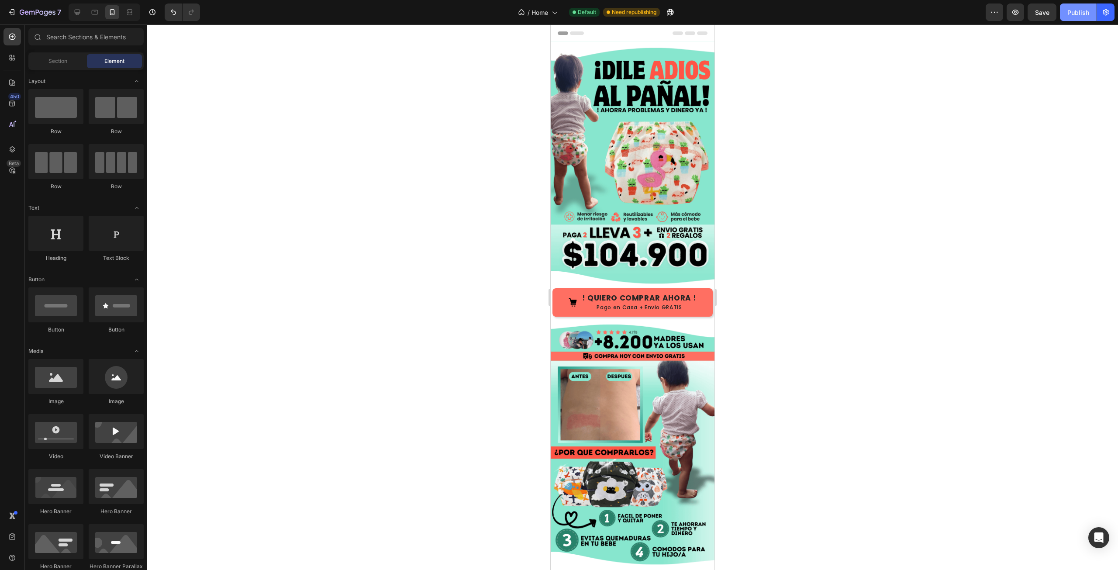
click at [1067, 12] on div "Publish" at bounding box center [1078, 12] width 22 height 9
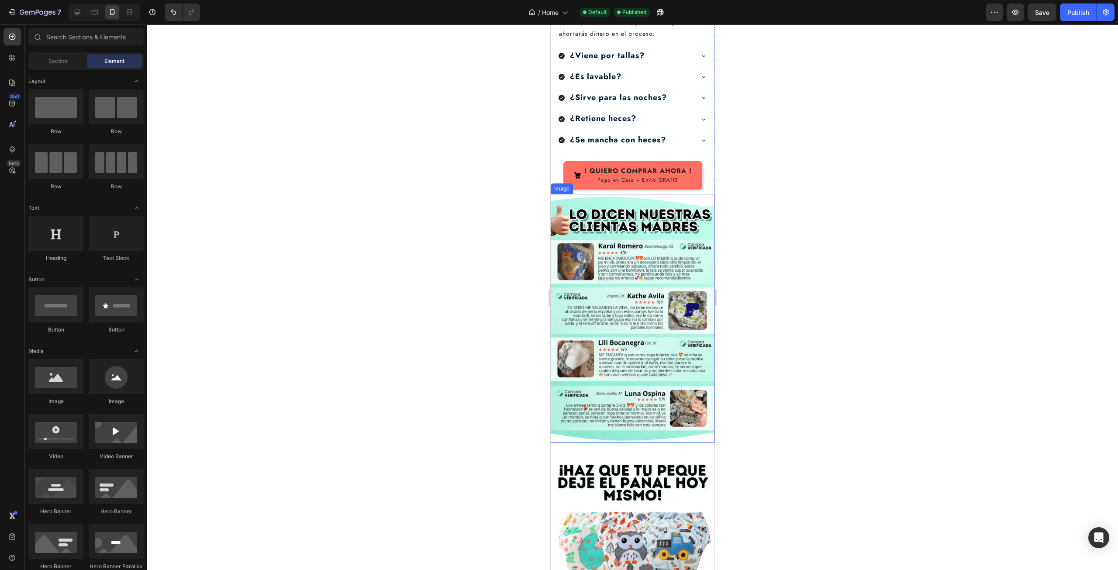
scroll to position [1836, 0]
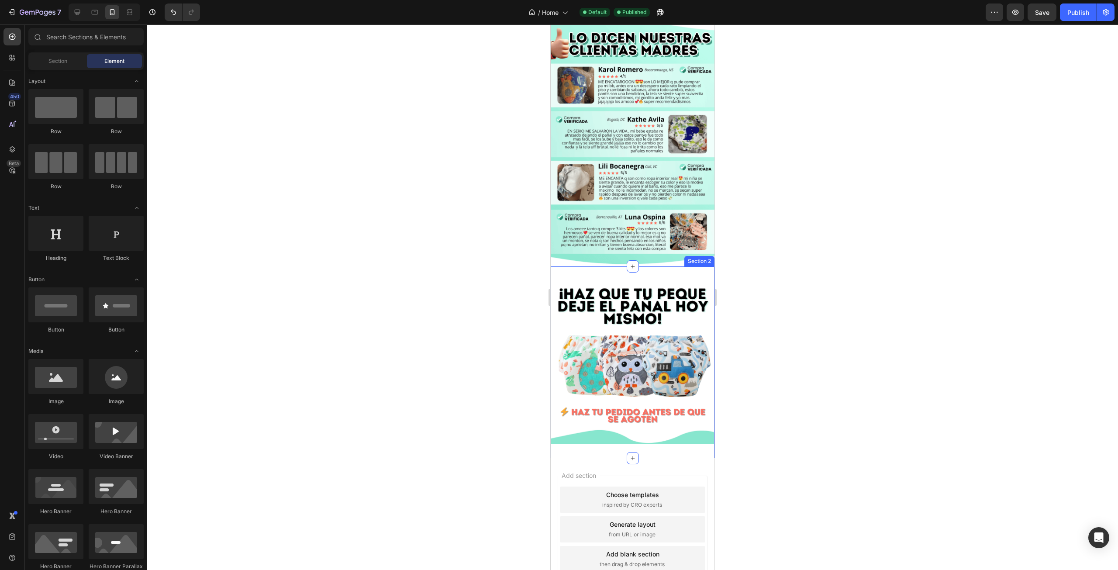
click at [661, 380] on div "Image Section 2" at bounding box center [633, 362] width 164 height 192
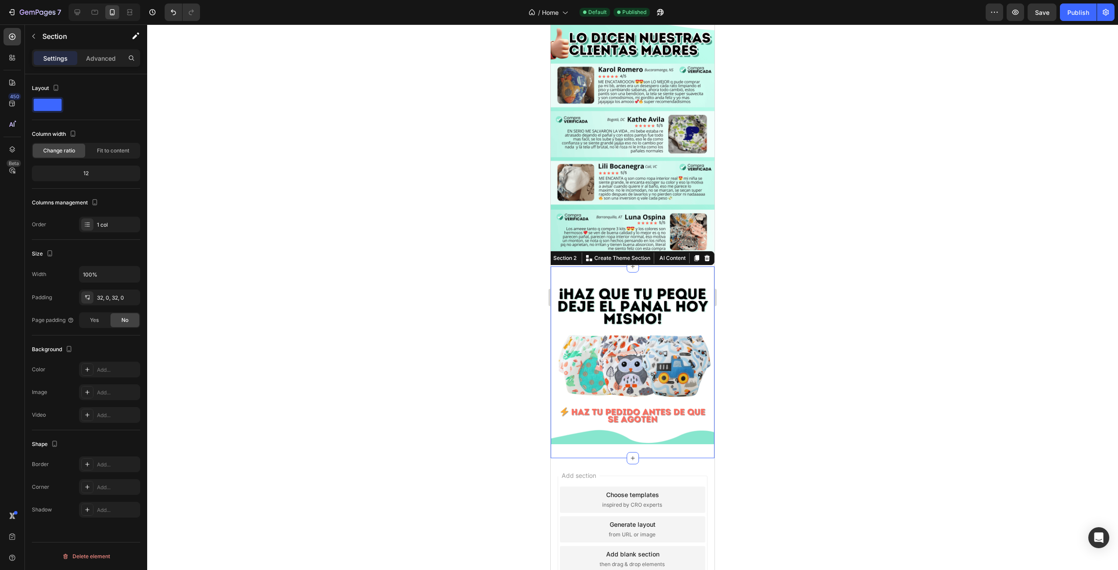
click at [579, 266] on div "Image Section 2 You can create reusable sections Create Theme Section AI Conten…" at bounding box center [633, 362] width 164 height 192
click at [633, 280] on img at bounding box center [633, 362] width 164 height 164
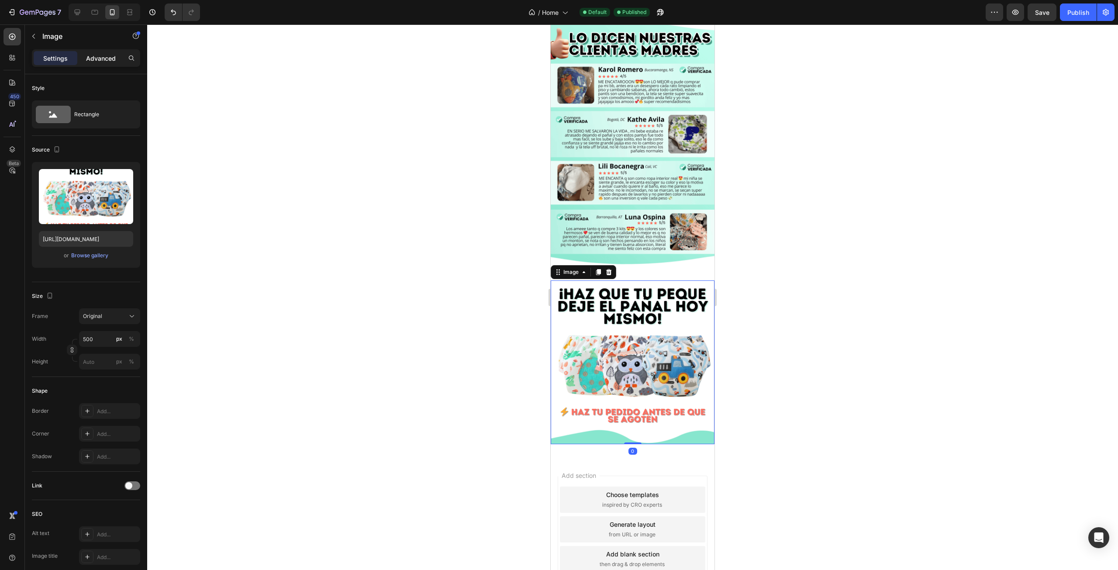
click at [112, 52] on div "Advanced" at bounding box center [101, 58] width 44 height 14
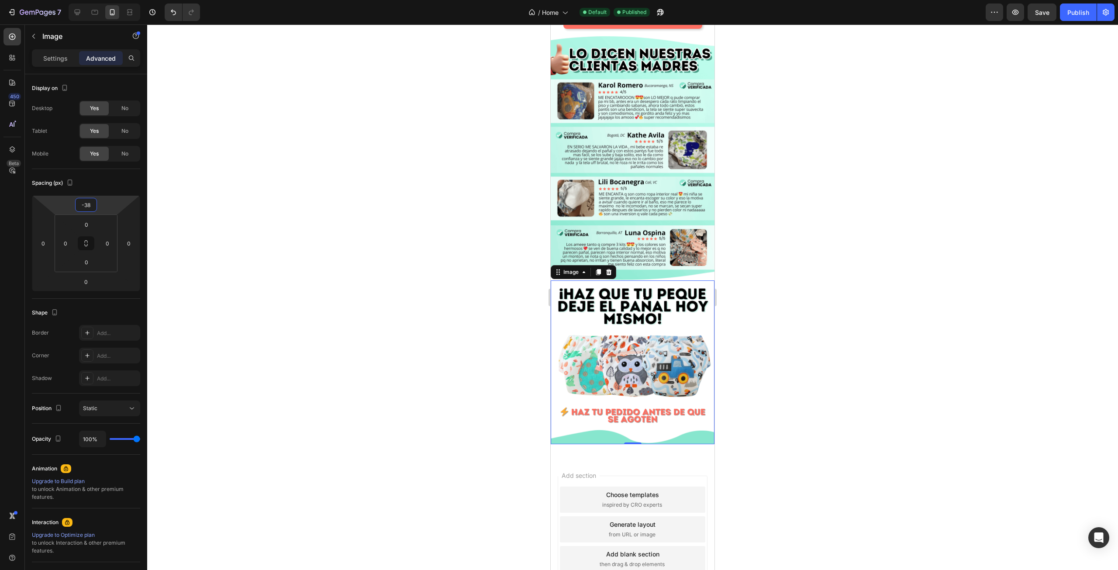
scroll to position [1819, 0]
type input "-32"
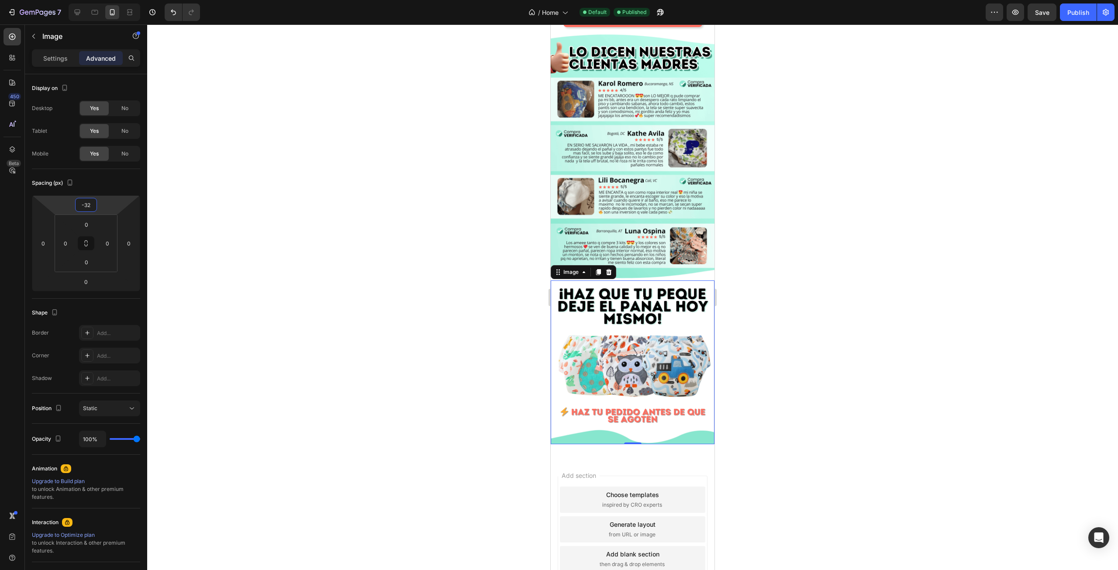
drag, startPoint x: 113, startPoint y: 205, endPoint x: 122, endPoint y: 212, distance: 11.9
click at [122, 0] on html "7 / Home Default Published Preview Save Publish 450 Beta Sections(18) Elements(…" at bounding box center [559, 0] width 1118 height 0
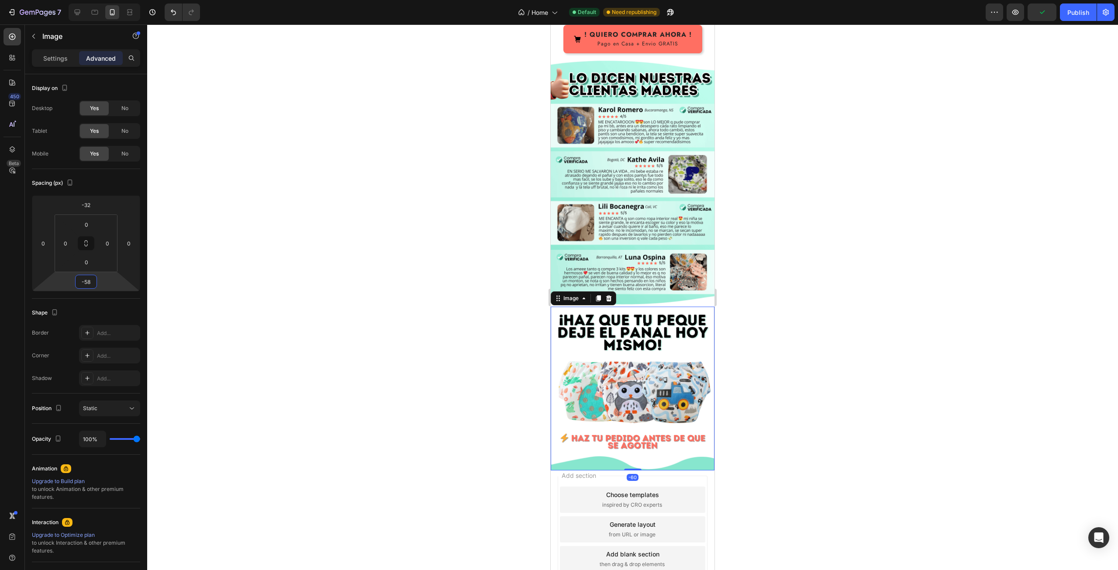
type input "-56"
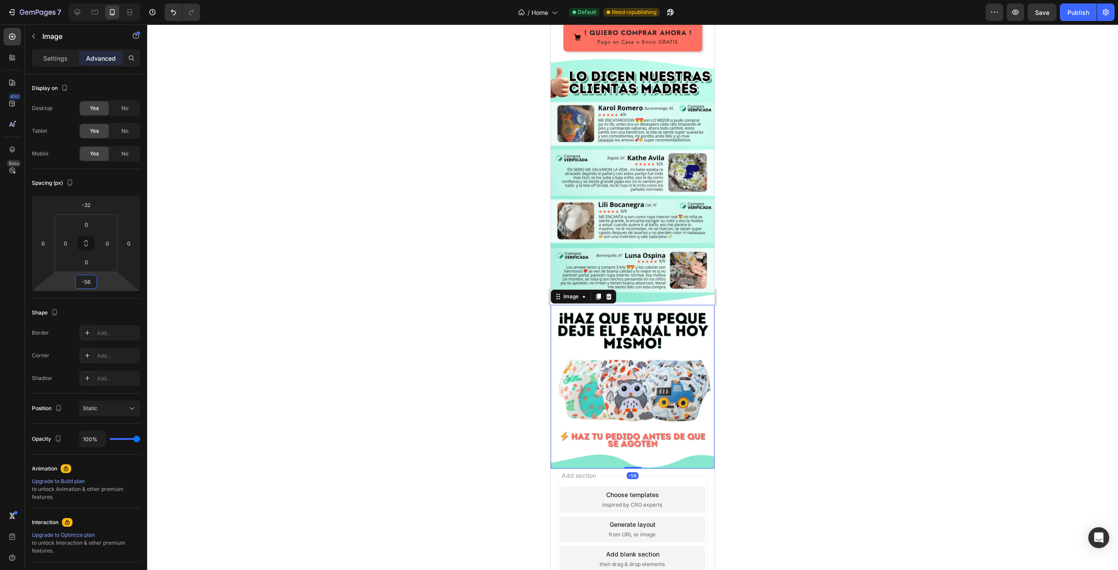
drag, startPoint x: 117, startPoint y: 279, endPoint x: 121, endPoint y: 291, distance: 12.8
click at [121, 0] on html "7 / Home Default Need republishing Preview Save Publish 450 Beta Sections(18) E…" at bounding box center [559, 0] width 1118 height 0
click at [585, 305] on img at bounding box center [633, 387] width 164 height 164
click at [61, 60] on p "Settings" at bounding box center [55, 58] width 24 height 9
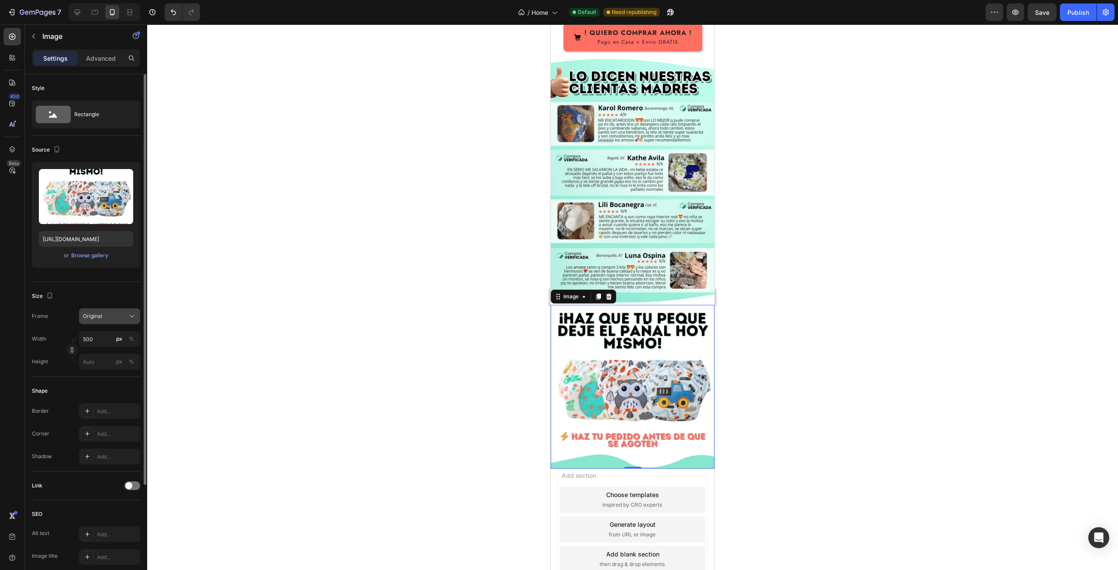
click at [128, 316] on icon at bounding box center [132, 316] width 9 height 9
click at [126, 335] on icon at bounding box center [128, 337] width 9 height 9
click at [502, 290] on div at bounding box center [632, 296] width 971 height 545
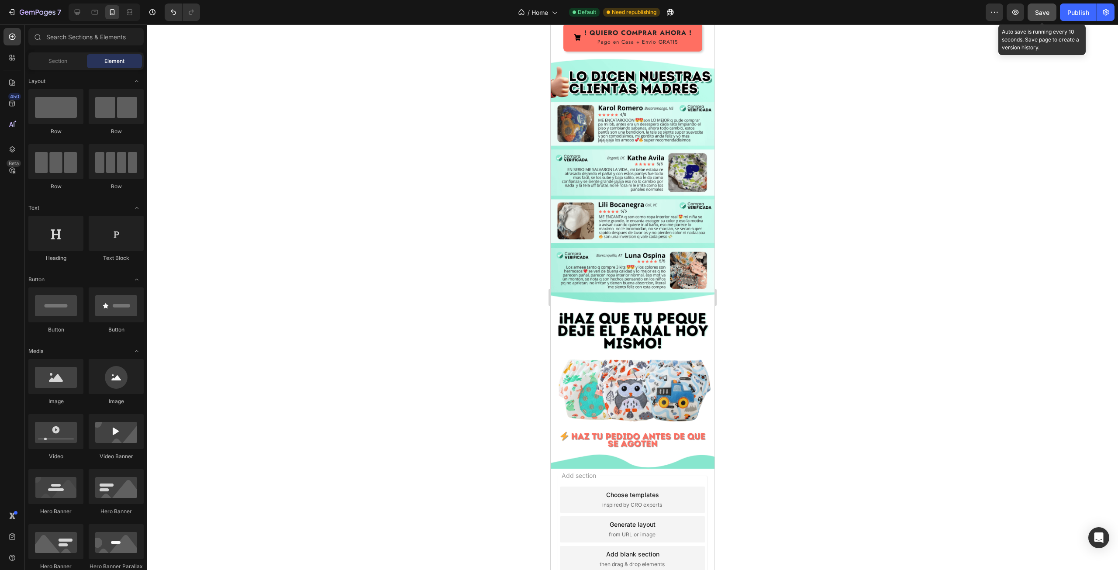
click at [1041, 14] on span "Save" at bounding box center [1042, 12] width 14 height 7
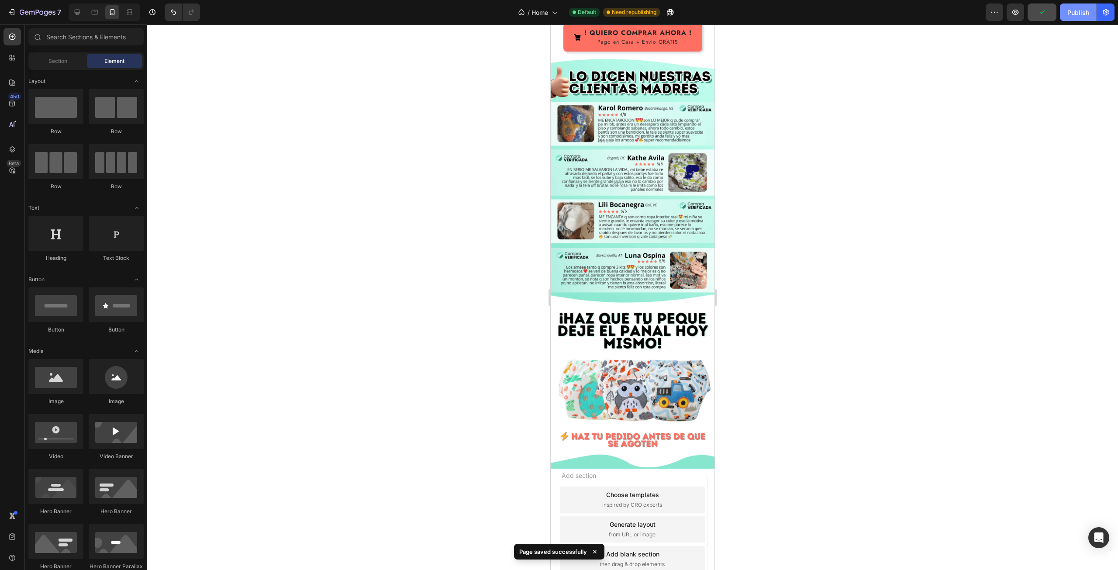
click at [1079, 15] on div "Publish" at bounding box center [1078, 12] width 22 height 9
click at [24, 11] on icon "button" at bounding box center [22, 12] width 5 height 5
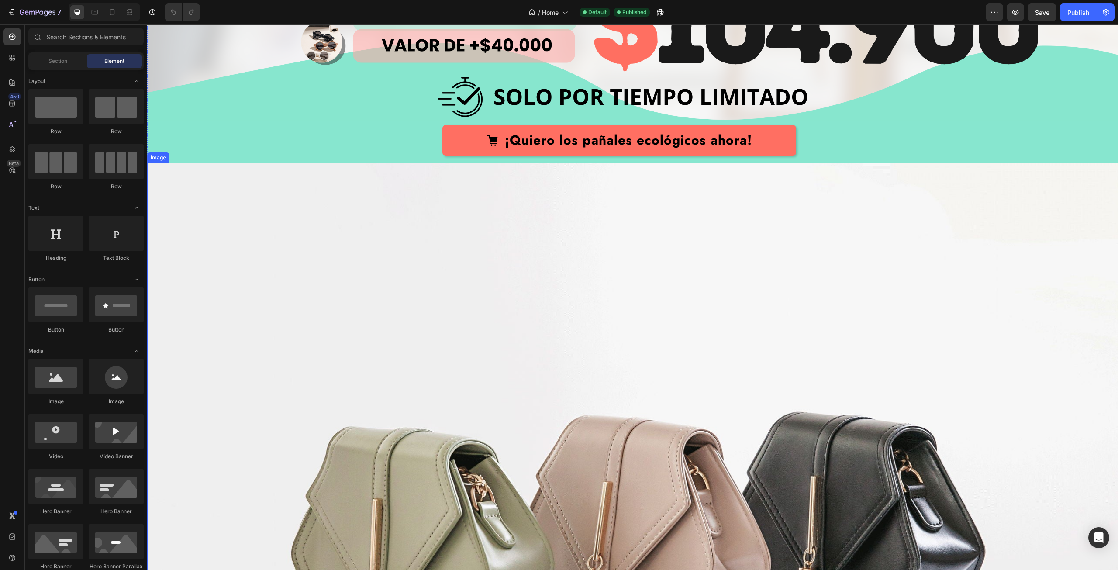
scroll to position [480, 0]
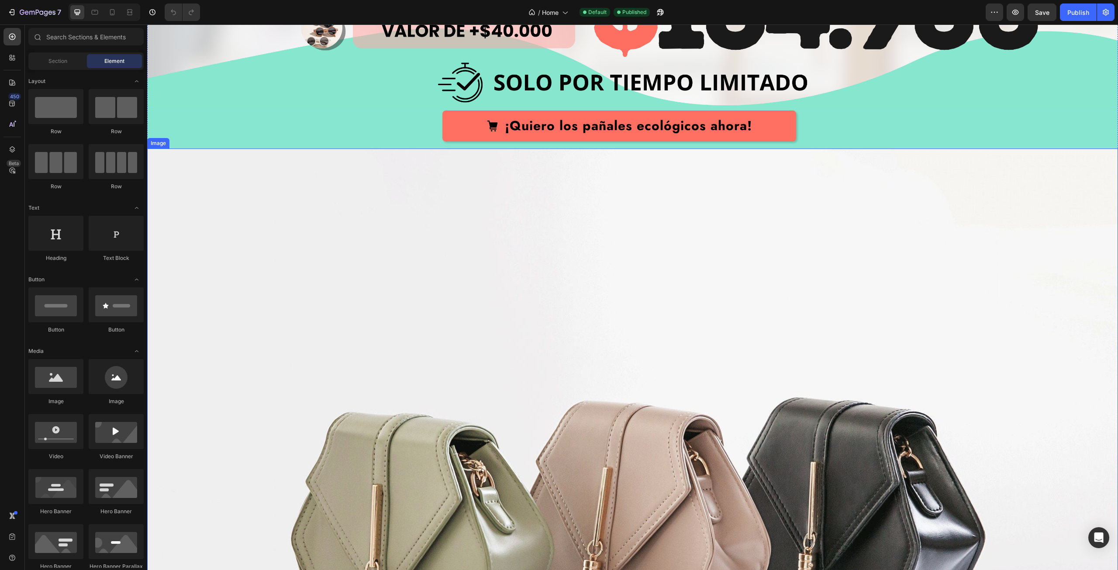
click at [450, 273] on img at bounding box center [632, 512] width 971 height 728
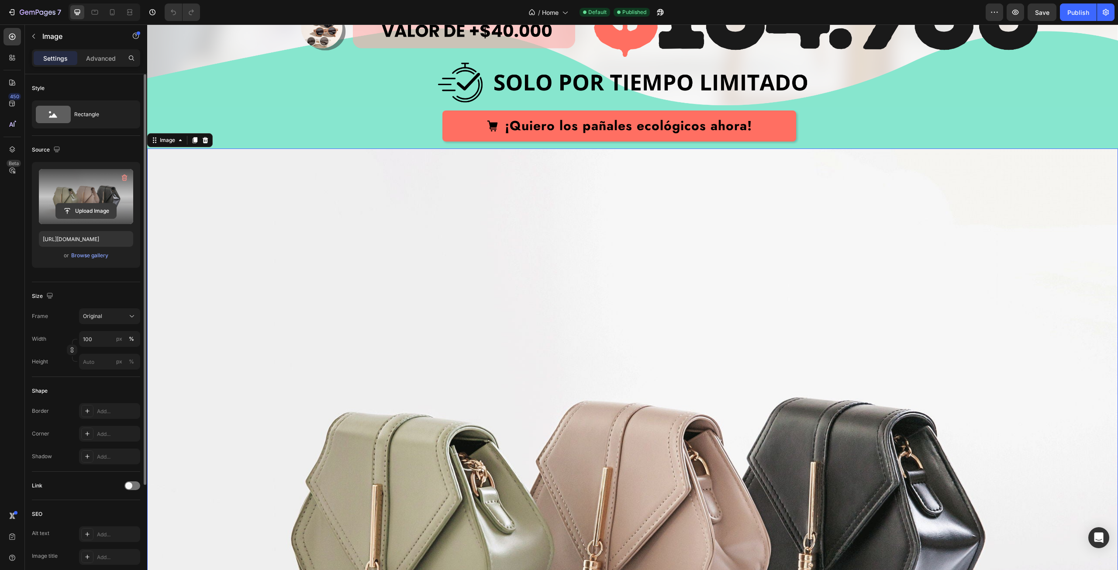
click at [87, 213] on input "file" at bounding box center [86, 210] width 60 height 15
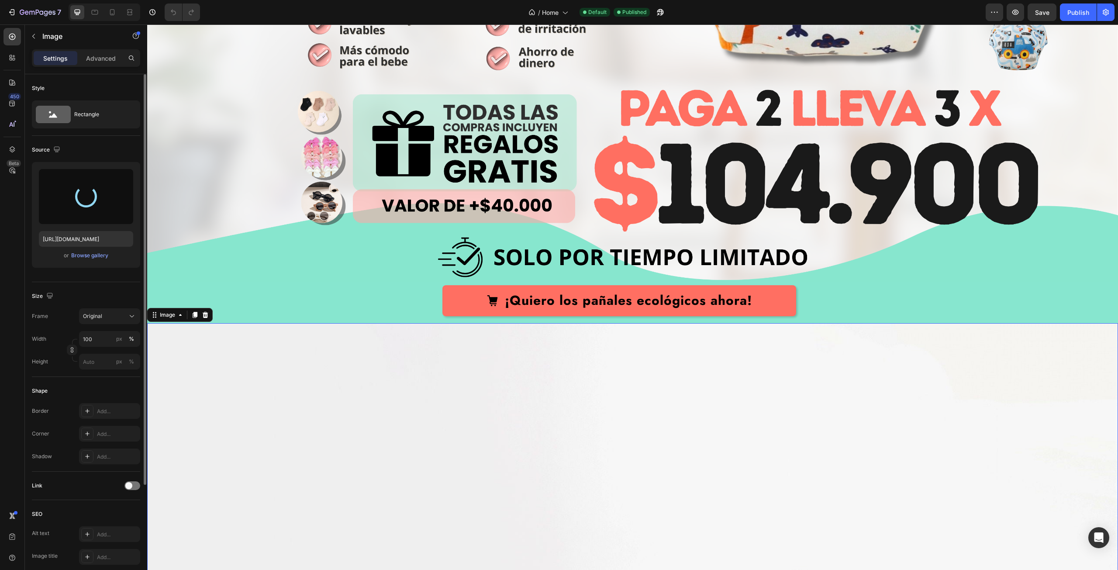
type input "[URL][DOMAIN_NAME]"
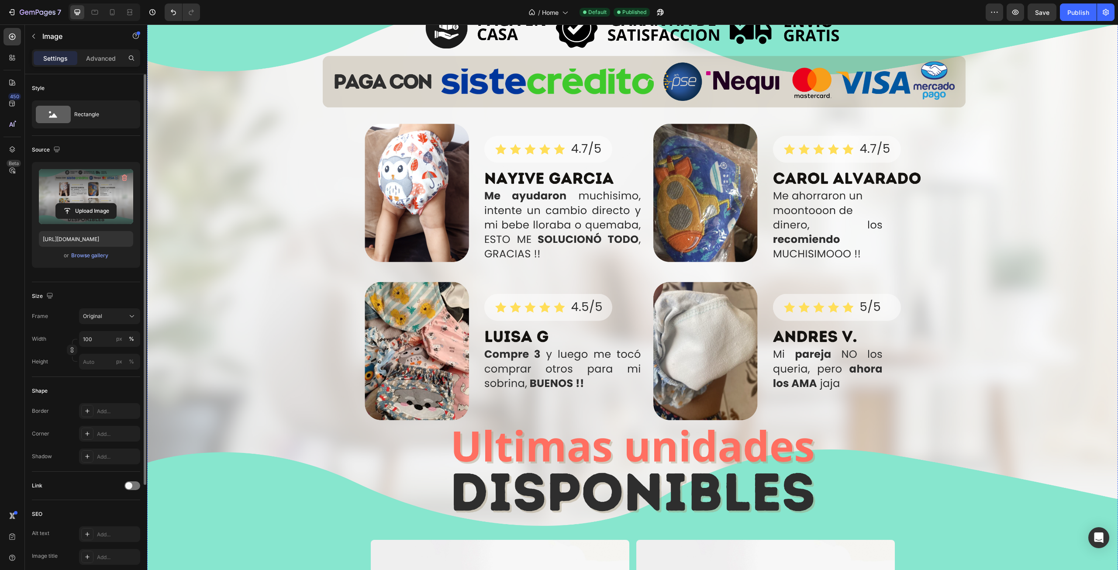
scroll to position [1135, 0]
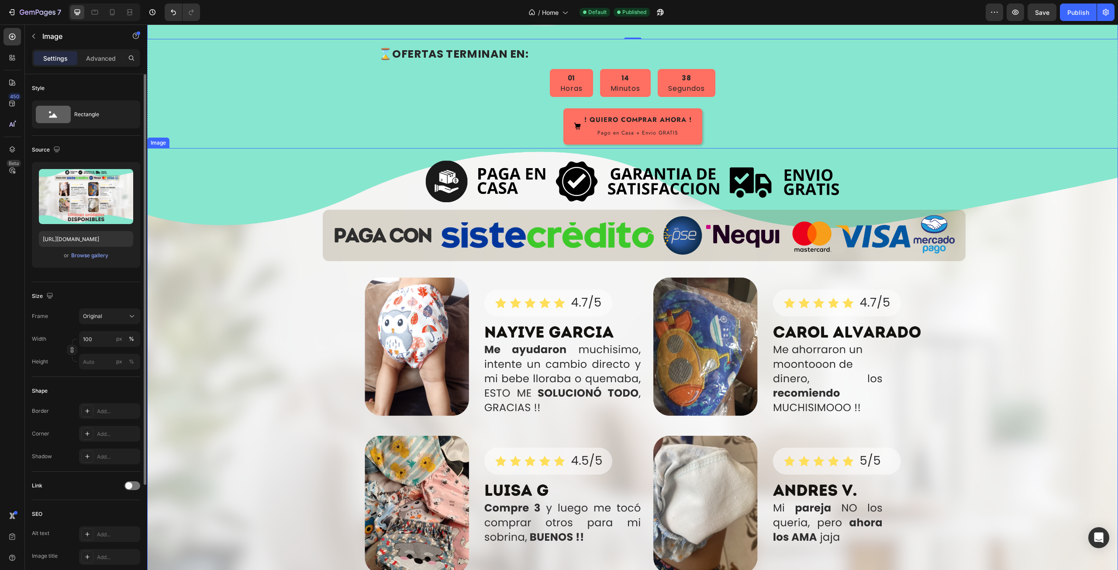
click at [423, 283] on img at bounding box center [632, 421] width 971 height 546
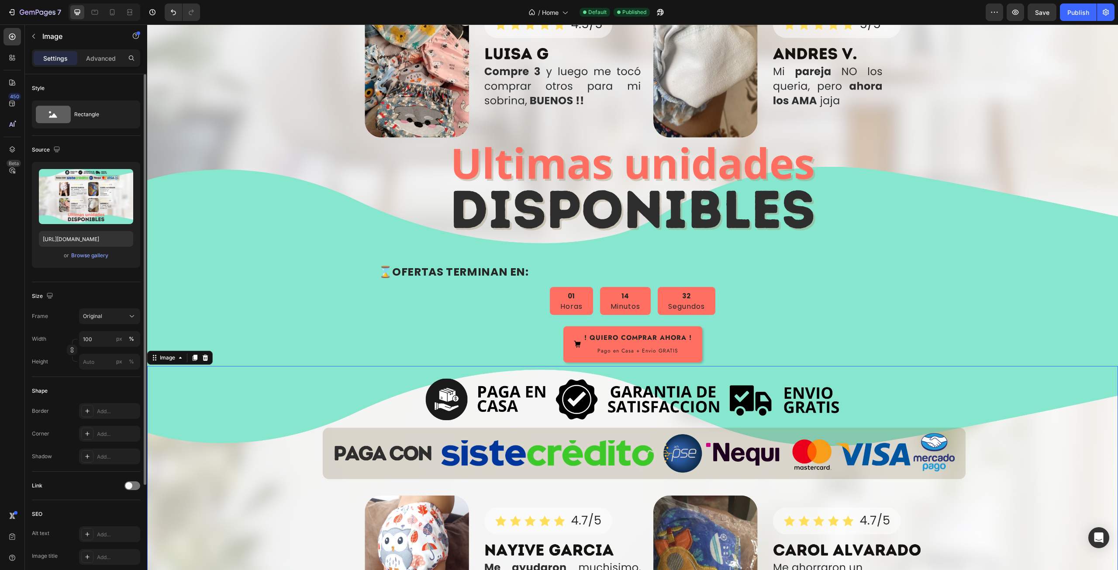
scroll to position [917, 0]
click at [483, 271] on strong "⌛OFERTAS TERMINAN EN:" at bounding box center [454, 272] width 150 height 15
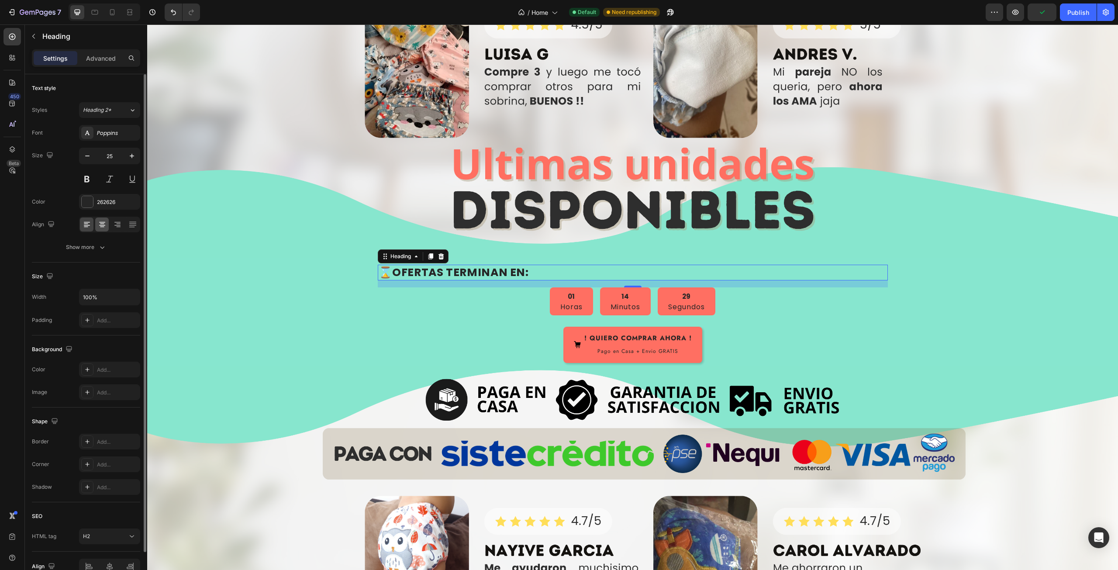
click at [105, 223] on icon at bounding box center [102, 224] width 9 height 9
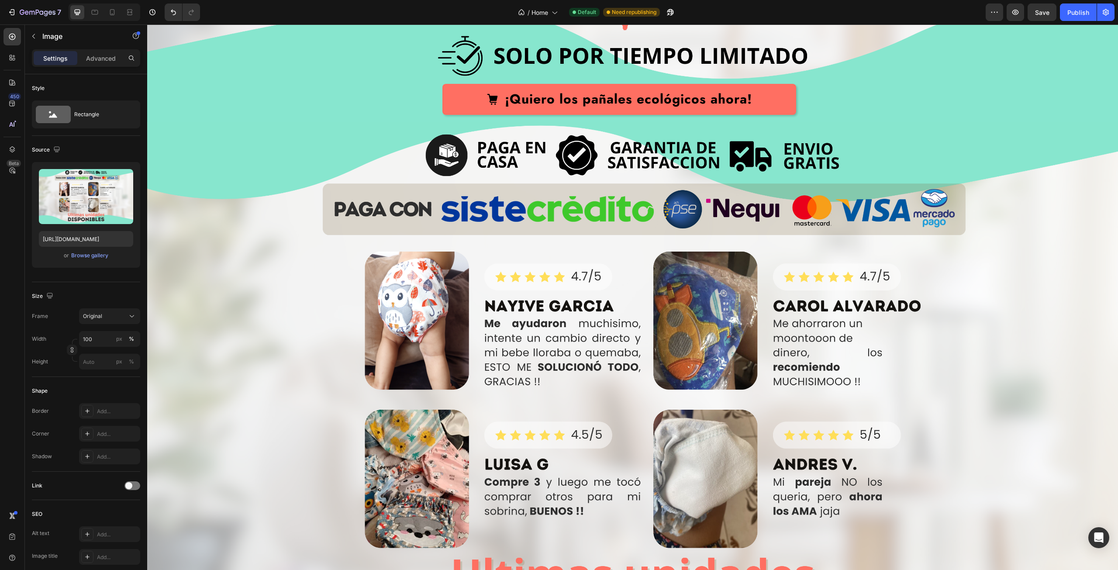
scroll to position [480, 0]
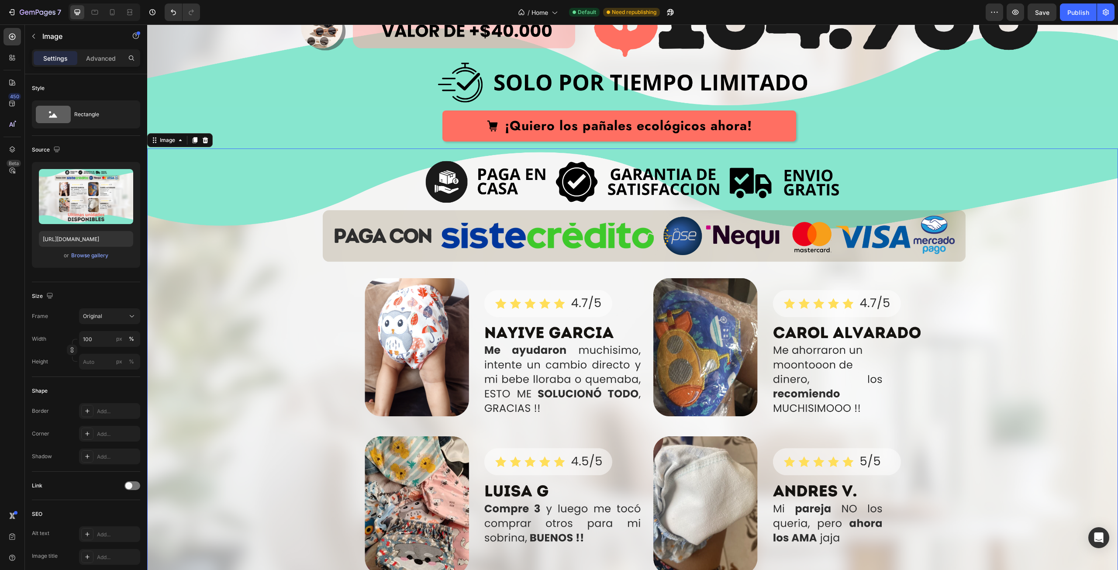
click at [510, 340] on img at bounding box center [632, 421] width 971 height 546
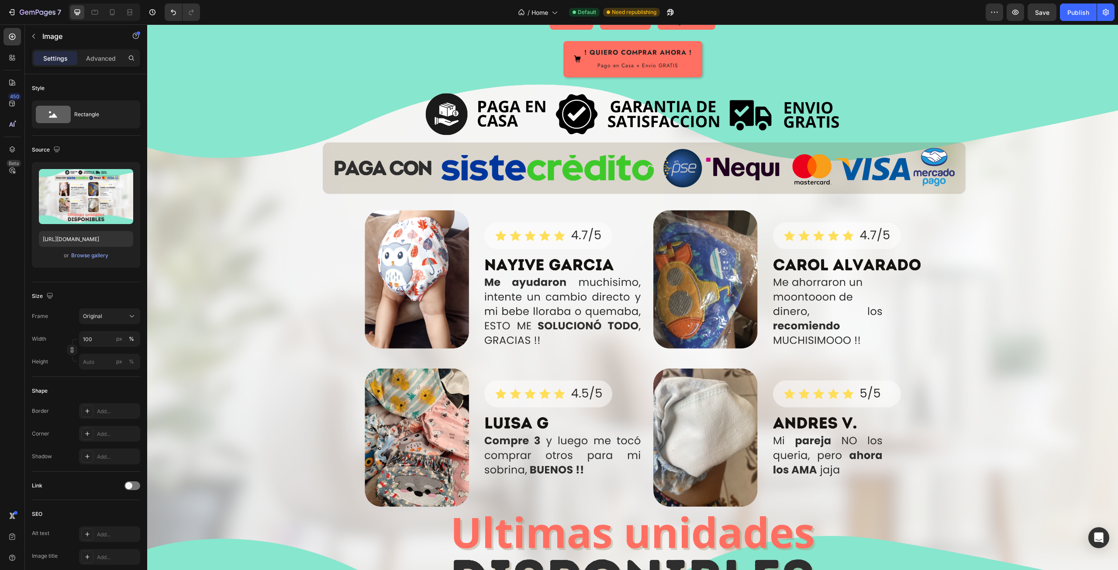
scroll to position [1223, 0]
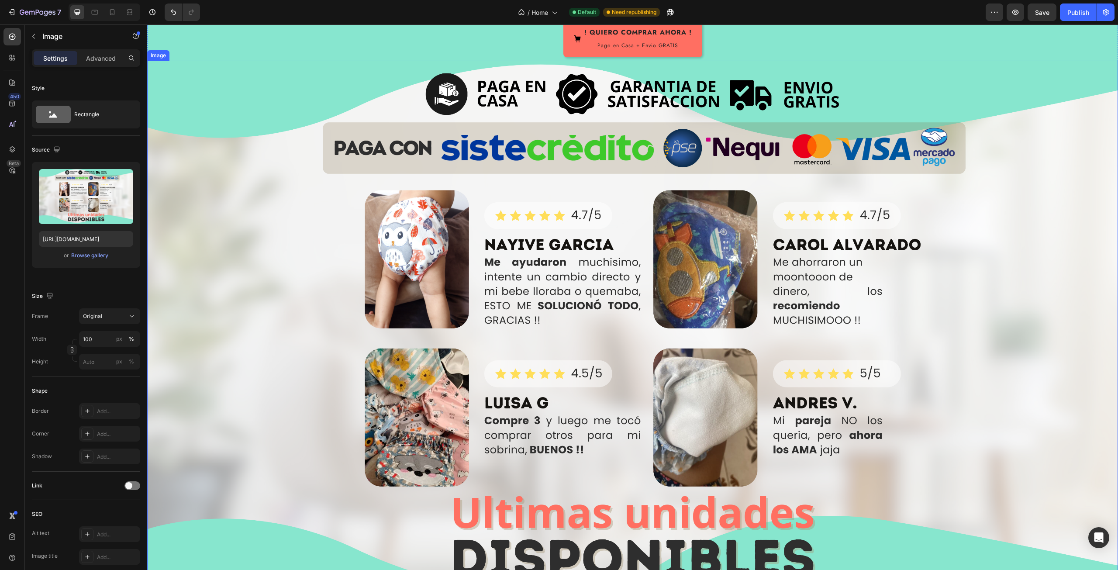
click at [498, 338] on img at bounding box center [632, 334] width 971 height 546
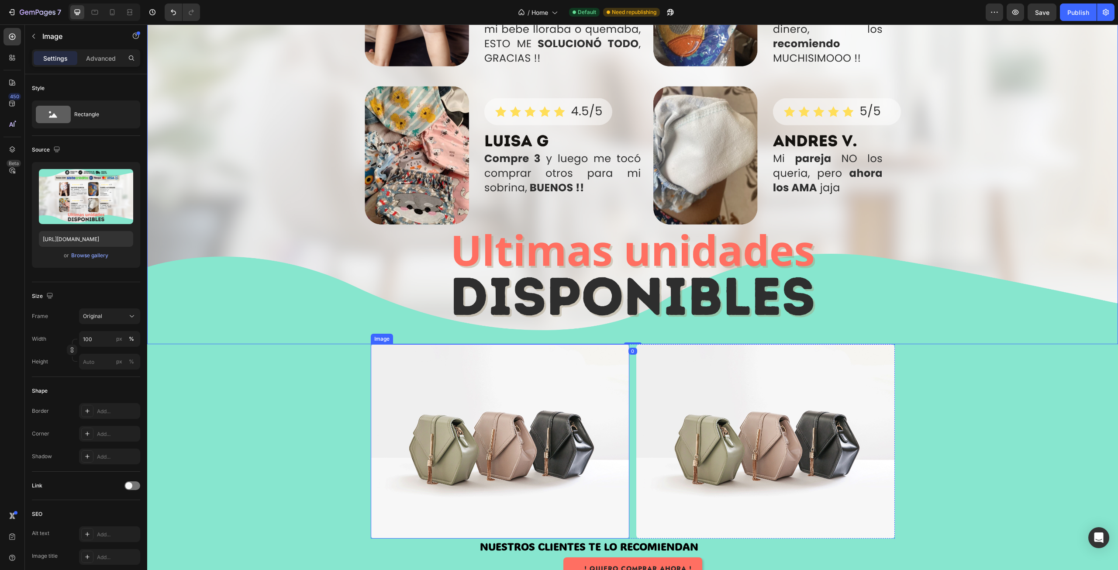
scroll to position [1703, 0]
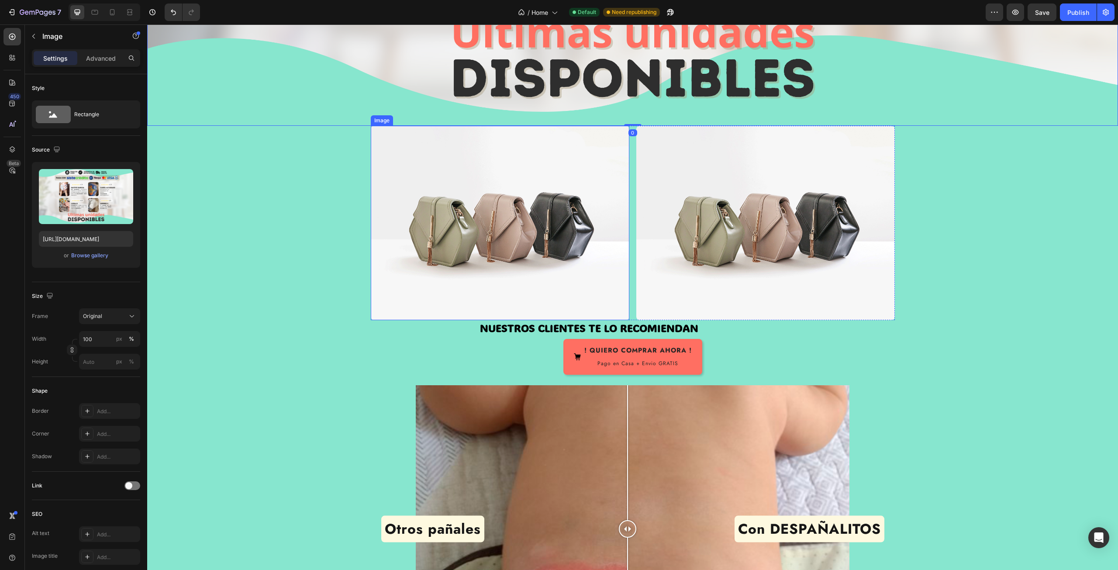
click at [459, 238] on img at bounding box center [500, 223] width 259 height 194
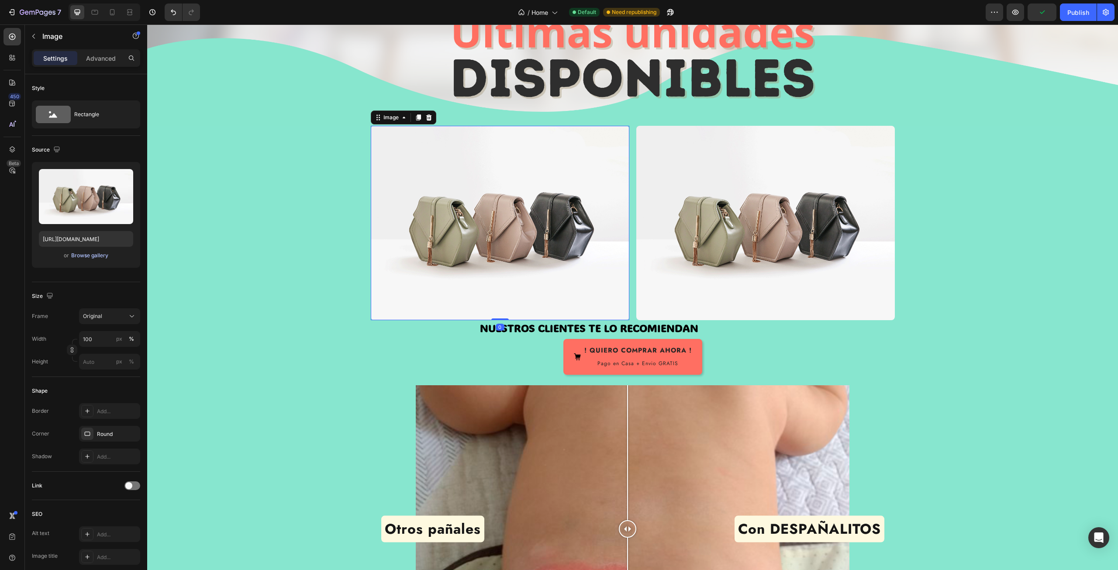
click at [97, 253] on div "Browse gallery" at bounding box center [89, 256] width 37 height 8
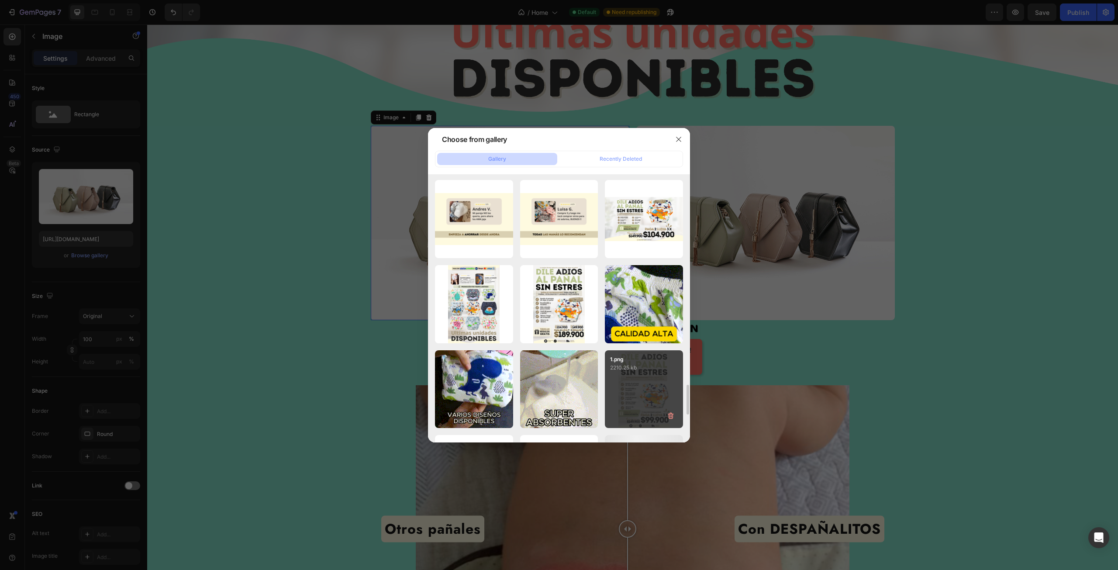
scroll to position [1958, 0]
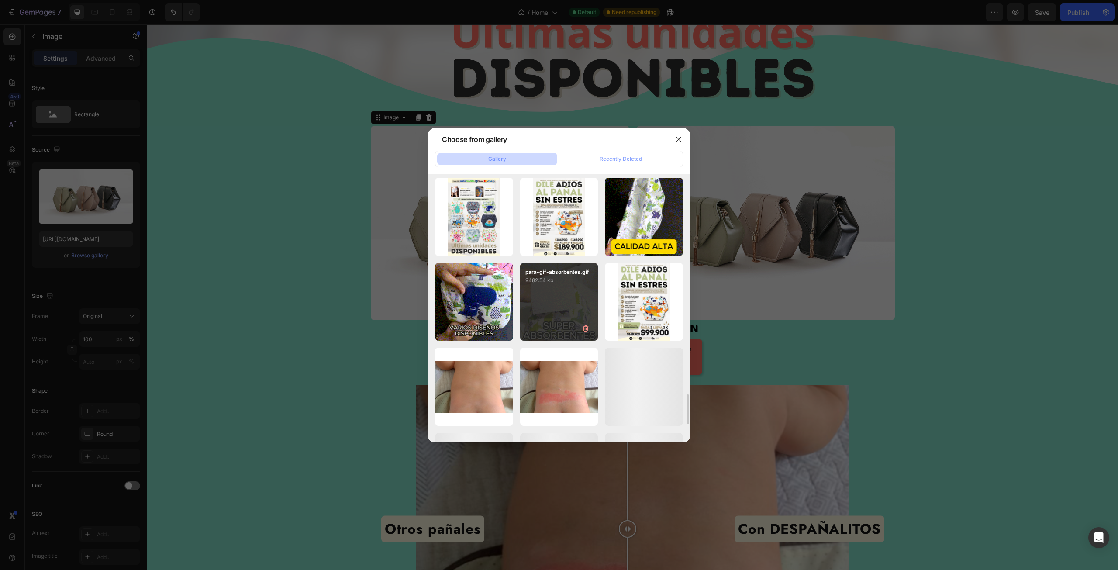
click at [554, 294] on div "para-gif-absorbentes.gif 9482.54 kb" at bounding box center [559, 302] width 78 height 78
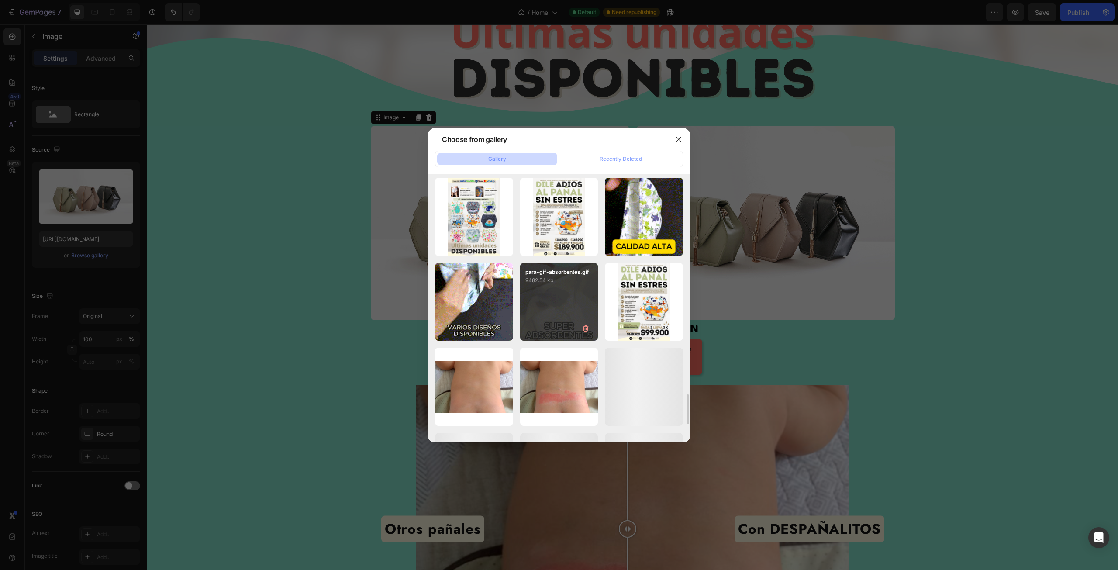
type input "[URL][DOMAIN_NAME]"
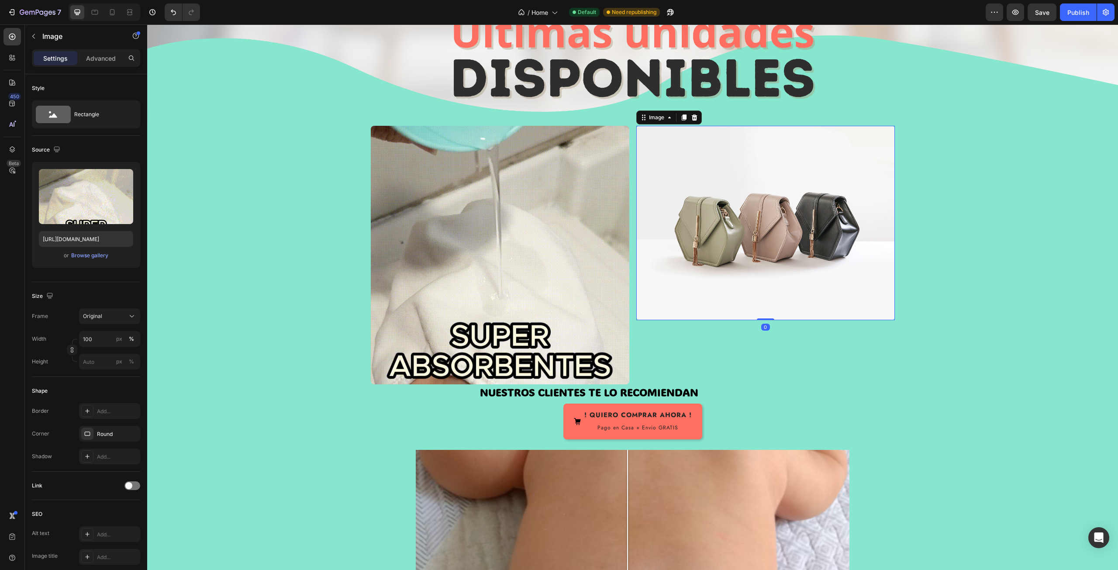
click at [692, 229] on img at bounding box center [765, 223] width 259 height 194
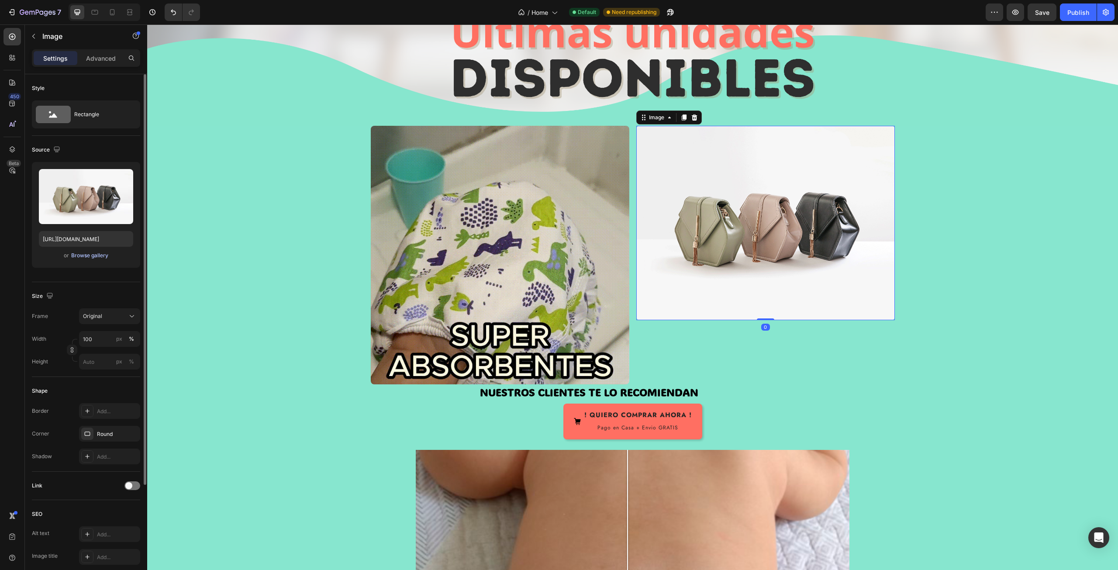
click at [87, 253] on div "Browse gallery" at bounding box center [89, 256] width 37 height 8
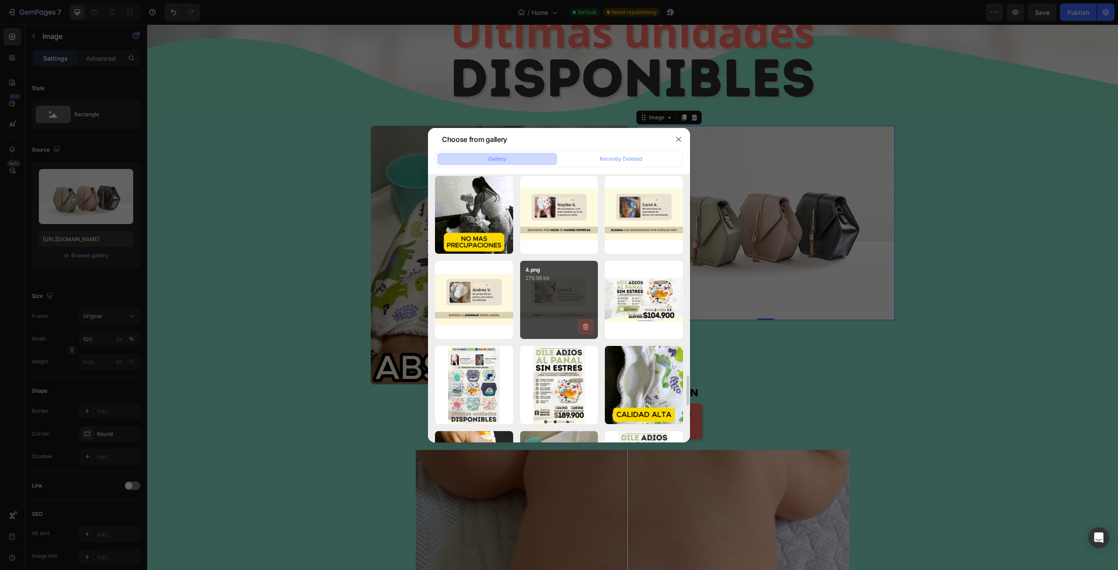
scroll to position [1921, 0]
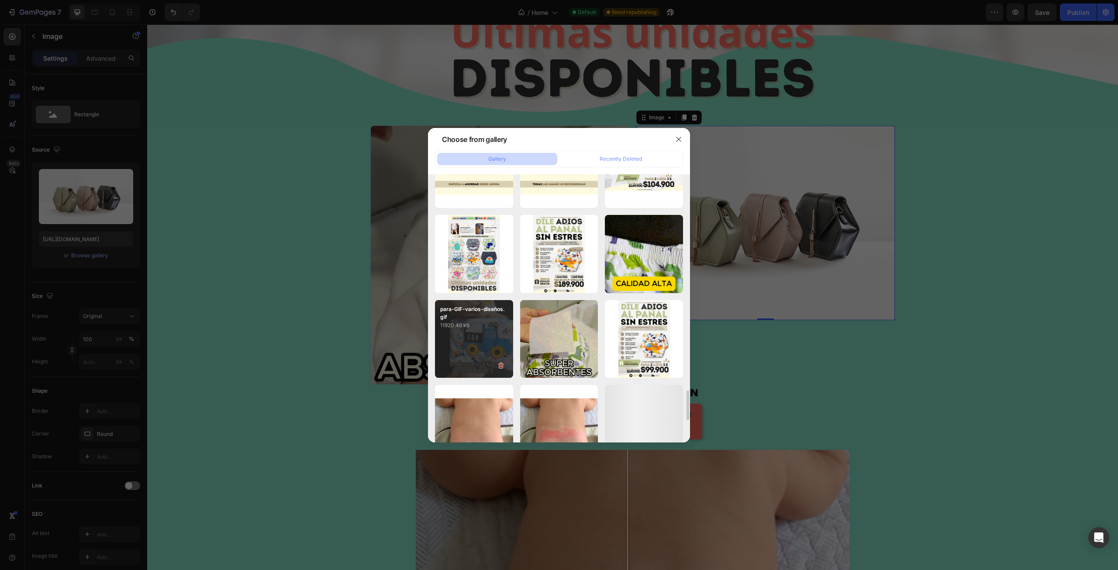
click at [486, 324] on p "11920.46 kb" at bounding box center [474, 325] width 68 height 9
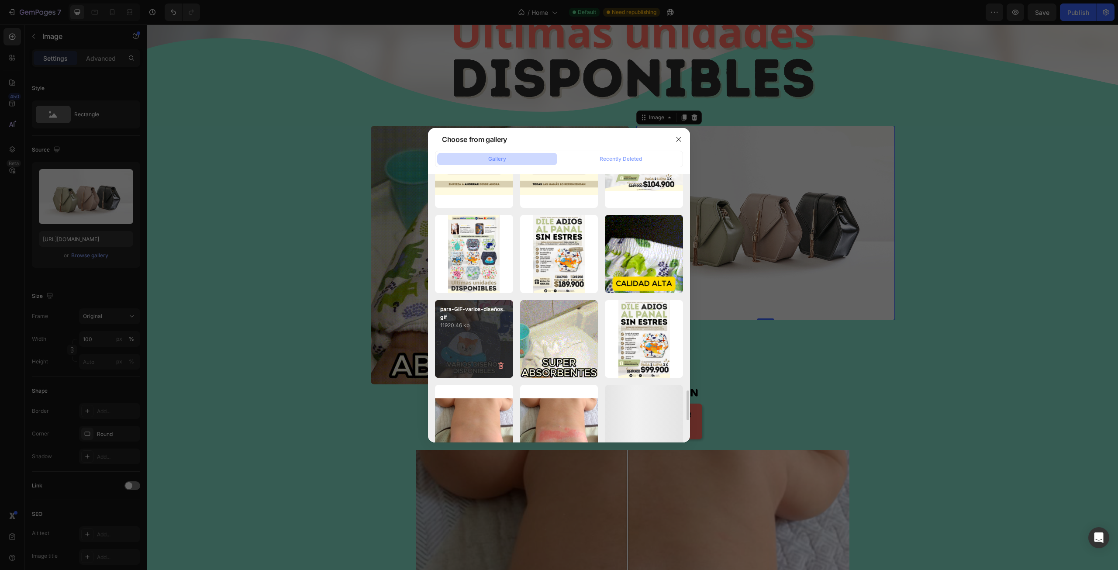
type input "[URL][DOMAIN_NAME]"
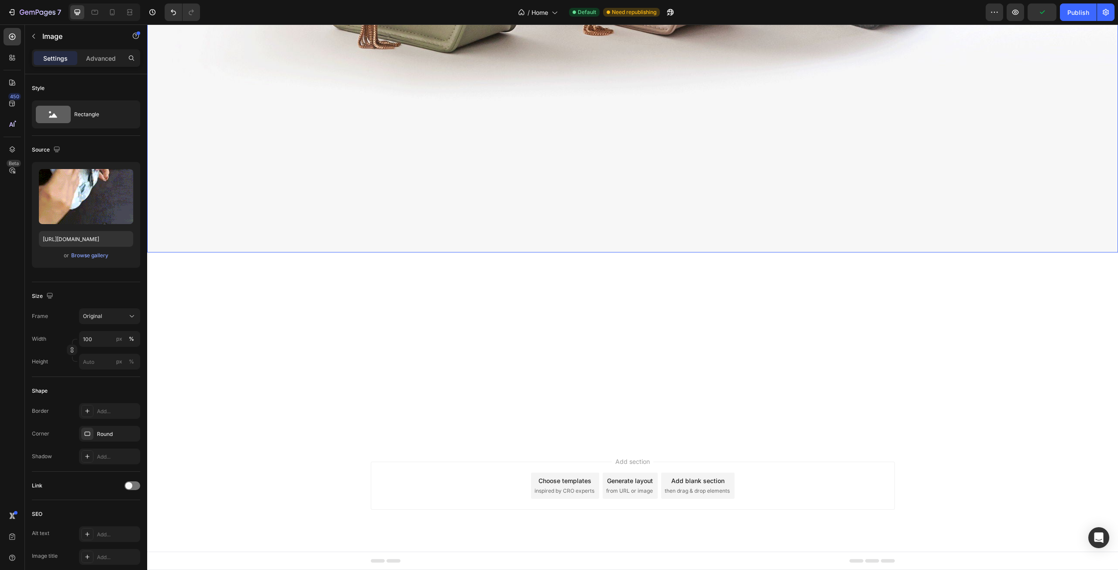
scroll to position [3319, 0]
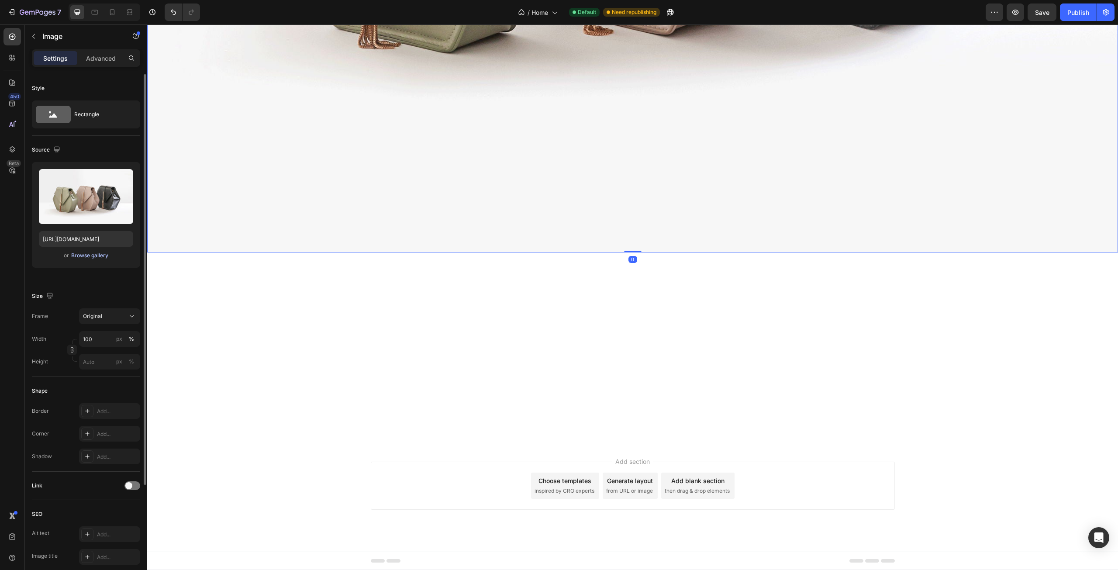
click at [91, 255] on div "Browse gallery" at bounding box center [89, 256] width 37 height 8
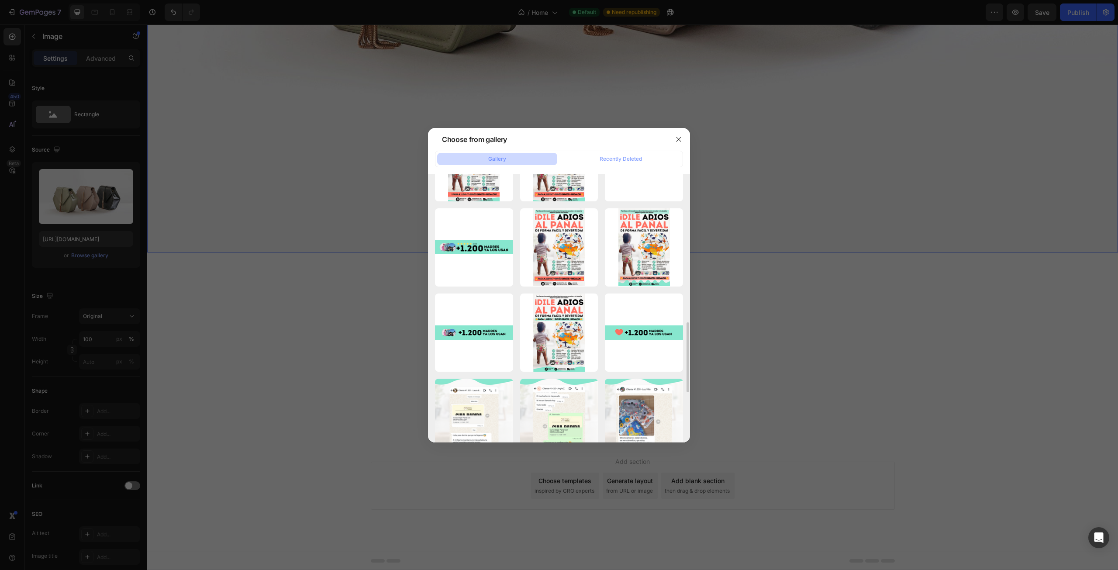
scroll to position [437, 0]
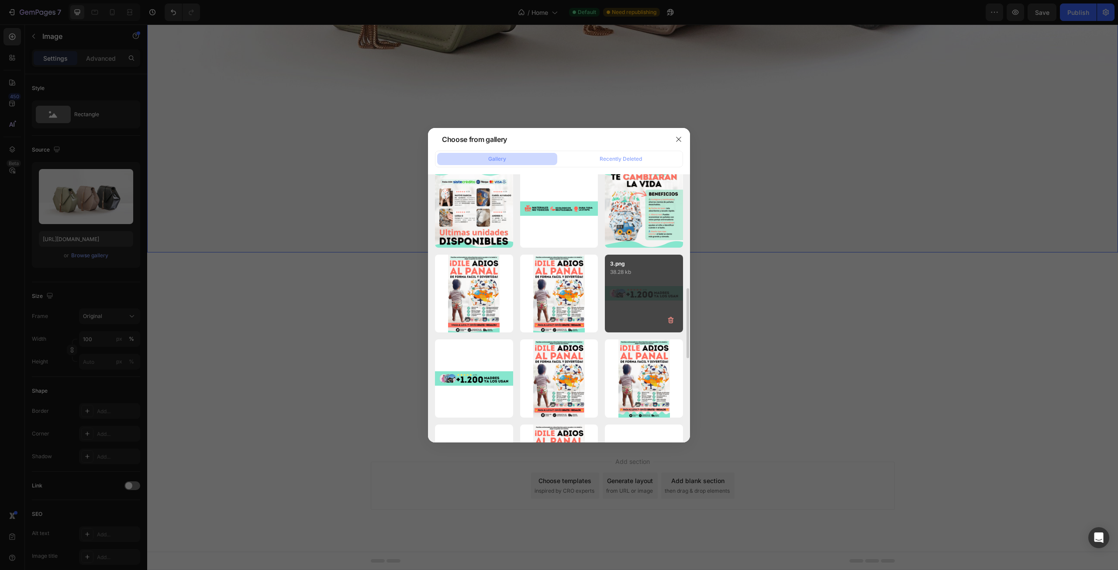
click at [638, 287] on div "3.png 38.28 kb" at bounding box center [644, 294] width 78 height 78
type input "[URL][DOMAIN_NAME]"
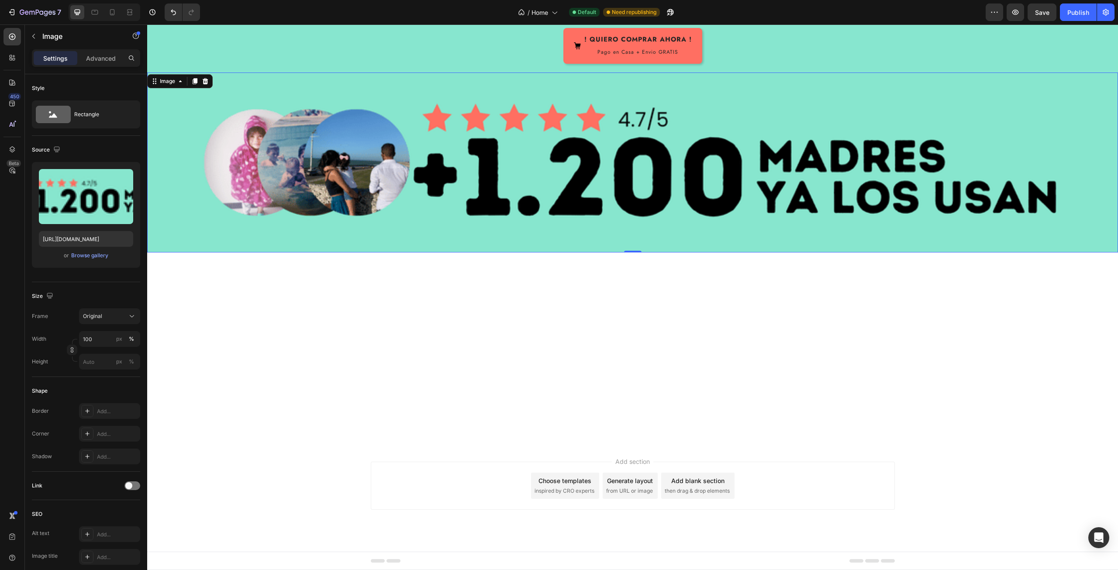
scroll to position [3154, 0]
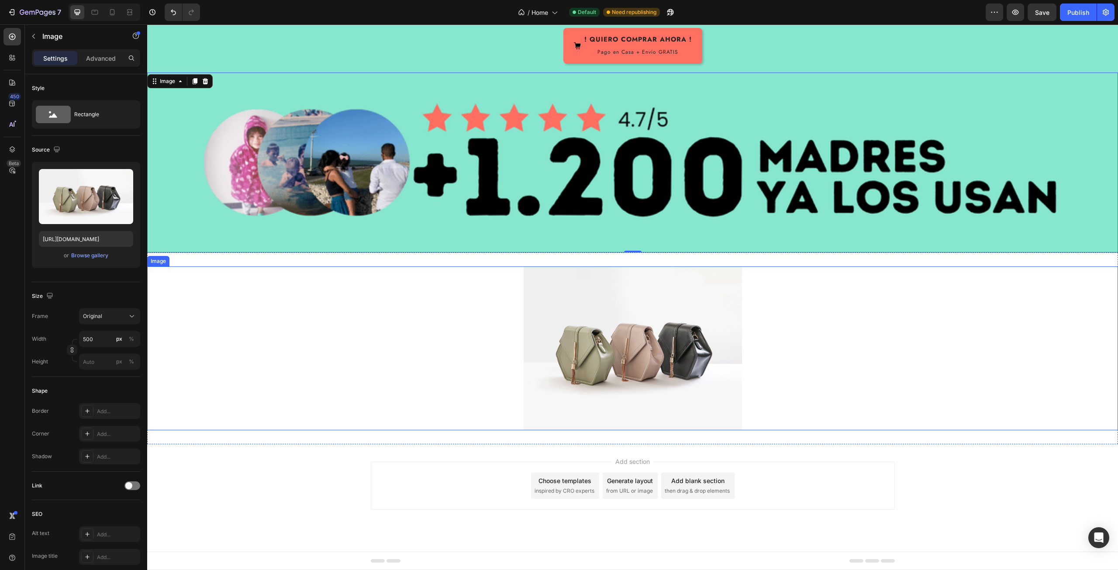
click at [458, 298] on div at bounding box center [632, 348] width 971 height 164
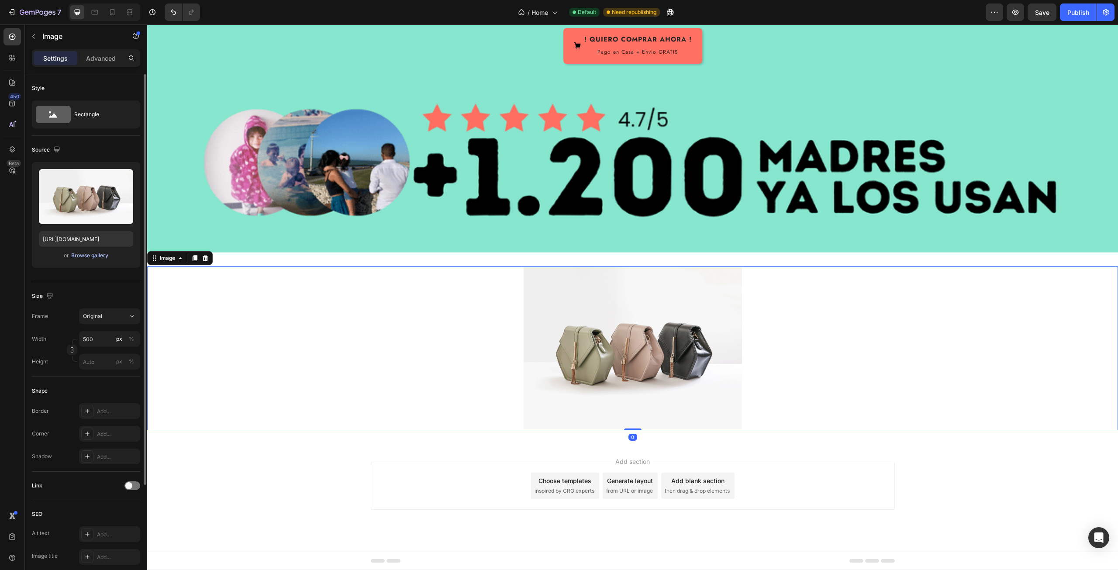
click at [90, 257] on div "Browse gallery" at bounding box center [89, 256] width 37 height 8
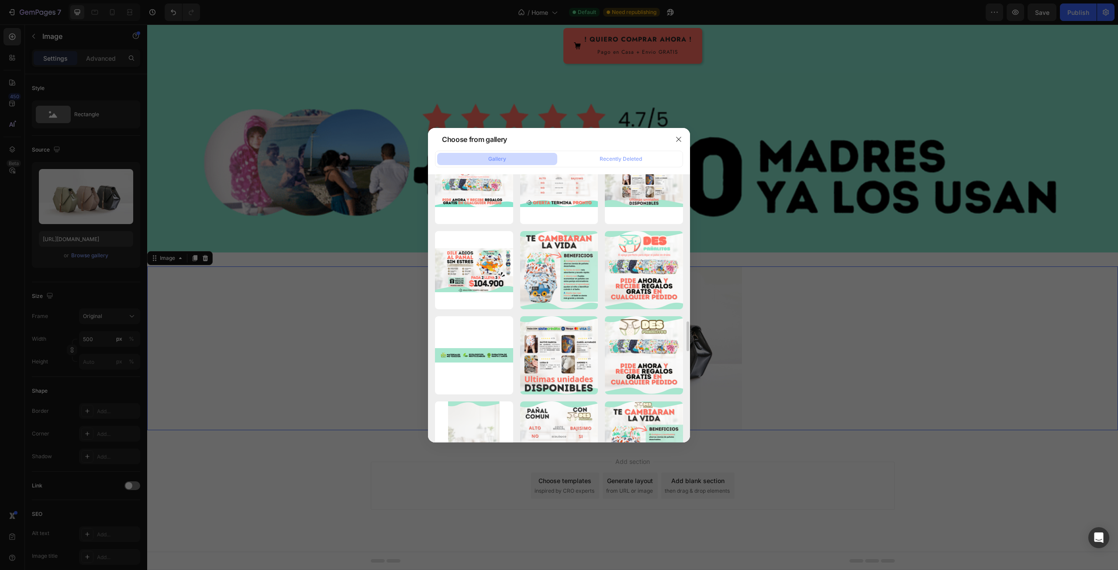
scroll to position [1223, 0]
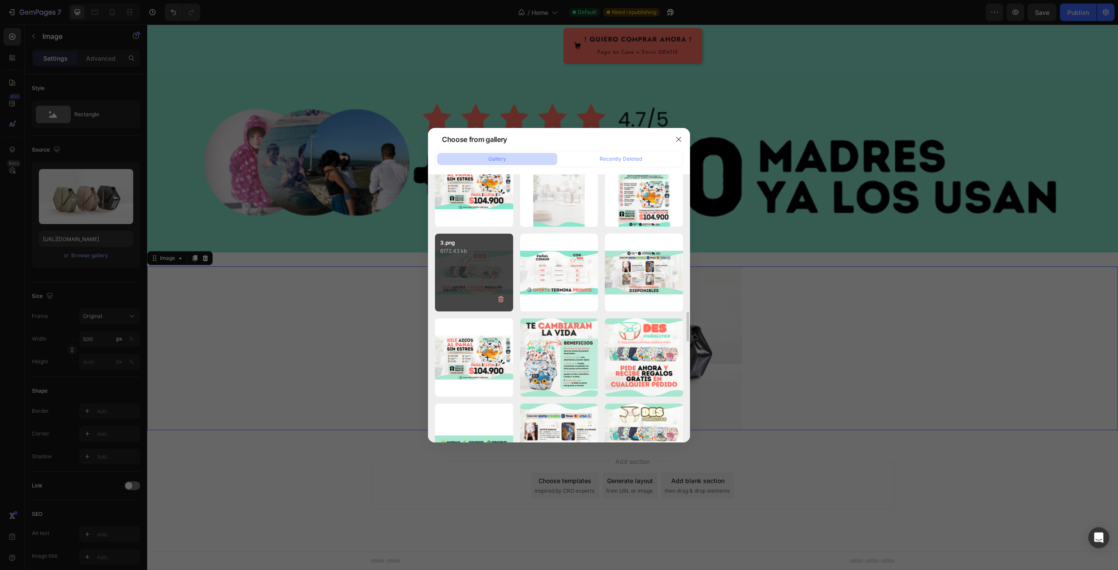
click at [472, 287] on div "3.png 6172.43 kb" at bounding box center [474, 273] width 78 height 78
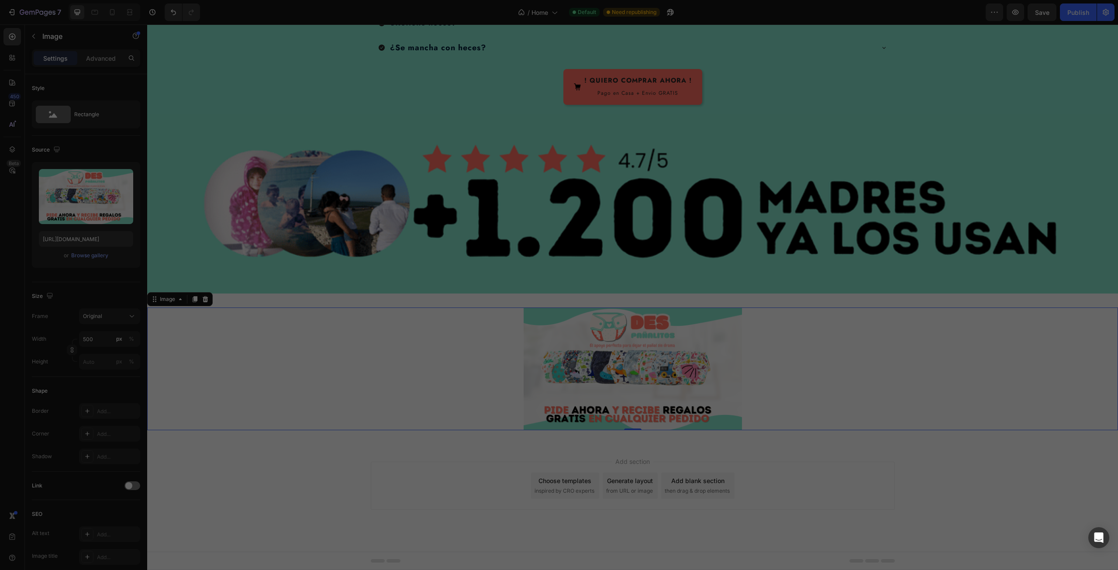
scroll to position [3113, 0]
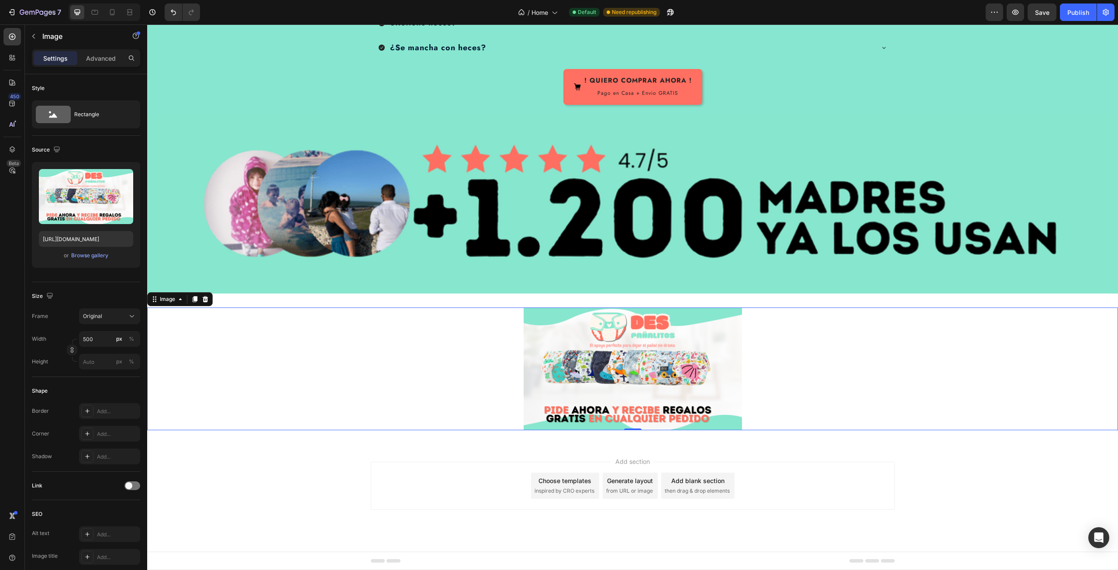
click at [599, 348] on img at bounding box center [633, 368] width 218 height 123
click at [1043, 14] on span "Save" at bounding box center [1042, 12] width 14 height 7
click at [1072, 14] on div "Publish" at bounding box center [1078, 12] width 22 height 9
click at [100, 14] on div at bounding box center [95, 12] width 14 height 14
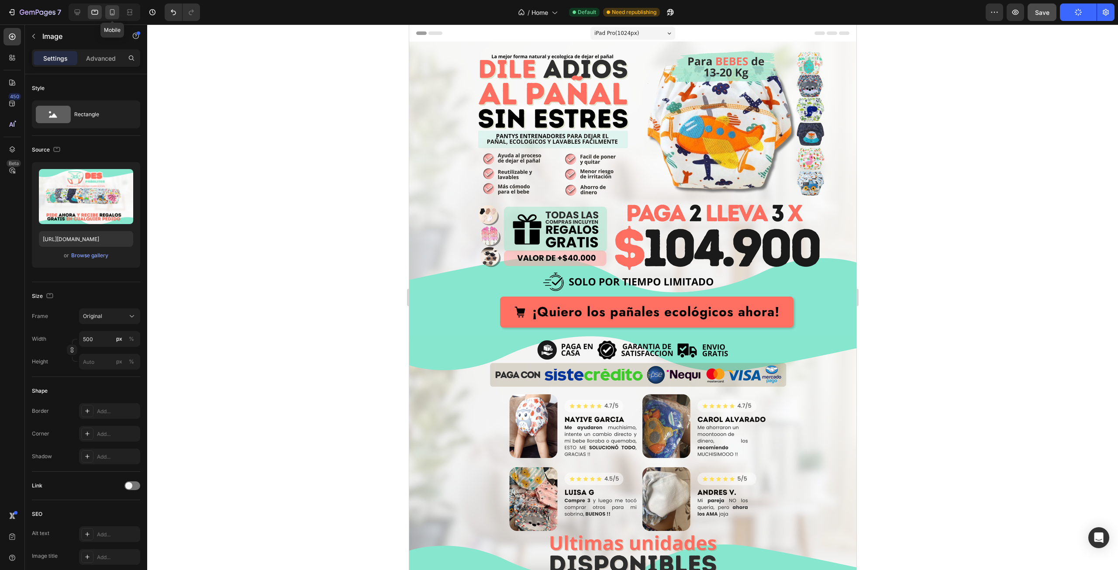
click at [110, 9] on icon at bounding box center [112, 12] width 9 height 9
type input "[URL][DOMAIN_NAME]"
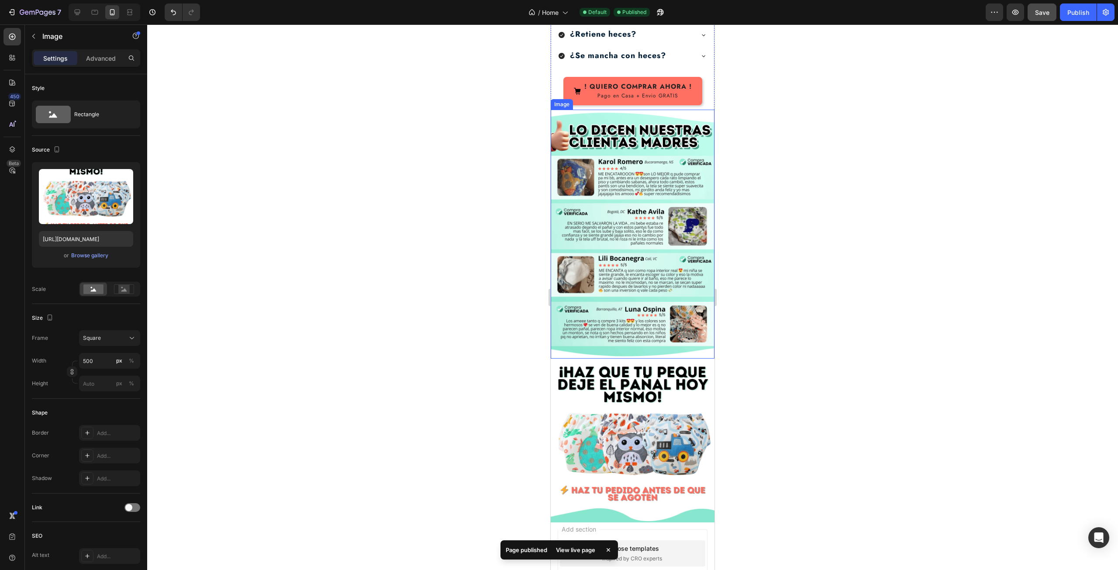
scroll to position [1797, 0]
